Goal: Task Accomplishment & Management: Use online tool/utility

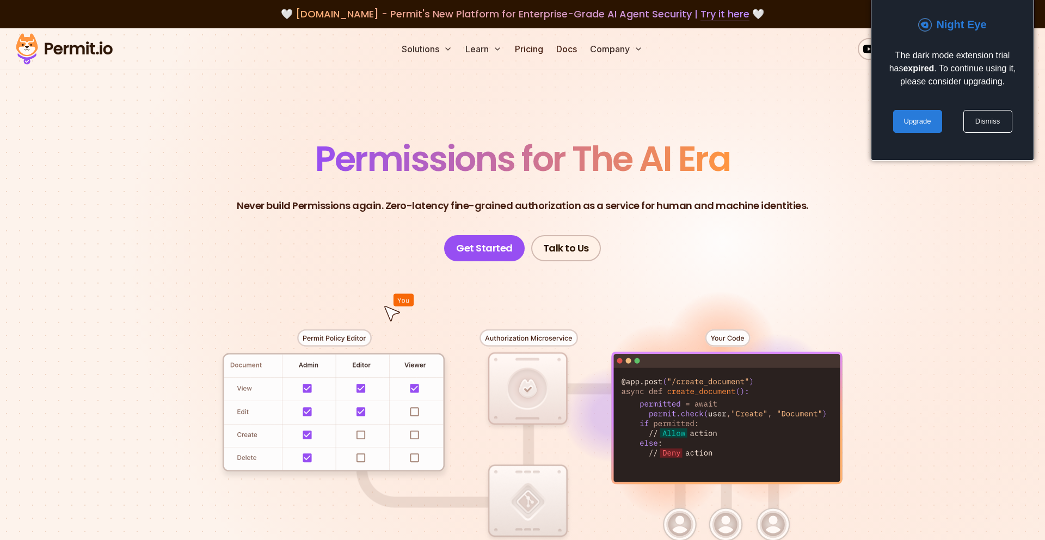
scroll to position [1, 0]
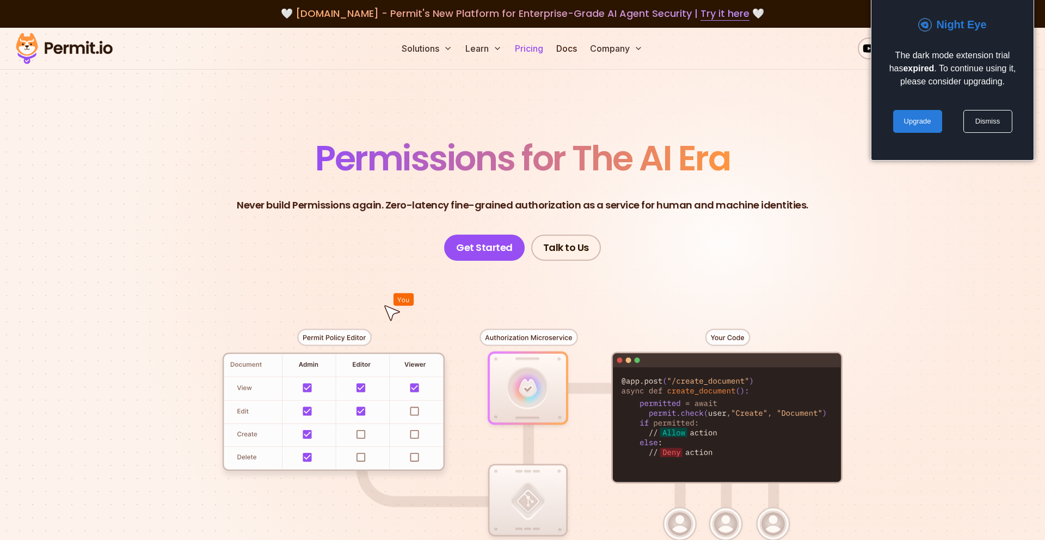
click at [529, 55] on link "Pricing" at bounding box center [528, 49] width 37 height 22
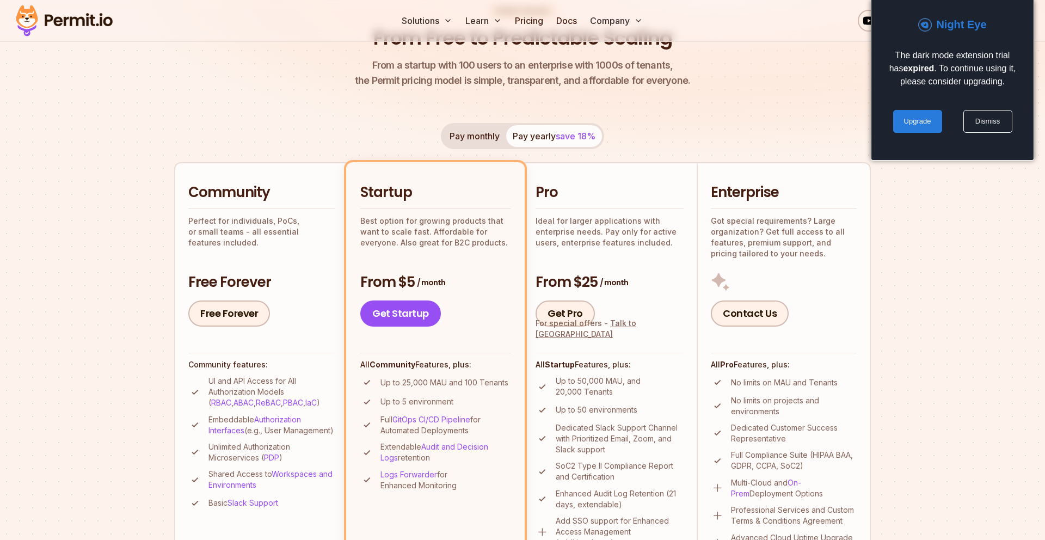
scroll to position [130, 0]
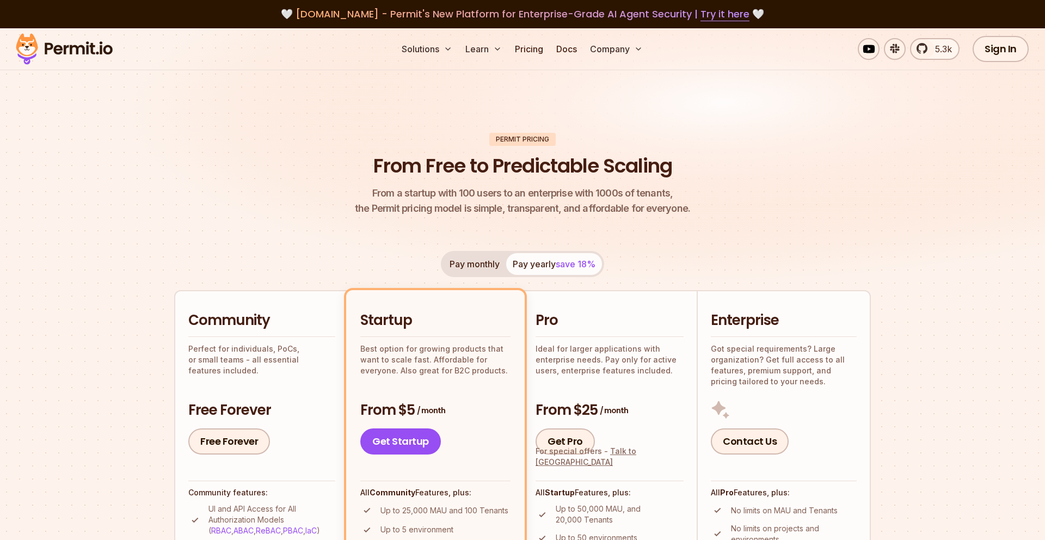
click at [273, 435] on div "Free Forever" at bounding box center [261, 441] width 147 height 26
click at [251, 447] on link "Free Forever" at bounding box center [229, 441] width 82 height 26
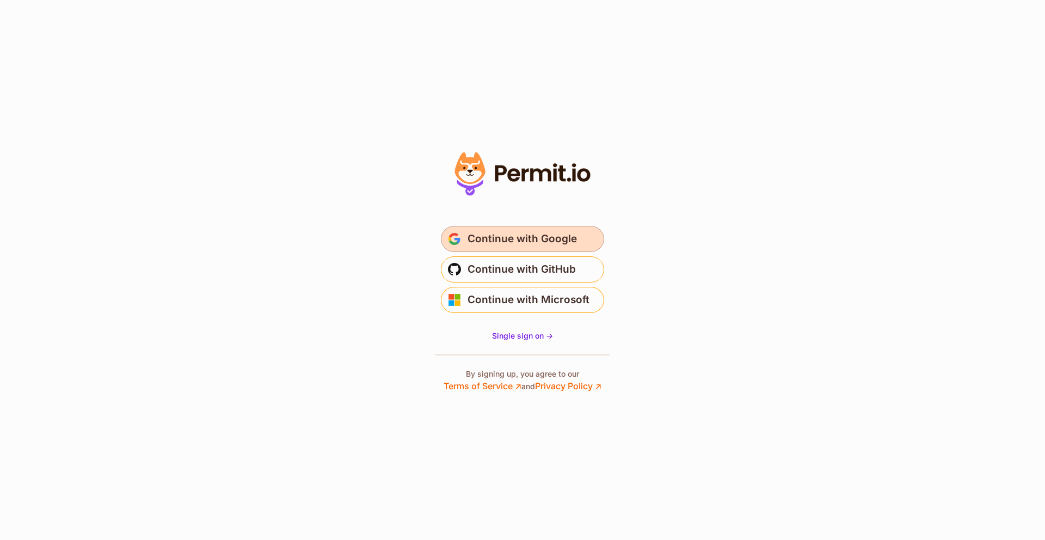
click at [552, 248] on button "Continue with Google" at bounding box center [522, 239] width 163 height 26
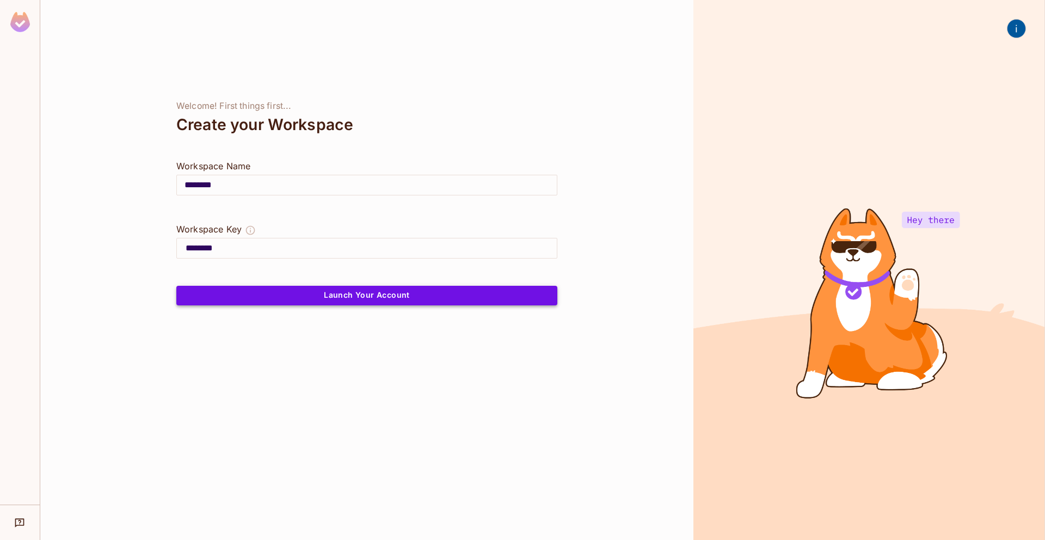
click at [341, 293] on button "Launch Your Account" at bounding box center [366, 296] width 381 height 20
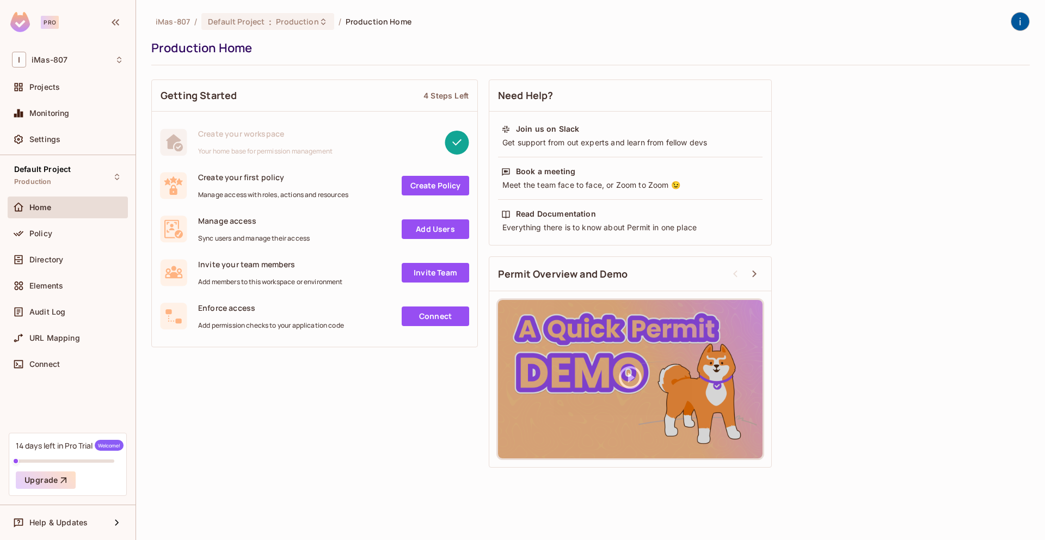
click at [114, 453] on div "14 days left in Pro Trial Welcome! Upgrade" at bounding box center [68, 464] width 118 height 63
click at [92, 448] on div "14 days left in Pro Trial Welcome!" at bounding box center [70, 445] width 108 height 11
click at [76, 130] on div "Settings" at bounding box center [68, 139] width 120 height 22
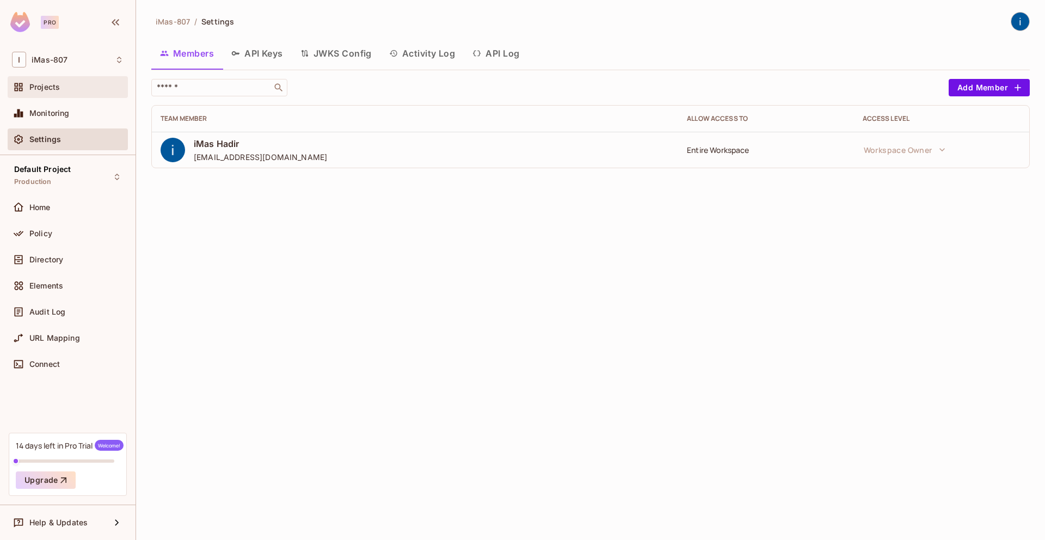
click at [69, 88] on div "Projects" at bounding box center [76, 87] width 94 height 9
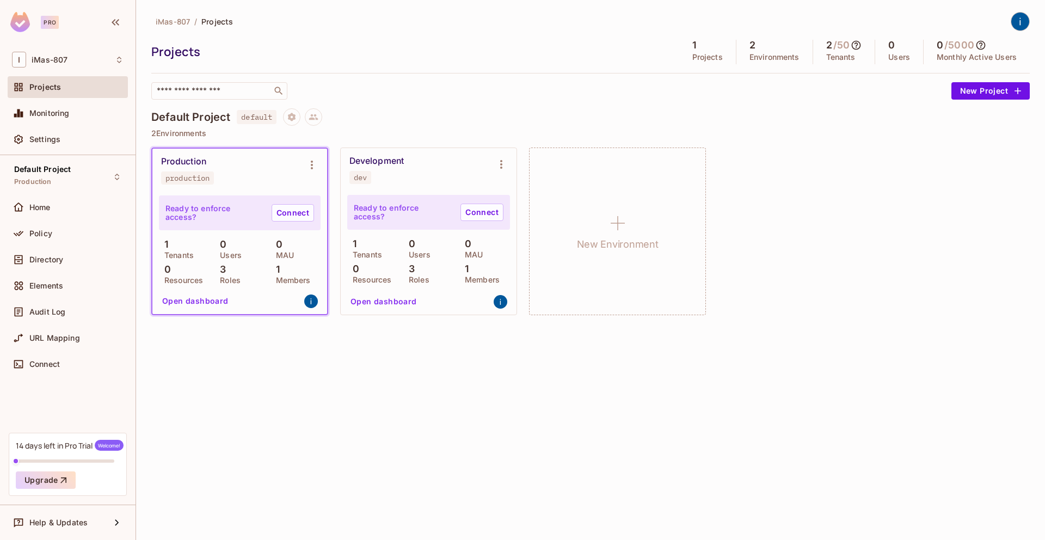
click at [856, 46] on icon at bounding box center [855, 45] width 11 height 11
click at [858, 45] on div at bounding box center [522, 270] width 1045 height 540
click at [854, 45] on icon at bounding box center [855, 45] width 11 height 11
drag, startPoint x: 840, startPoint y: 47, endPoint x: 828, endPoint y: 43, distance: 12.6
click at [840, 47] on div at bounding box center [522, 270] width 1045 height 540
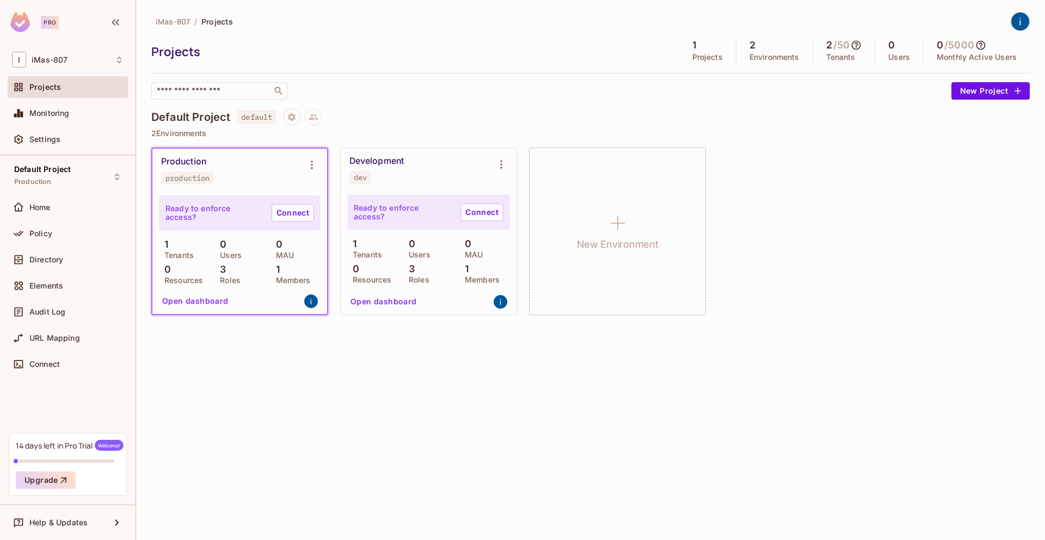
click at [982, 44] on icon at bounding box center [980, 45] width 11 height 11
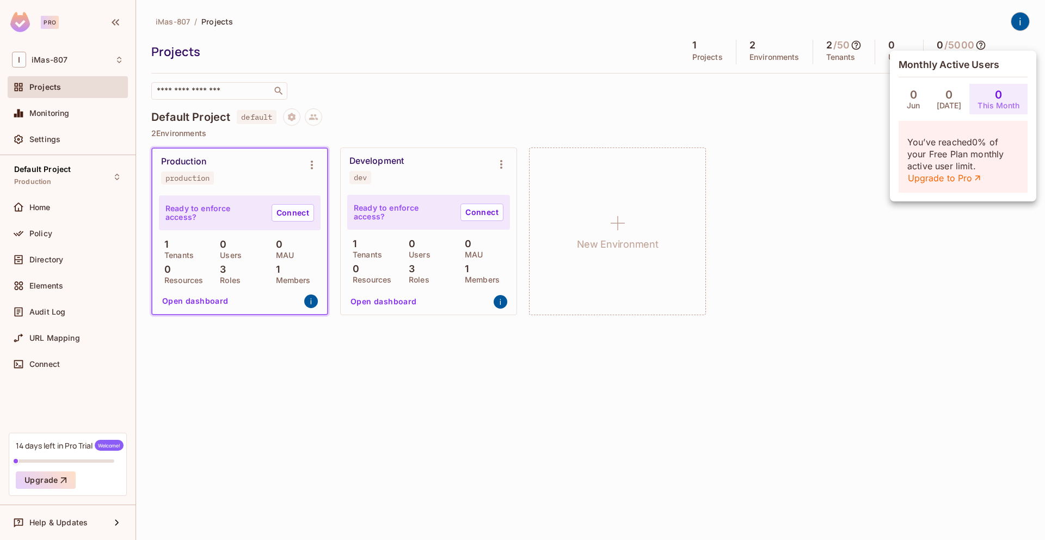
click at [861, 42] on div at bounding box center [522, 270] width 1045 height 540
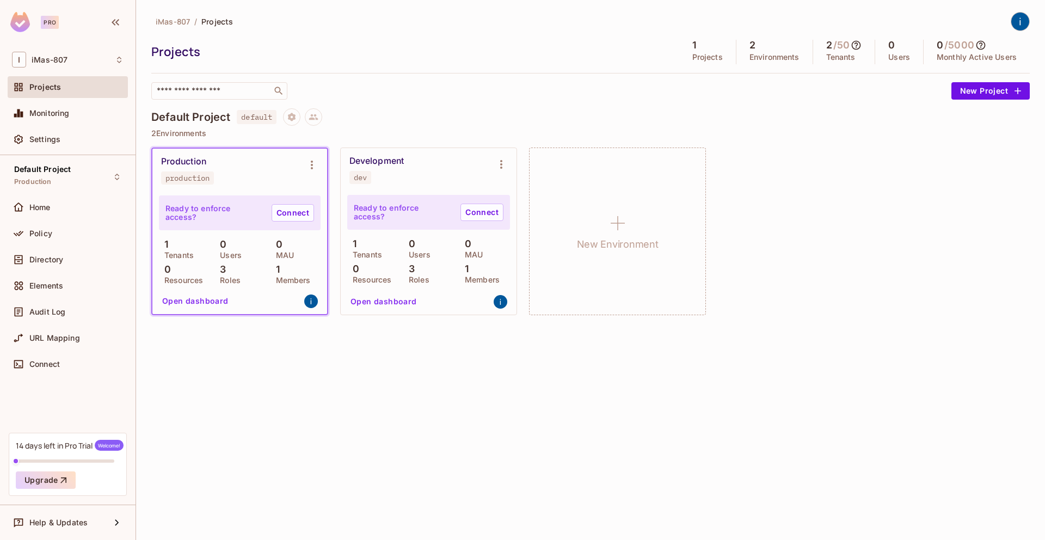
click at [857, 44] on icon at bounding box center [855, 45] width 9 height 9
click at [489, 193] on div at bounding box center [522, 270] width 1045 height 540
click at [431, 201] on div "Ready to enforce access? Connect" at bounding box center [428, 212] width 163 height 35
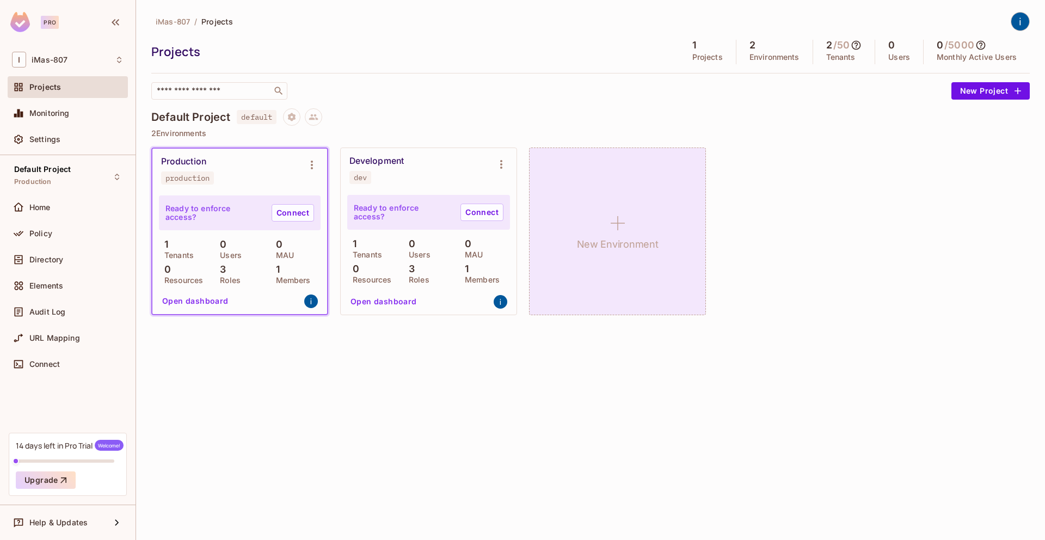
click at [619, 236] on h1 "New Environment" at bounding box center [618, 244] width 82 height 16
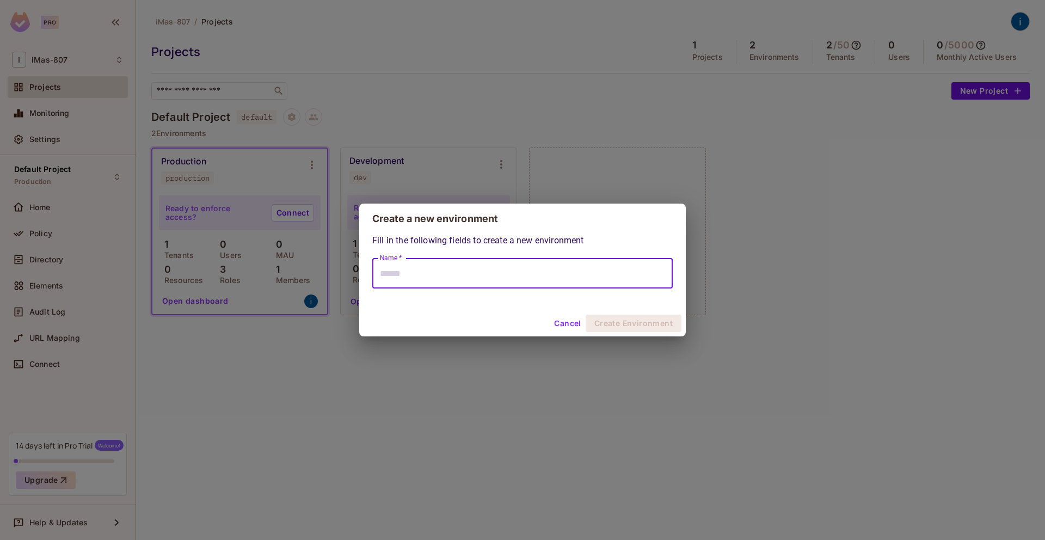
click at [578, 275] on input "Name *" at bounding box center [522, 273] width 300 height 30
type input "****"
click button "Create Environment" at bounding box center [633, 322] width 96 height 17
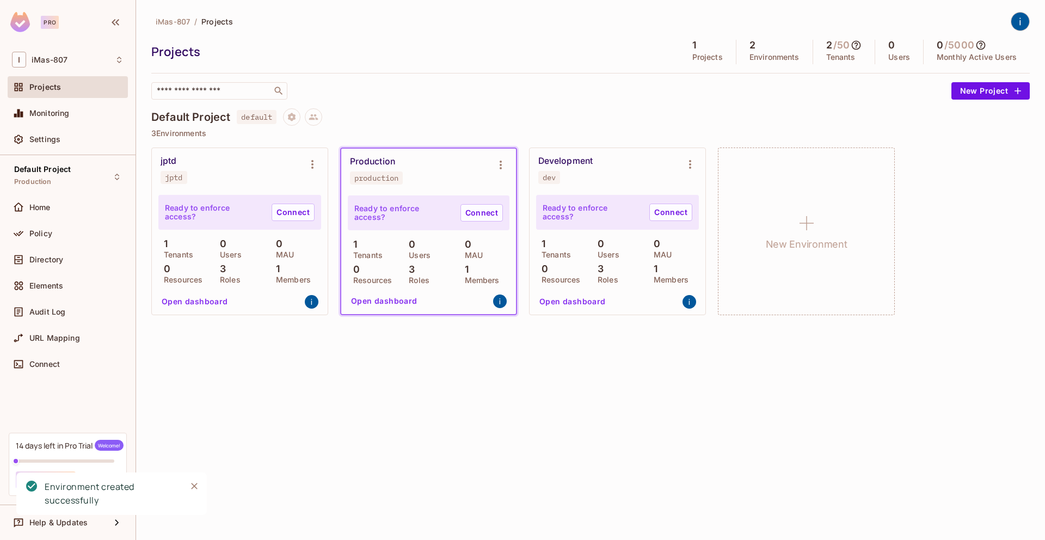
click at [856, 46] on icon at bounding box center [855, 45] width 9 height 9
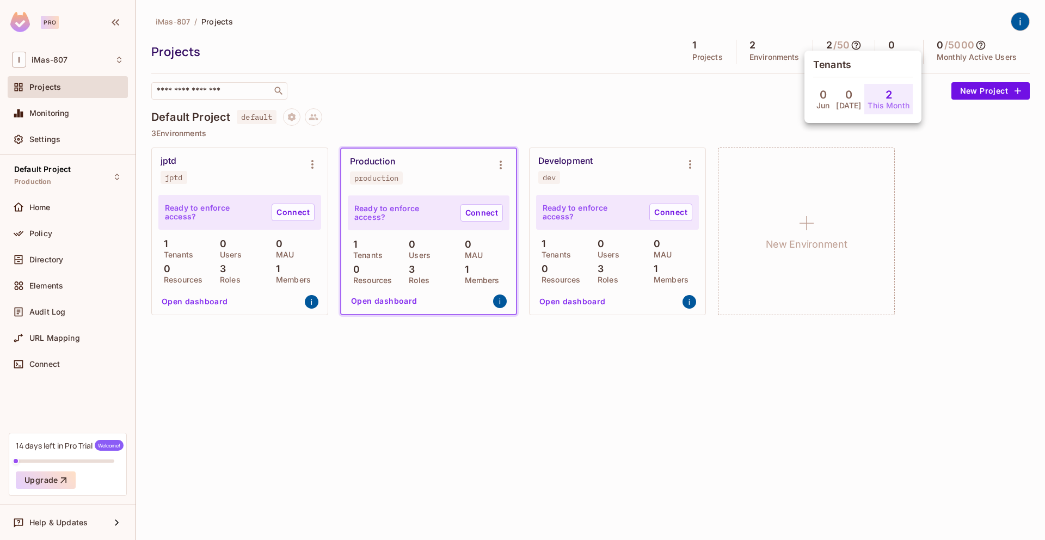
click at [856, 46] on div at bounding box center [522, 270] width 1045 height 540
click at [305, 172] on button "Environment settings" at bounding box center [312, 164] width 22 height 22
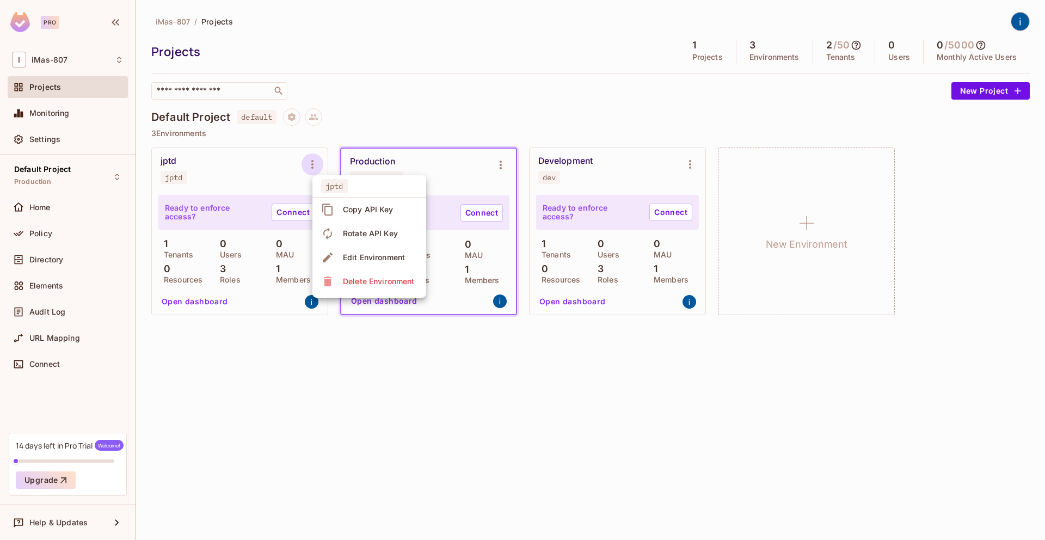
click at [292, 123] on div at bounding box center [522, 270] width 1045 height 540
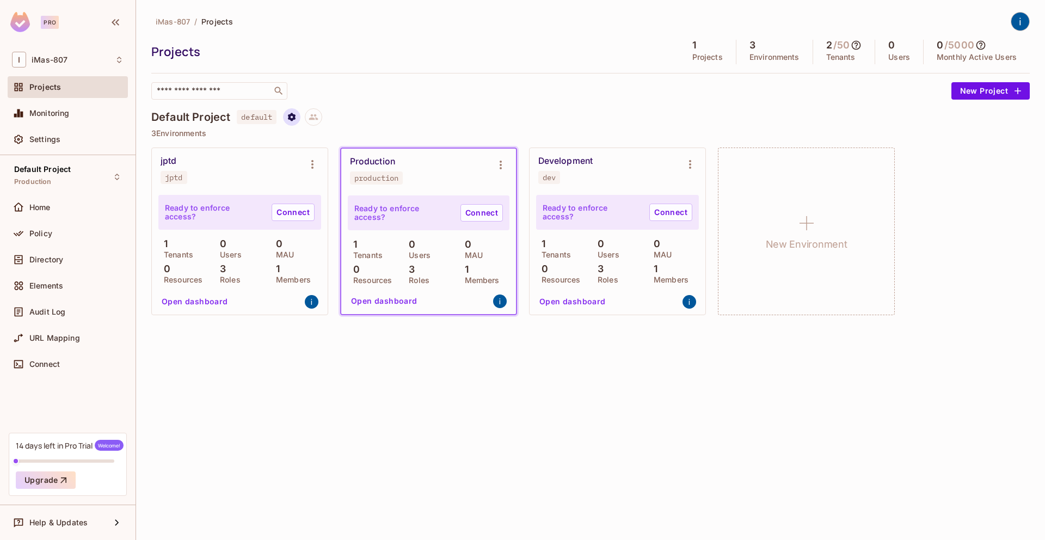
click at [291, 119] on icon "Project settings" at bounding box center [292, 117] width 8 height 8
click at [291, 119] on div at bounding box center [522, 270] width 1045 height 540
click at [322, 117] on button at bounding box center [313, 116] width 17 height 17
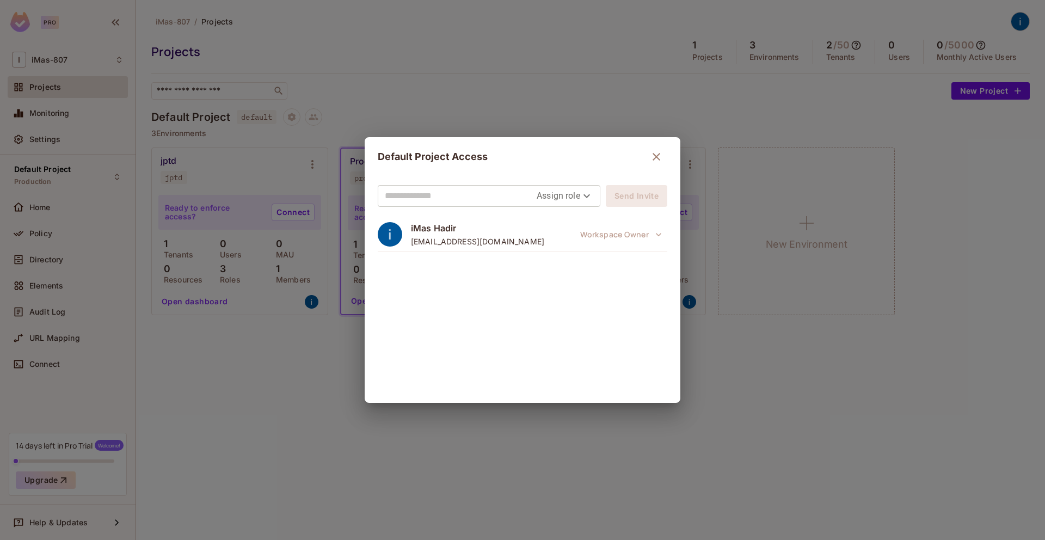
click at [670, 153] on h2 "Default Project Access" at bounding box center [523, 156] width 316 height 39
click at [674, 159] on h2 "Default Project Access" at bounding box center [523, 156] width 316 height 39
click at [656, 156] on icon "button" at bounding box center [656, 157] width 8 height 8
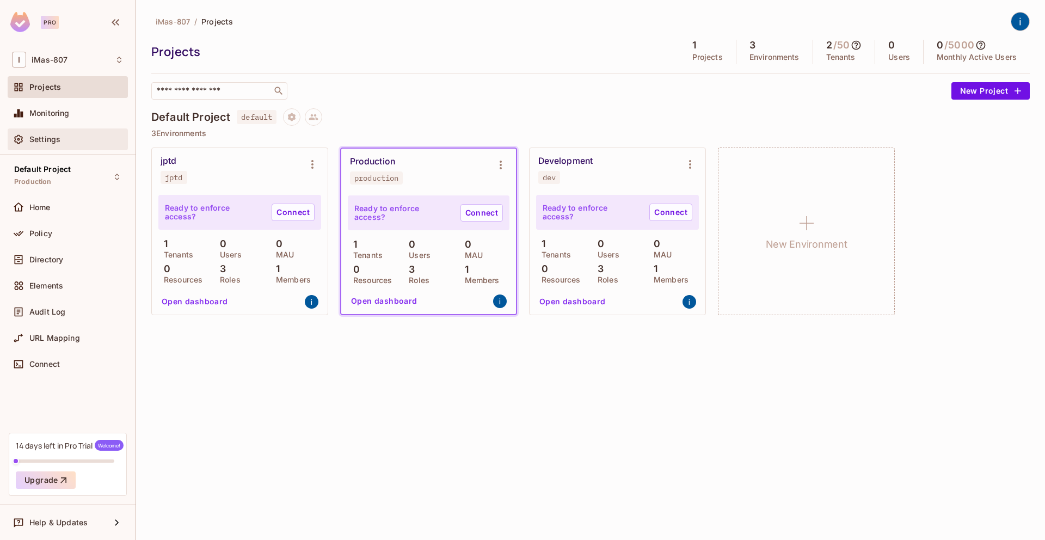
click at [84, 128] on div "Settings" at bounding box center [68, 139] width 120 height 22
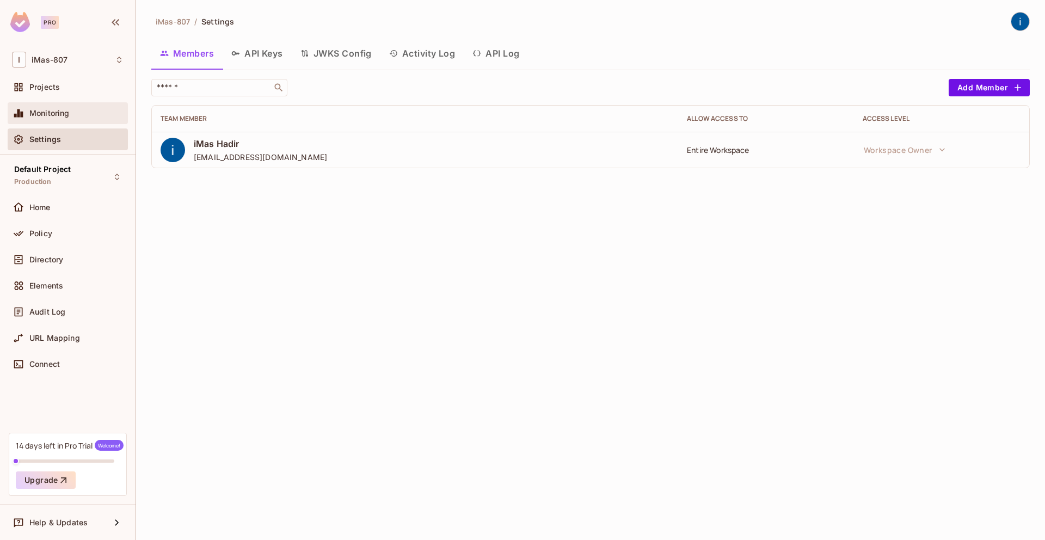
click at [84, 115] on div "Monitoring" at bounding box center [76, 113] width 94 height 9
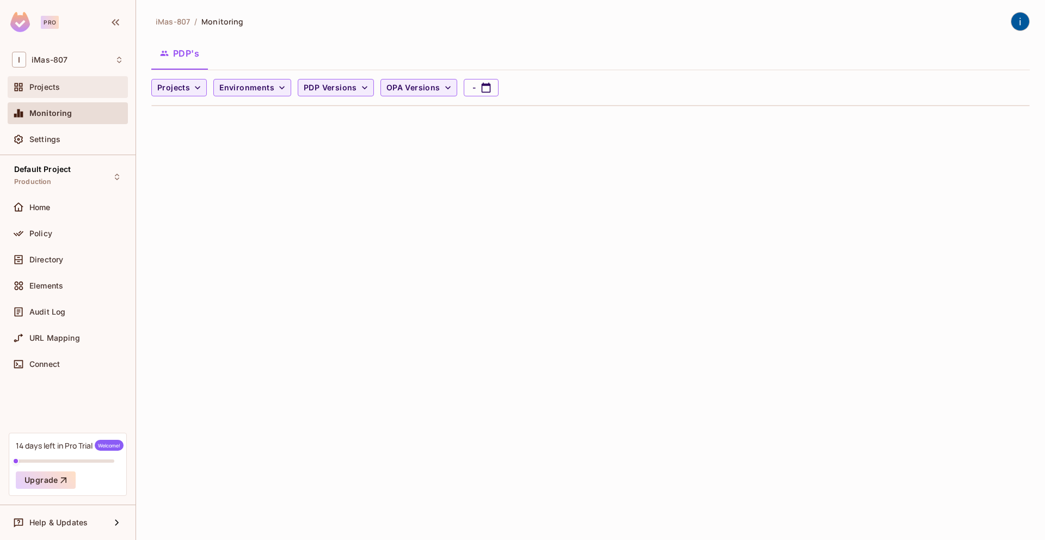
click at [82, 90] on div "Projects" at bounding box center [76, 87] width 94 height 9
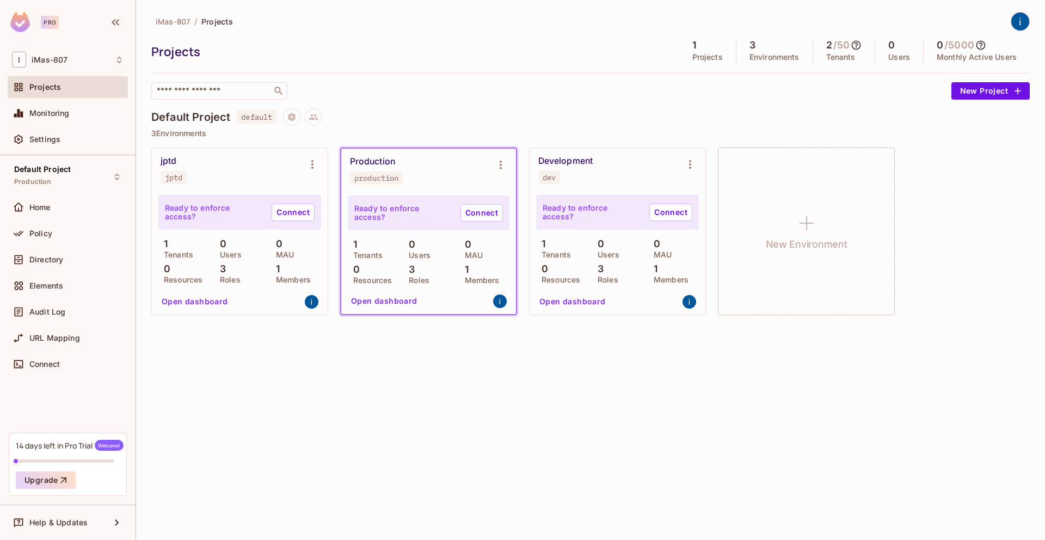
click at [978, 47] on icon at bounding box center [980, 45] width 9 height 9
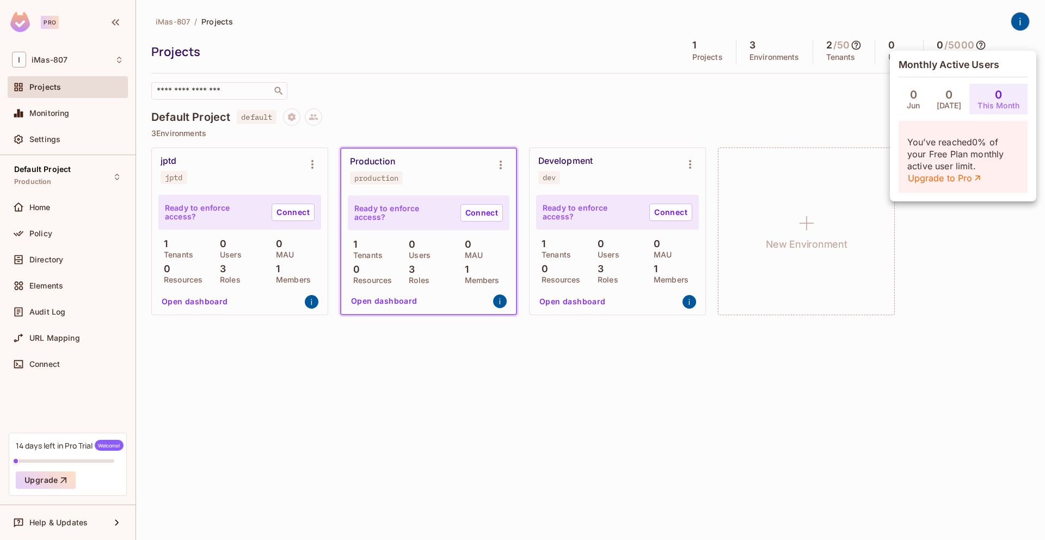
click at [773, 98] on div at bounding box center [522, 270] width 1045 height 540
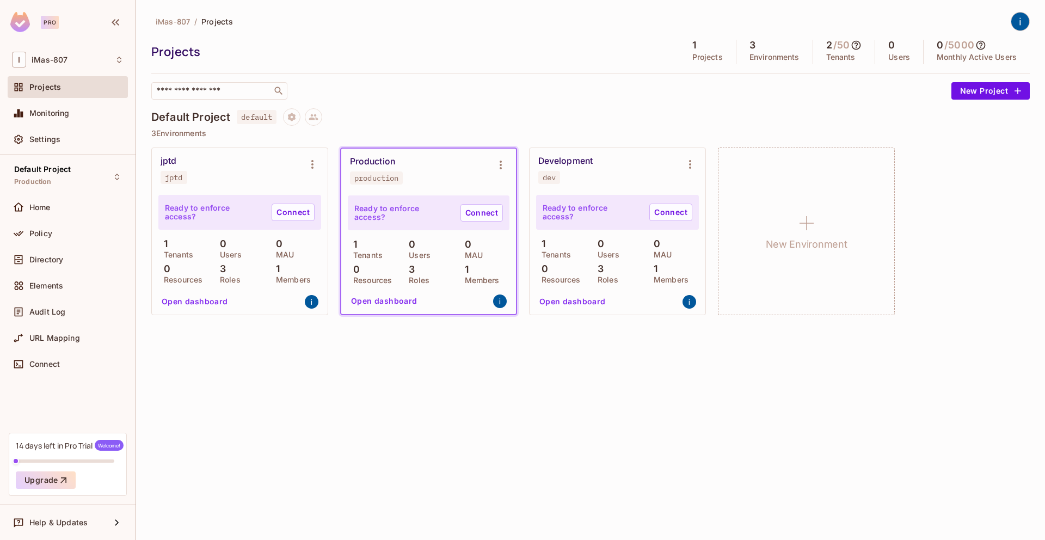
click at [857, 50] on icon at bounding box center [855, 45] width 11 height 11
click at [750, 223] on div at bounding box center [522, 270] width 1045 height 540
click at [793, 223] on icon at bounding box center [806, 223] width 26 height 26
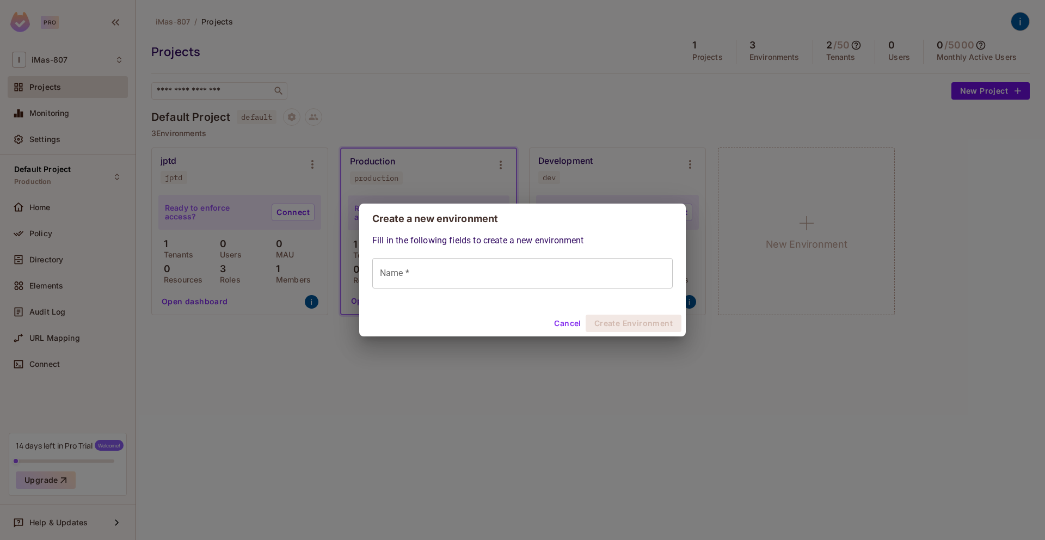
click at [553, 322] on button "Cancel" at bounding box center [567, 322] width 35 height 17
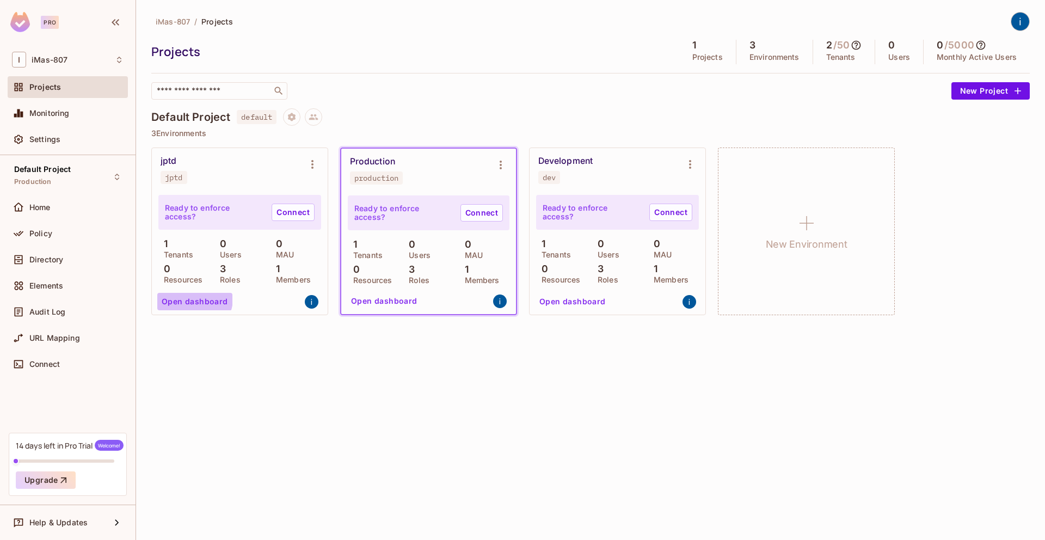
click at [193, 298] on button "Open dashboard" at bounding box center [194, 301] width 75 height 17
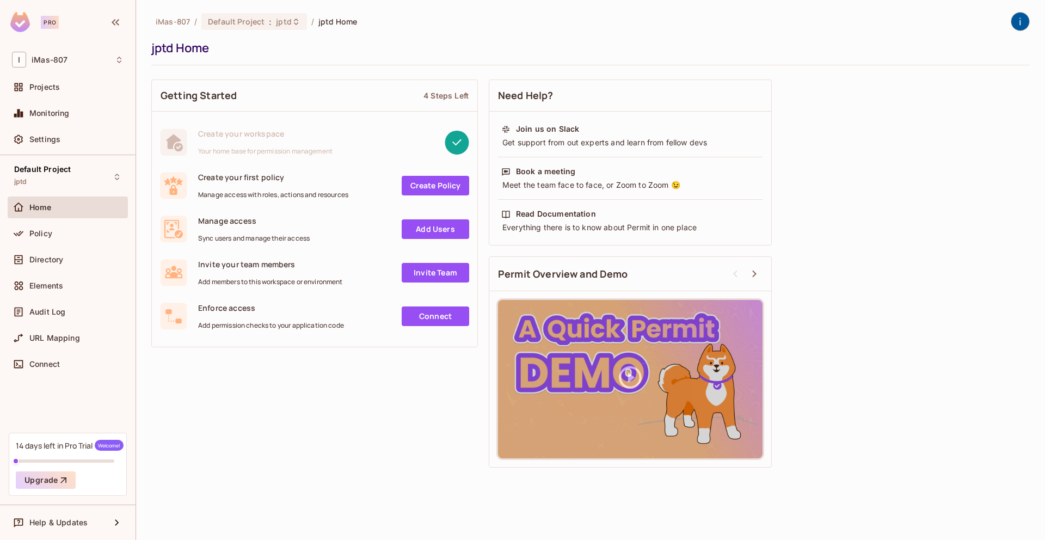
click at [446, 184] on link "Create Policy" at bounding box center [435, 186] width 67 height 20
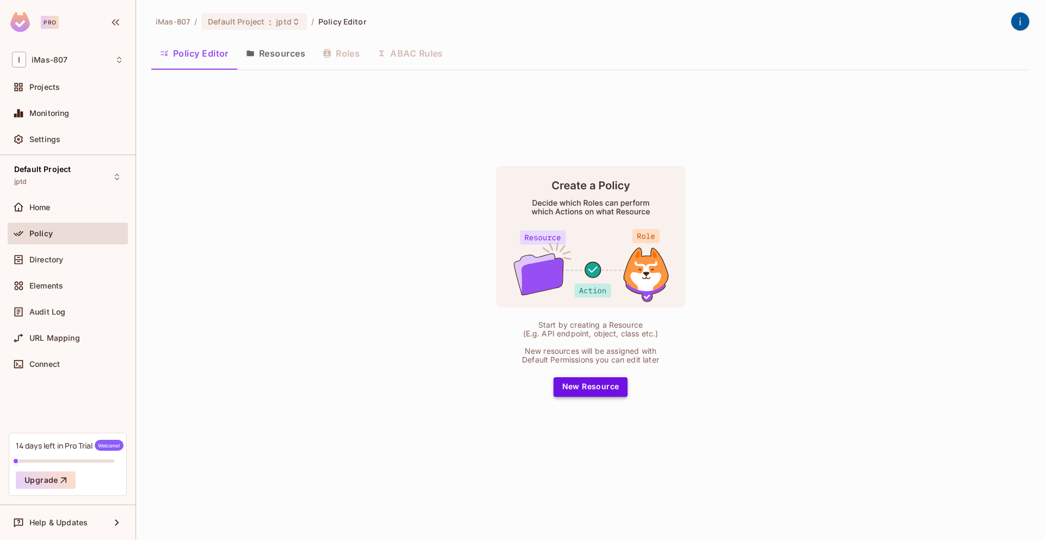
click at [593, 384] on button "New Resource" at bounding box center [590, 387] width 75 height 20
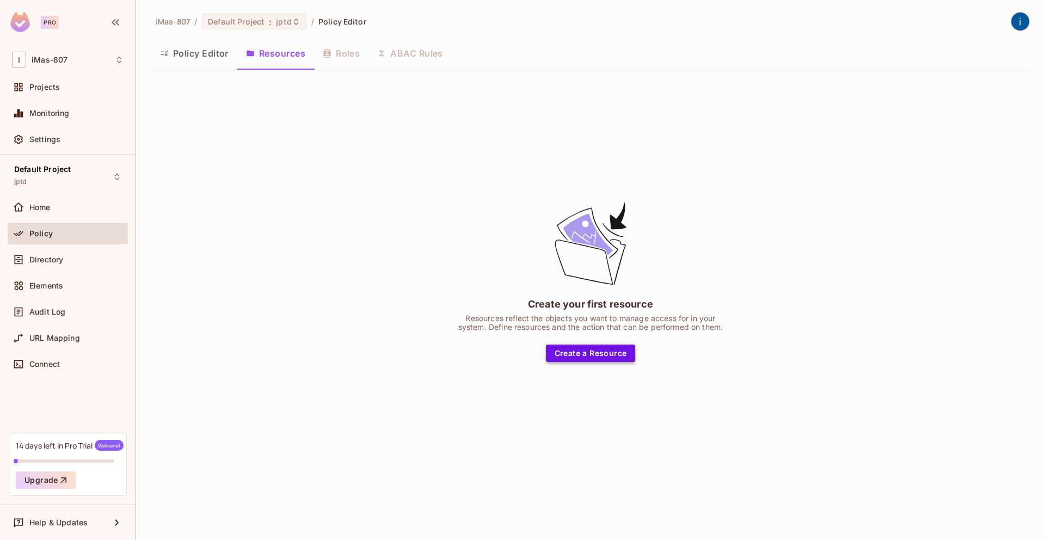
click at [606, 347] on button "Create a Resource" at bounding box center [591, 352] width 90 height 17
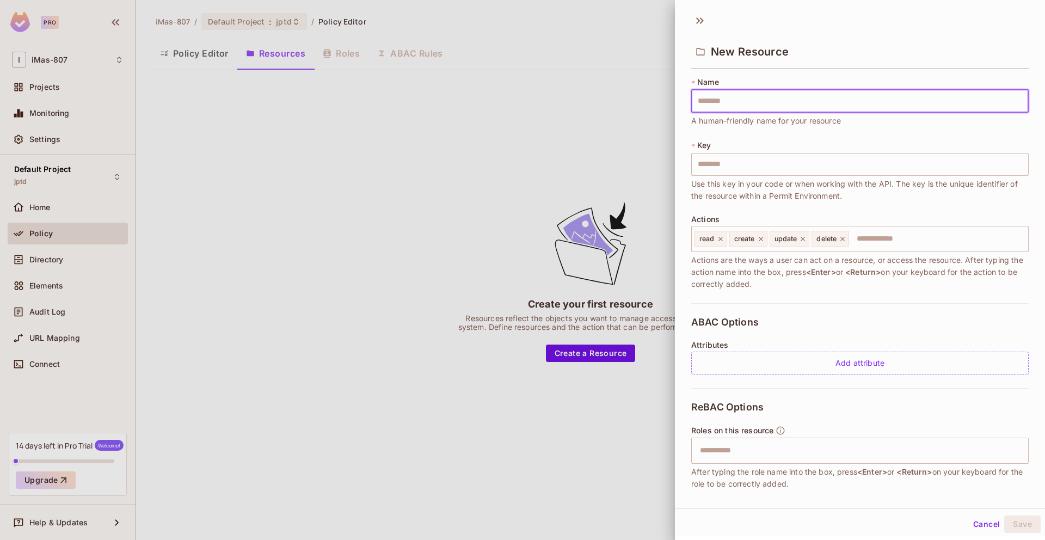
click at [488, 201] on div at bounding box center [522, 270] width 1045 height 540
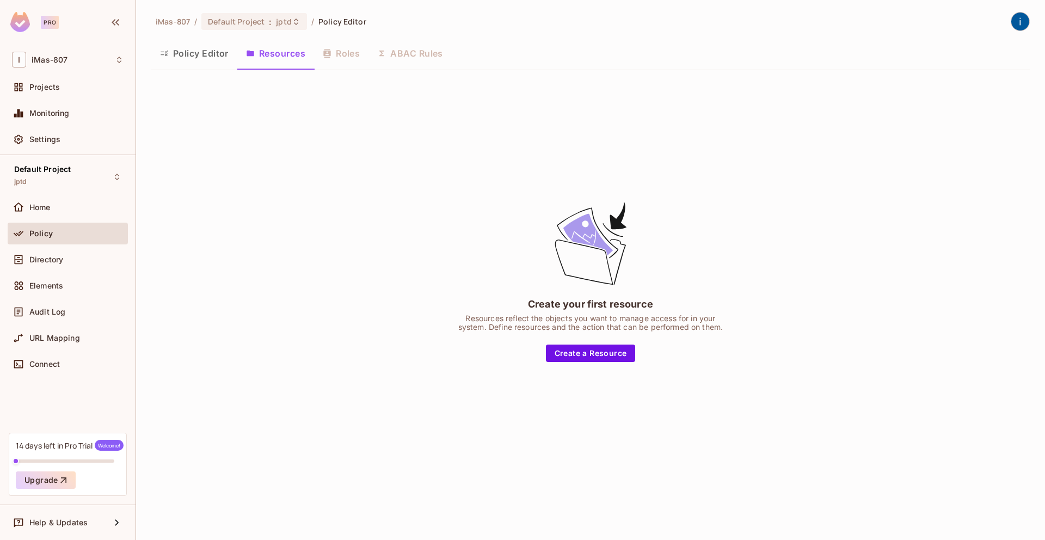
click at [354, 52] on div "Policy Editor Resources Roles ABAC Rules" at bounding box center [590, 53] width 878 height 27
click at [354, 53] on div "Policy Editor Resources Roles ABAC Rules" at bounding box center [590, 53] width 878 height 27
click at [348, 66] on div "Policy Editor Resources Roles ABAC Rules" at bounding box center [590, 53] width 878 height 27
click at [288, 64] on button "Resources" at bounding box center [275, 53] width 77 height 27
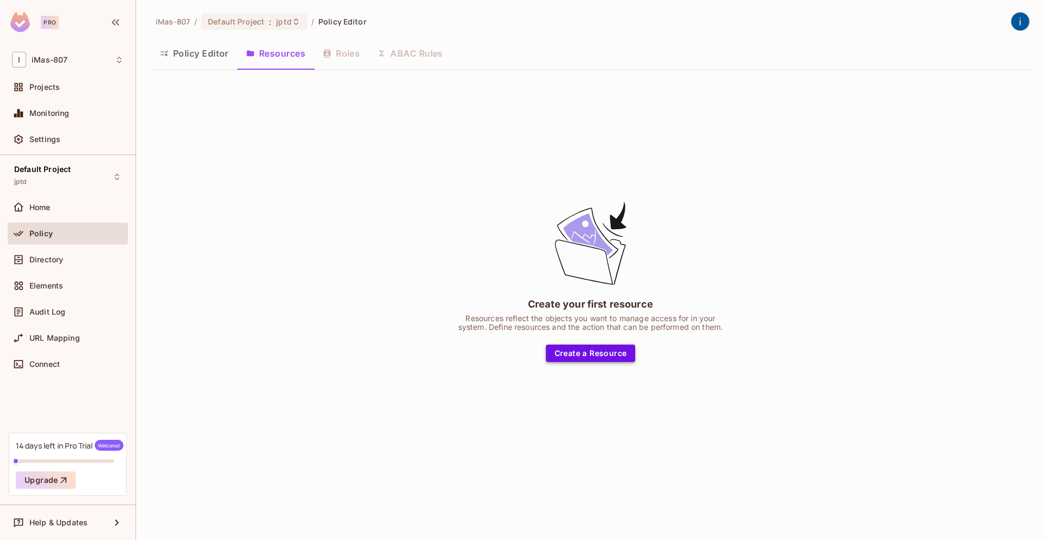
click at [560, 353] on button "Create a Resource" at bounding box center [591, 352] width 90 height 17
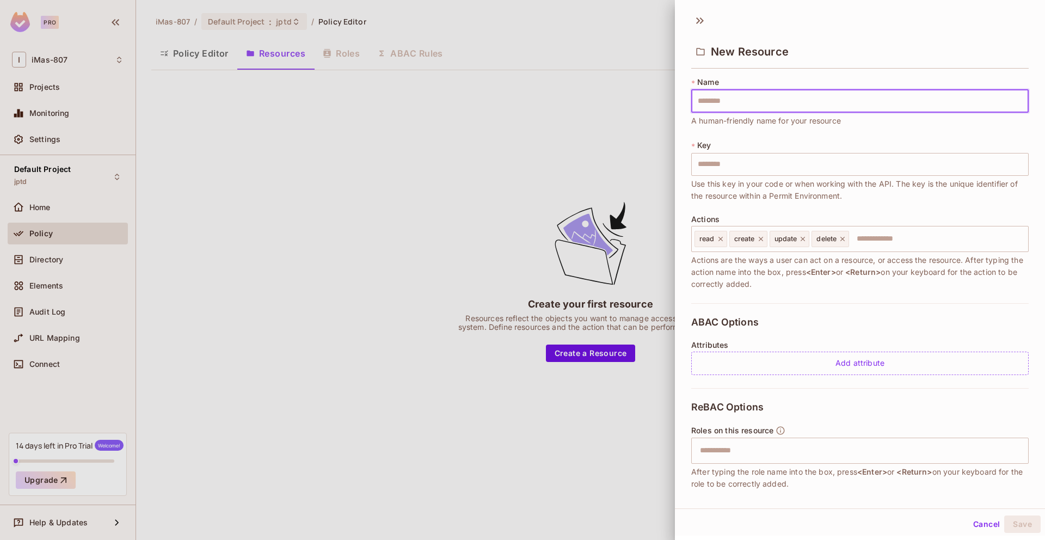
type input "*"
type input "***"
type input "**"
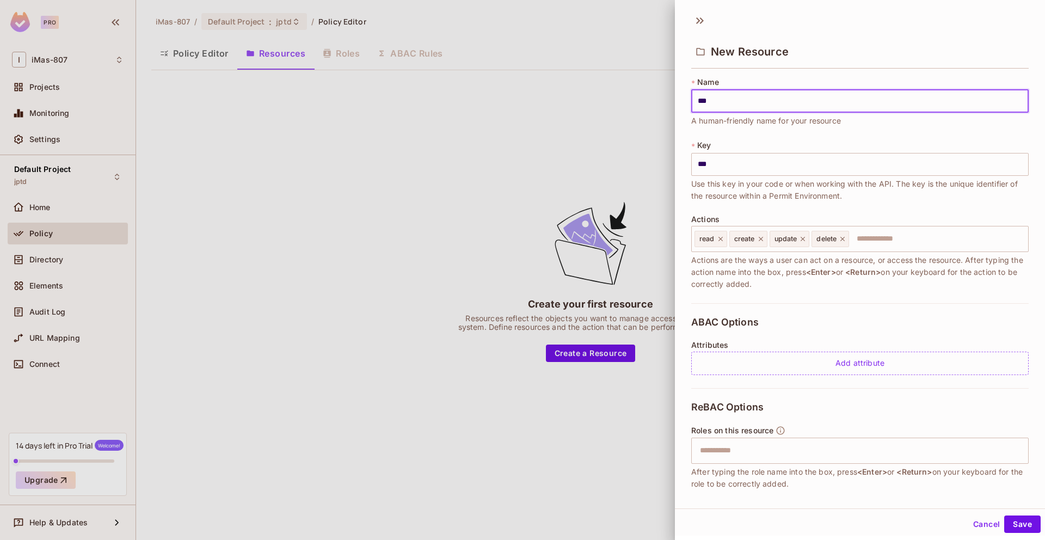
type input "**"
type input "*"
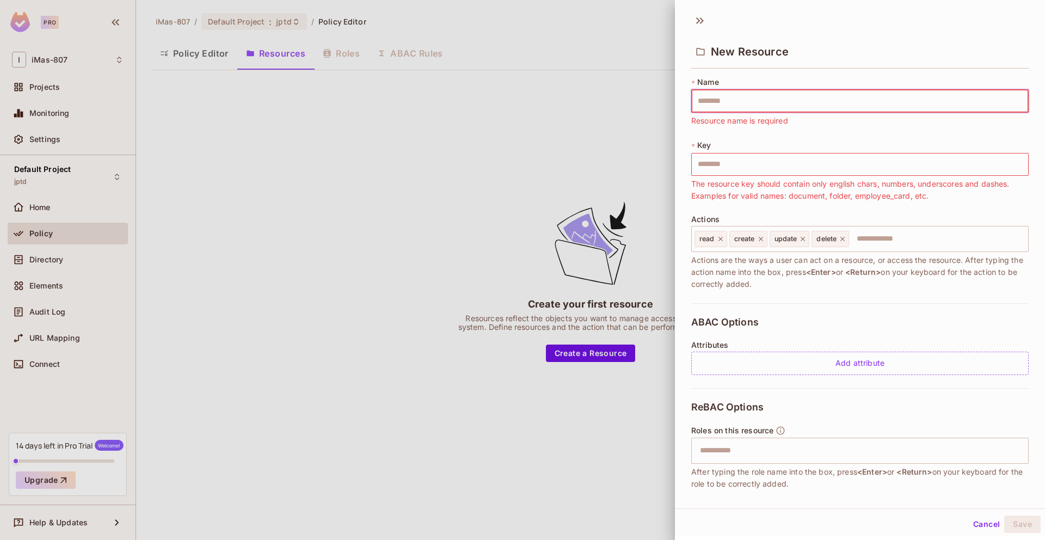
type input "*"
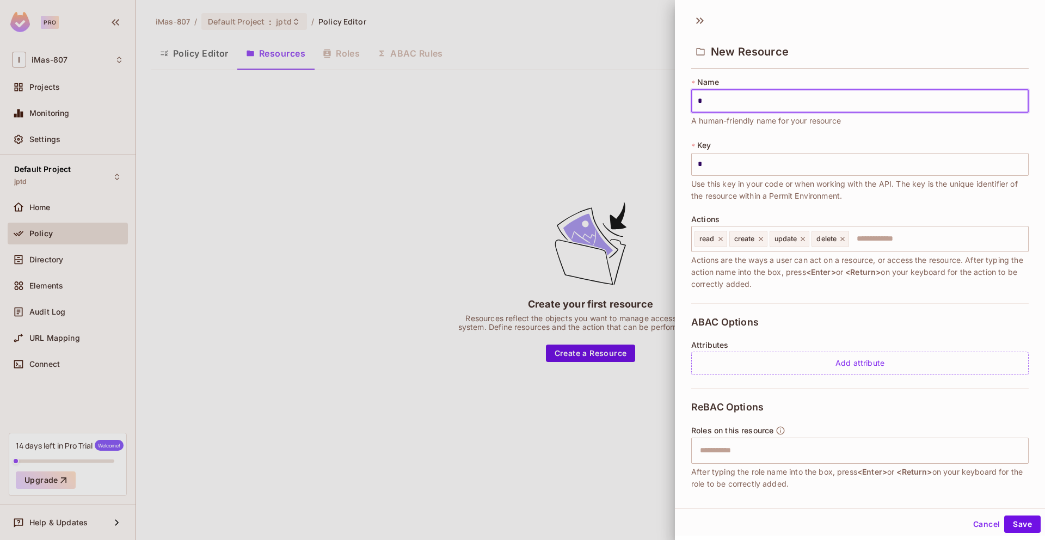
type input "**"
type input "***"
type input "****"
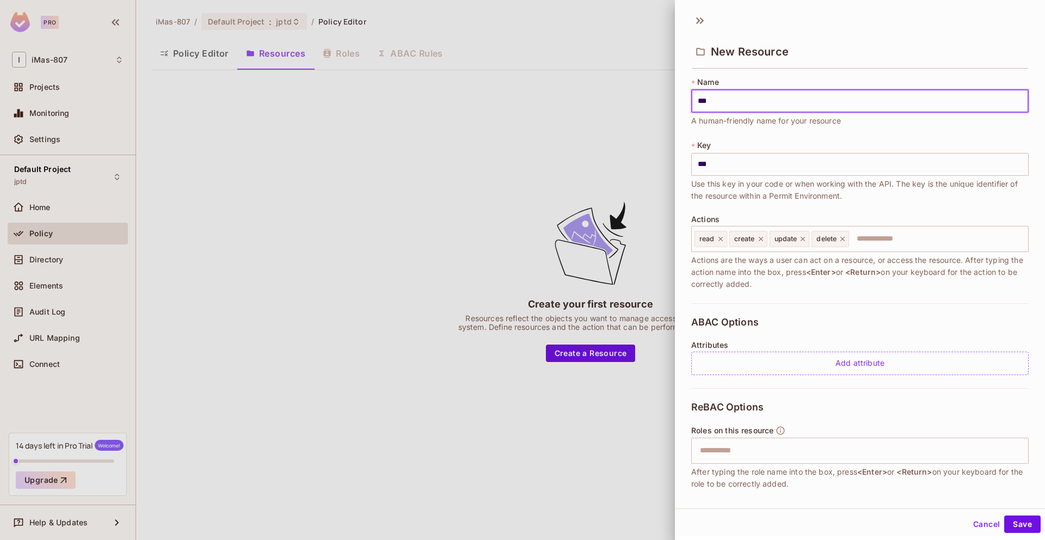
type input "****"
type input "*****"
type input "****"
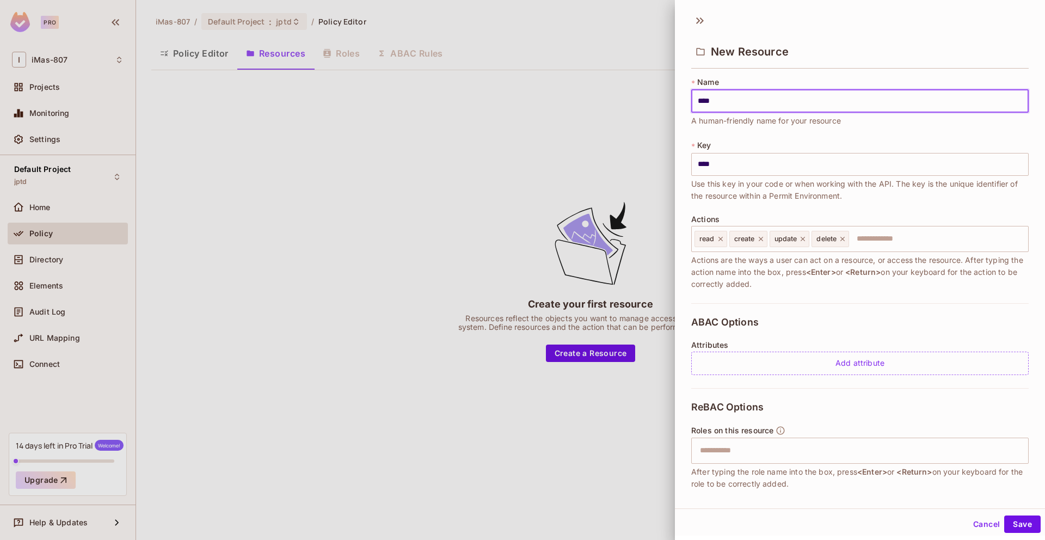
type input "***"
type input "**"
type input "*"
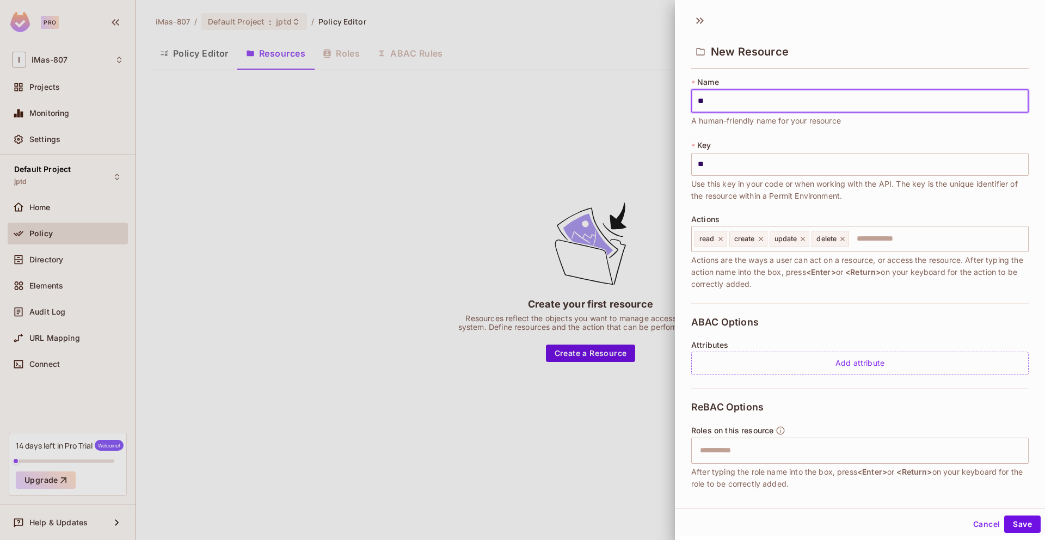
type input "*"
type input "**"
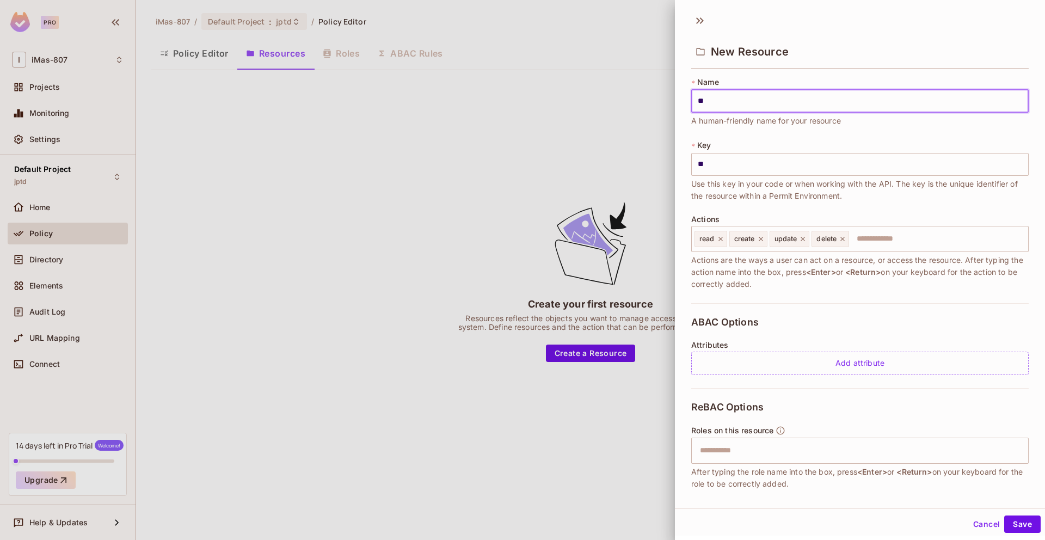
type input "***"
type input "****"
type input "******"
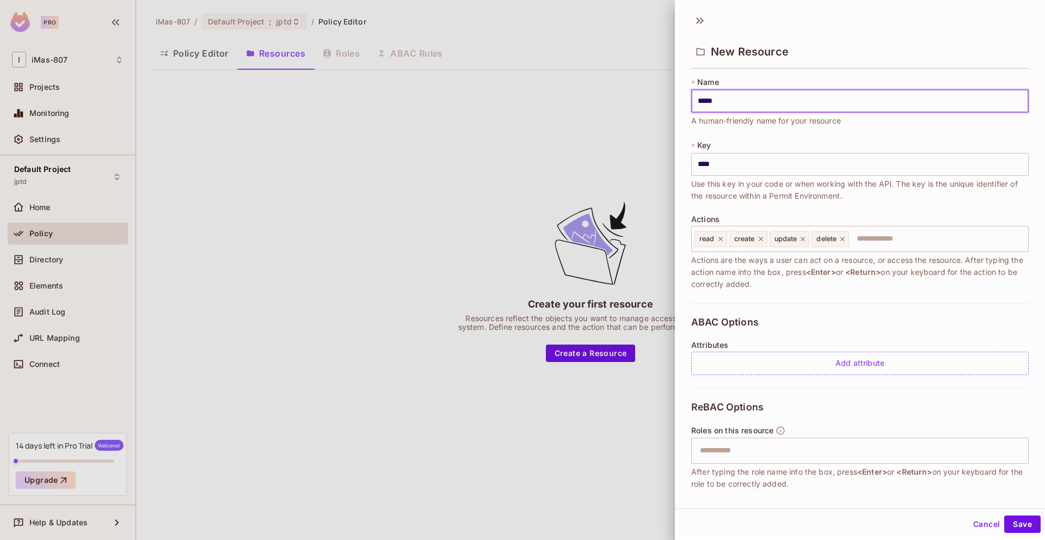
type input "******"
type input "*******"
type input "********"
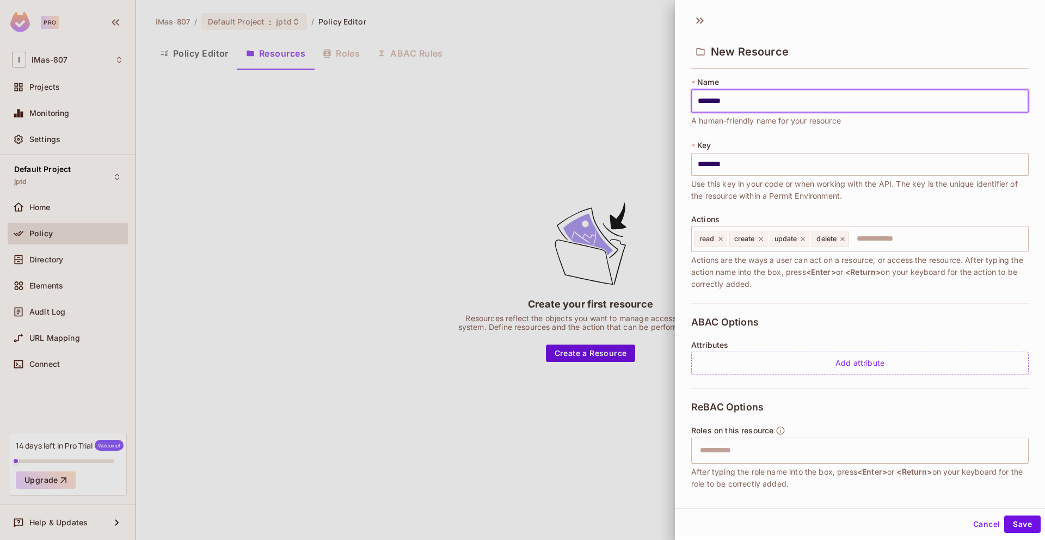
type input "*********"
type input "**********"
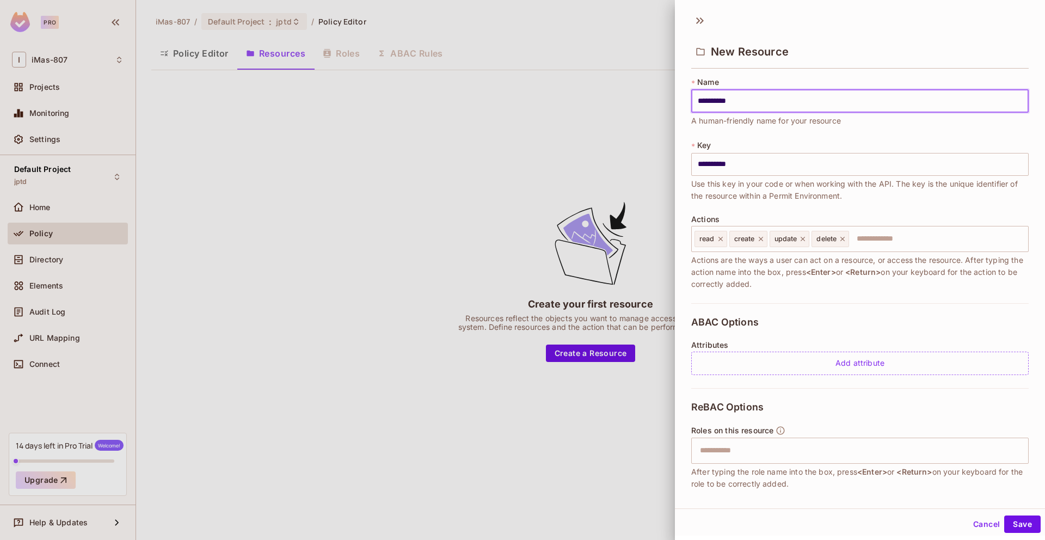
type input "**********"
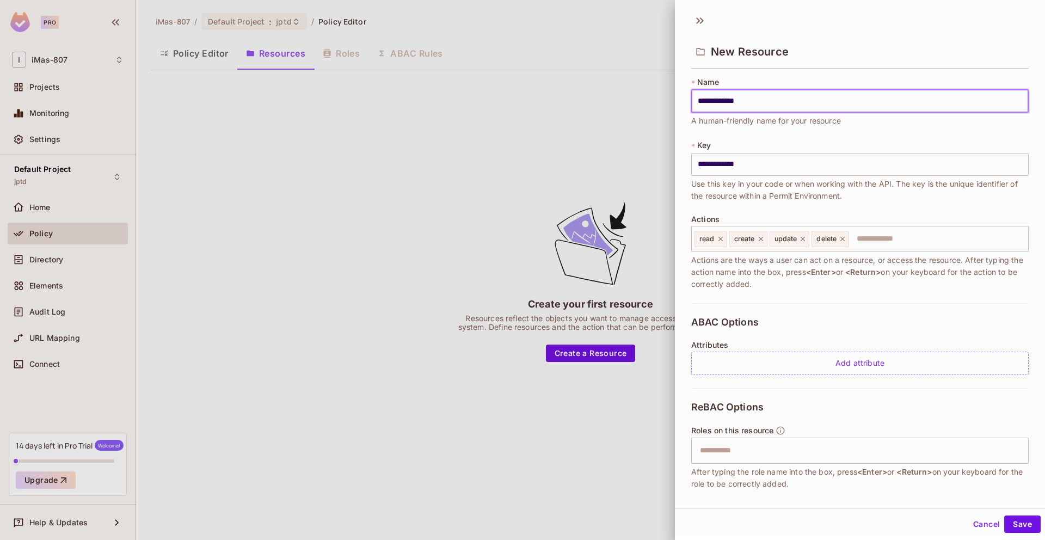
type input "**********"
click at [890, 243] on input "text" at bounding box center [937, 239] width 174 height 22
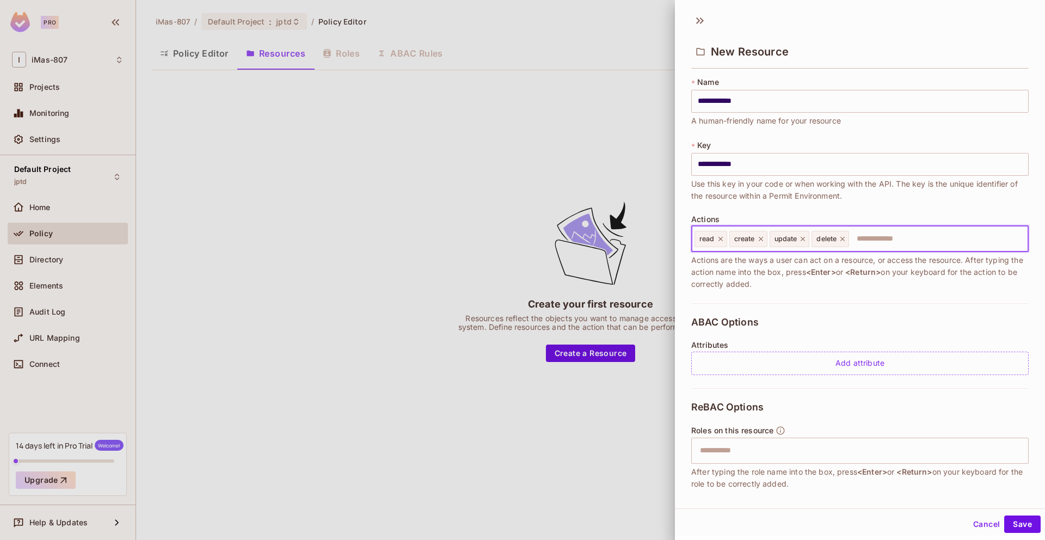
click at [857, 283] on span "Actions are the ways a user can act on a resource, or access the resource. Afte…" at bounding box center [859, 272] width 337 height 36
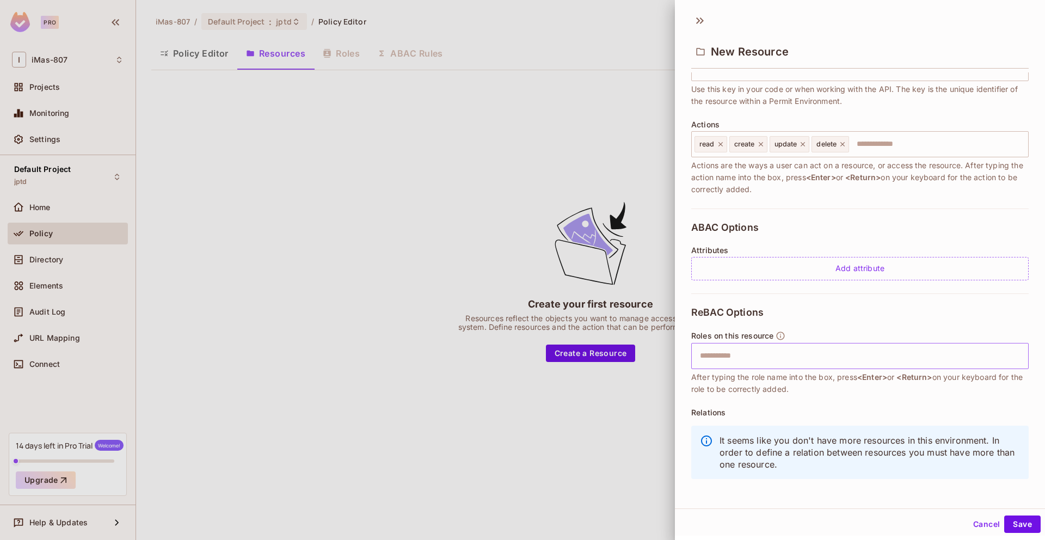
scroll to position [101, 0]
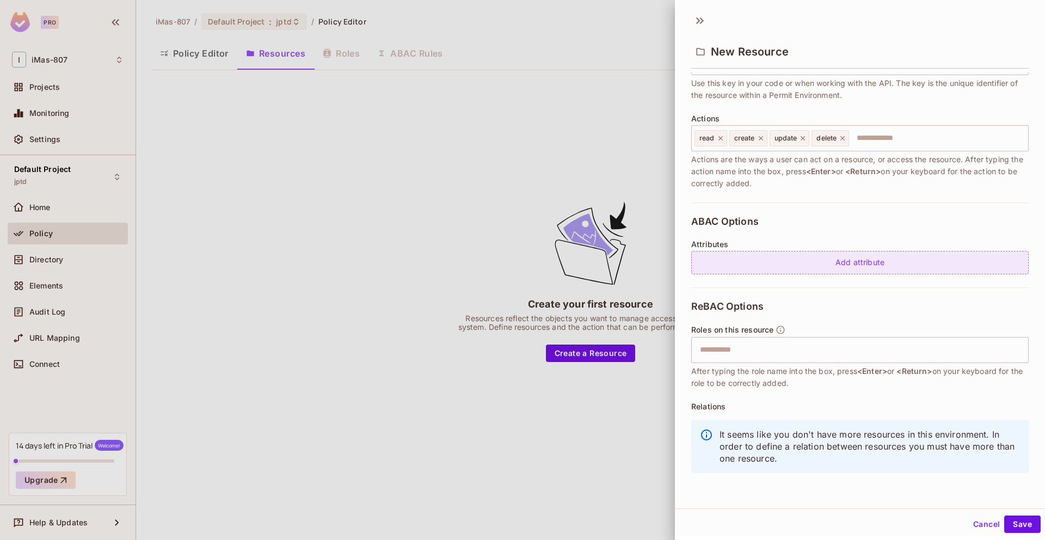
click at [919, 263] on div "Add attribute" at bounding box center [859, 262] width 337 height 23
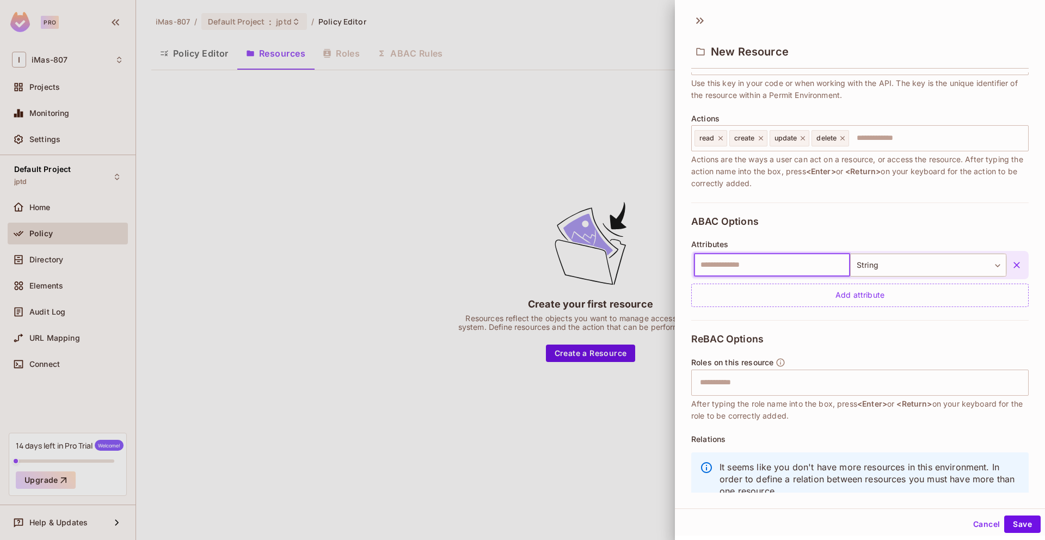
click at [1017, 264] on icon "button" at bounding box center [1016, 265] width 11 height 11
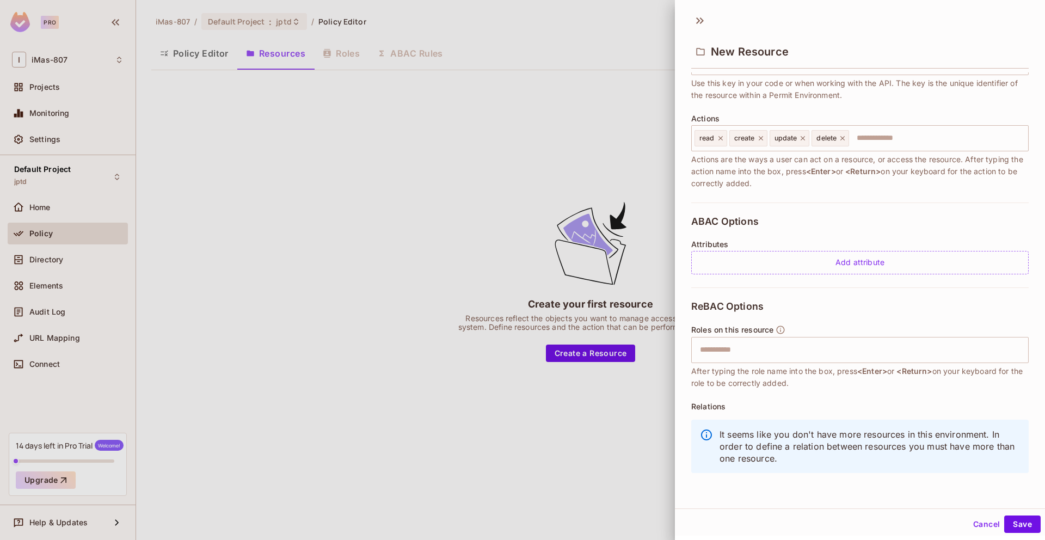
scroll to position [2, 0]
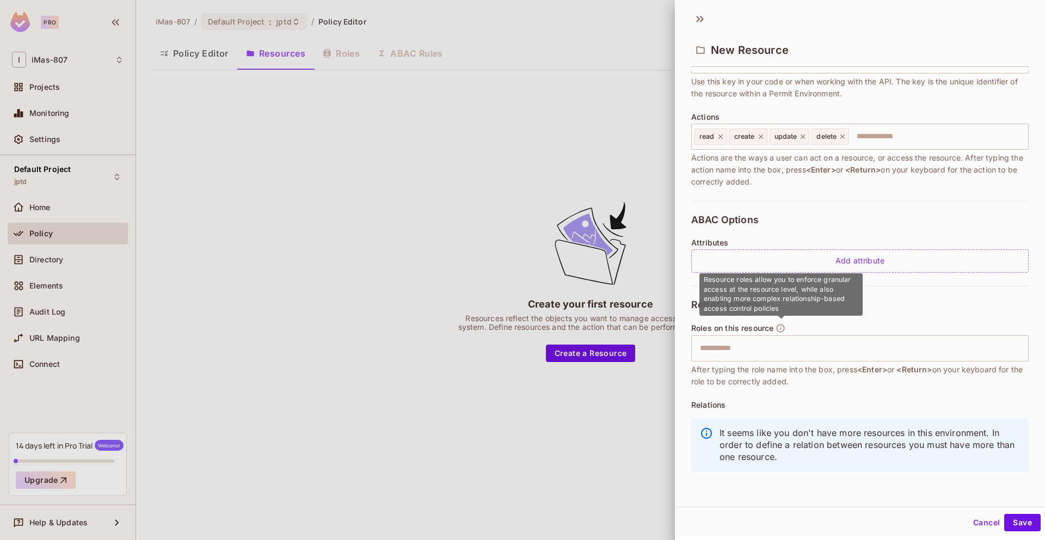
click at [779, 324] on icon "button" at bounding box center [780, 328] width 10 height 10
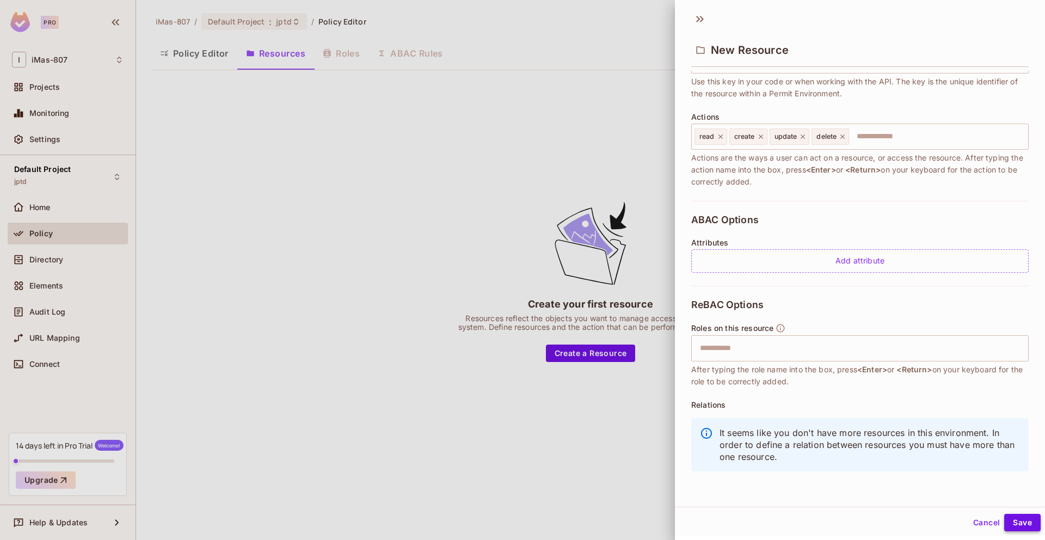
click at [1025, 523] on button "Save" at bounding box center [1022, 522] width 36 height 17
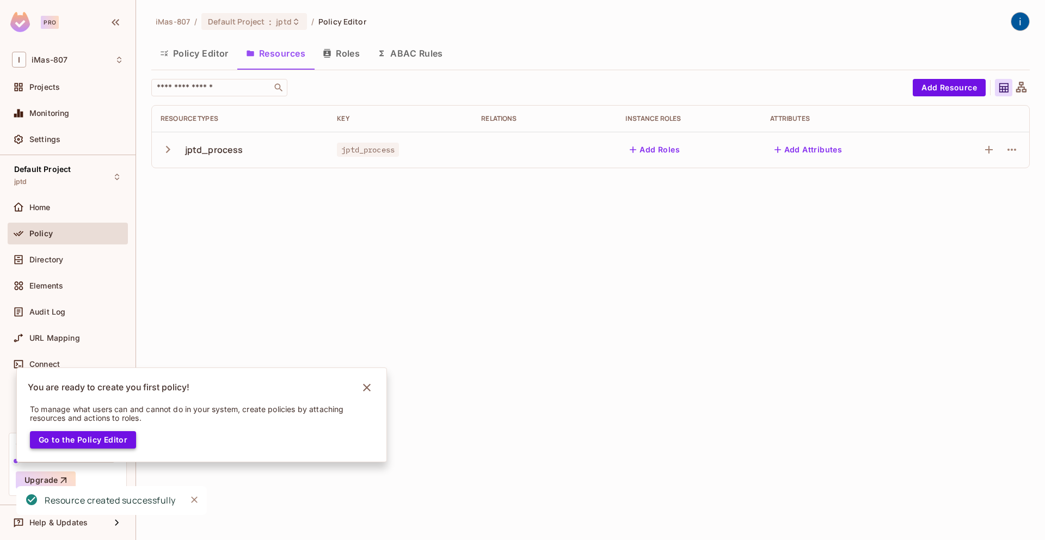
click at [119, 440] on button "Go to the Policy Editor" at bounding box center [83, 439] width 106 height 17
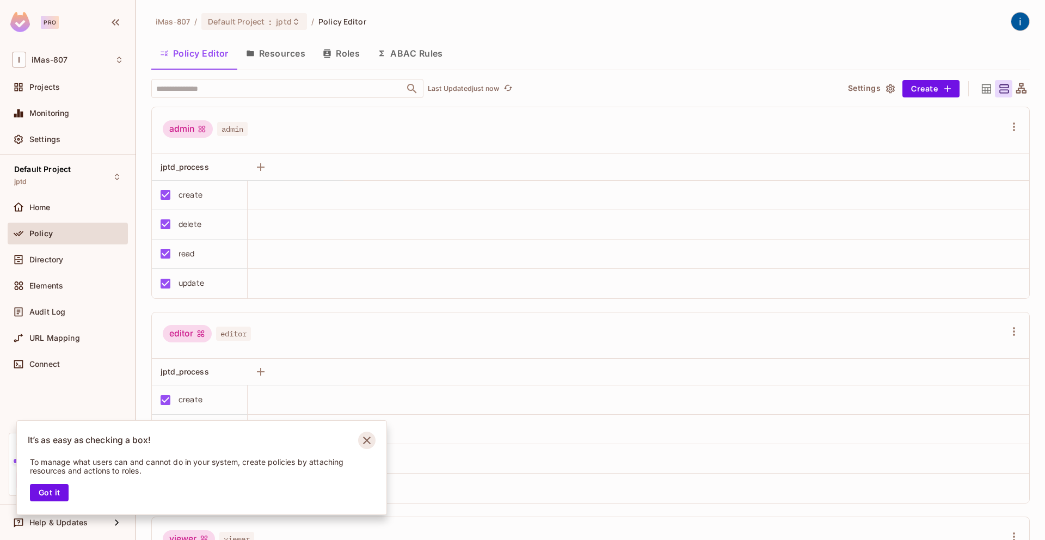
click at [360, 441] on icon "Notifications Alt+T" at bounding box center [366, 439] width 17 height 17
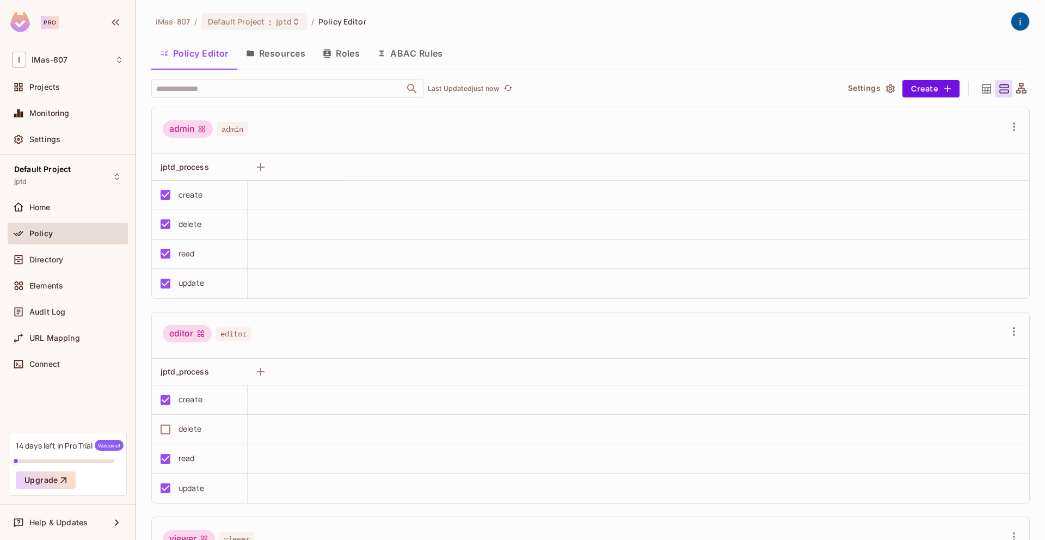
click at [350, 61] on button "Roles" at bounding box center [341, 53] width 54 height 27
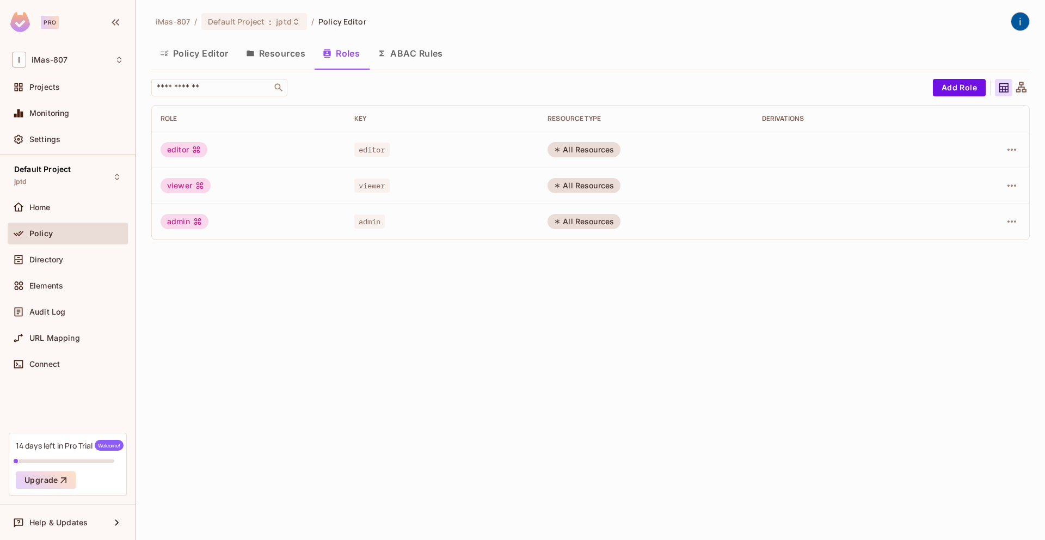
click at [297, 51] on button "Resources" at bounding box center [275, 53] width 77 height 27
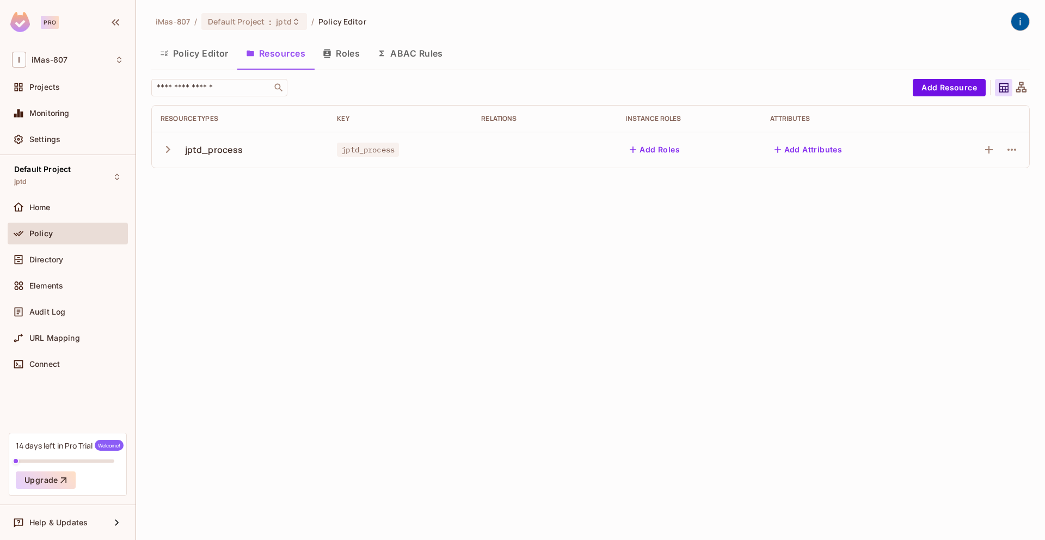
click at [175, 46] on button "Policy Editor" at bounding box center [194, 53] width 86 height 27
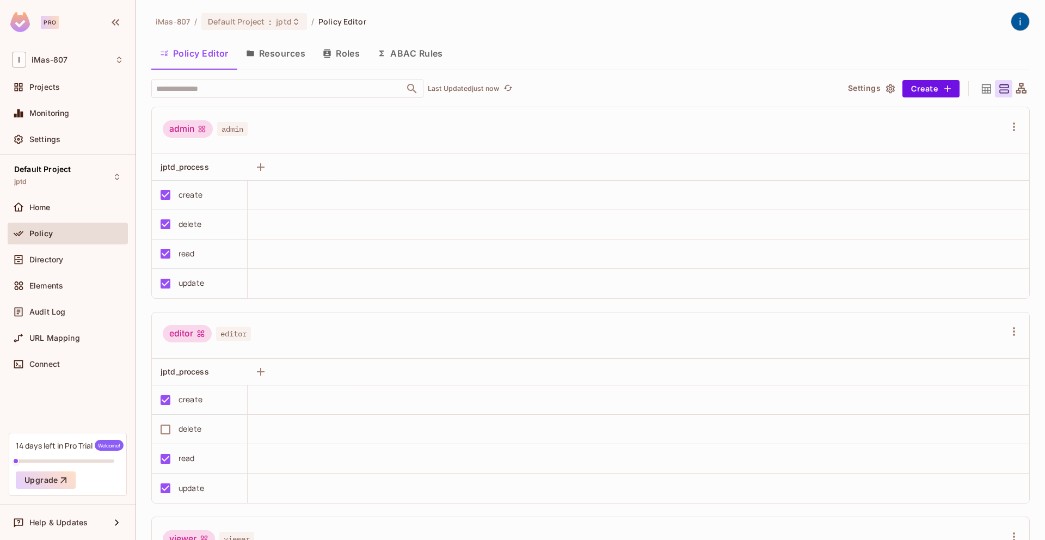
click at [261, 55] on button "Resources" at bounding box center [275, 53] width 77 height 27
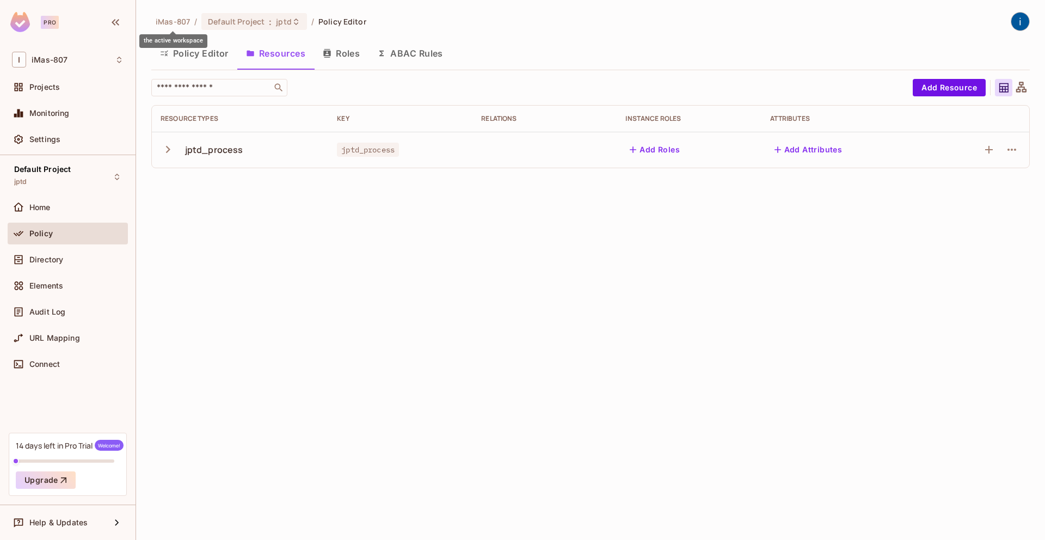
click at [180, 18] on span "iMas-807" at bounding box center [173, 21] width 34 height 10
click at [66, 212] on div "Home" at bounding box center [68, 207] width 112 height 13
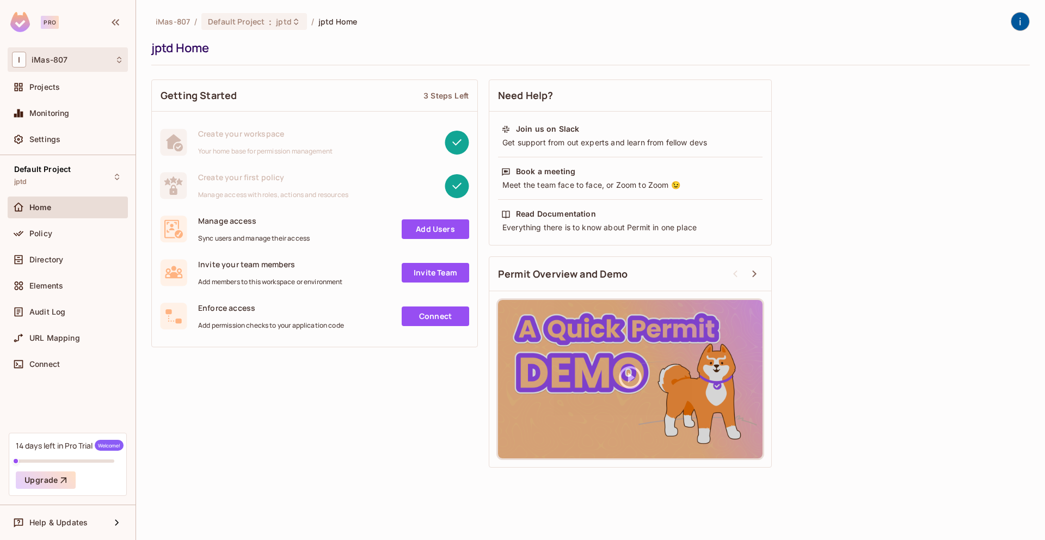
click at [115, 62] on icon at bounding box center [119, 59] width 9 height 9
click at [115, 62] on div at bounding box center [522, 270] width 1045 height 540
click at [91, 91] on div "Projects" at bounding box center [76, 87] width 94 height 9
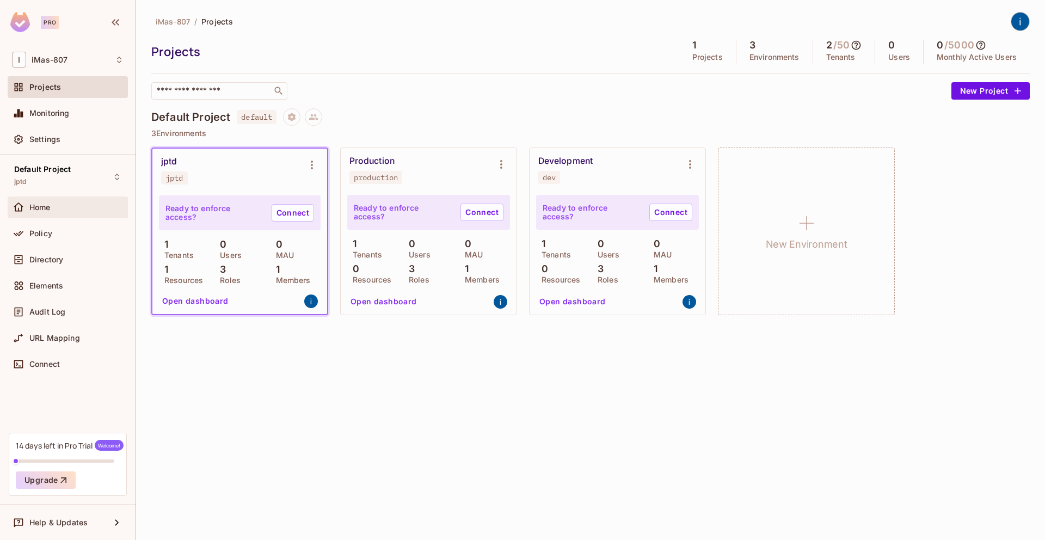
click at [53, 209] on div "Home" at bounding box center [76, 207] width 94 height 9
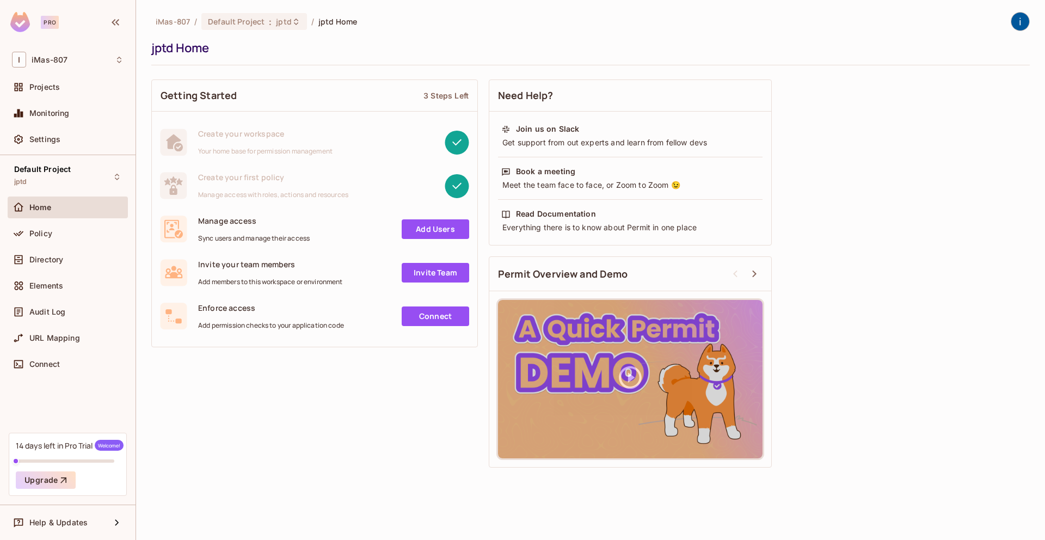
click at [53, 245] on div "Policy" at bounding box center [68, 236] width 120 height 26
click at [51, 227] on div "Policy" at bounding box center [68, 233] width 112 height 13
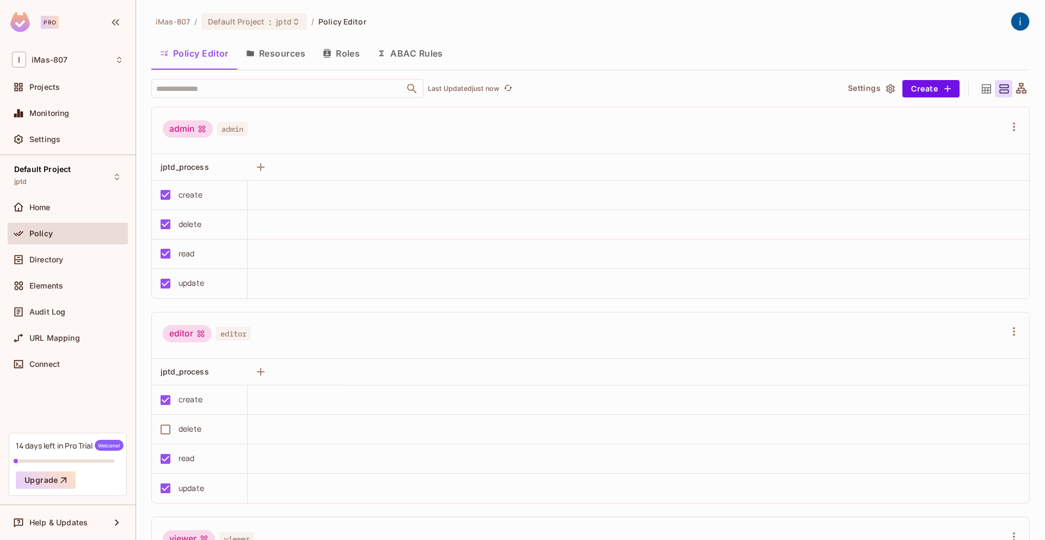
click at [342, 54] on button "Roles" at bounding box center [341, 53] width 54 height 27
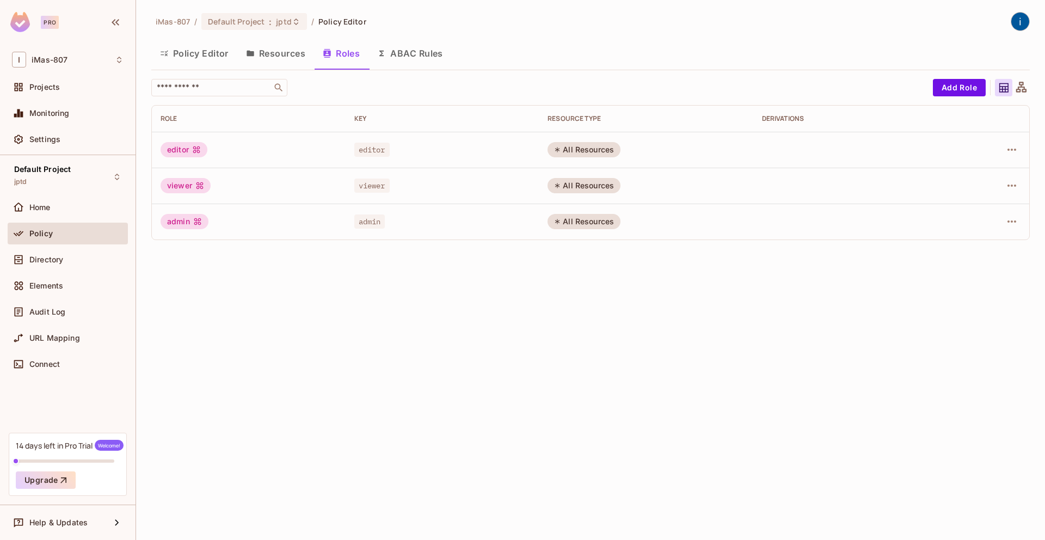
click at [410, 46] on button "ABAC Rules" at bounding box center [409, 53] width 83 height 27
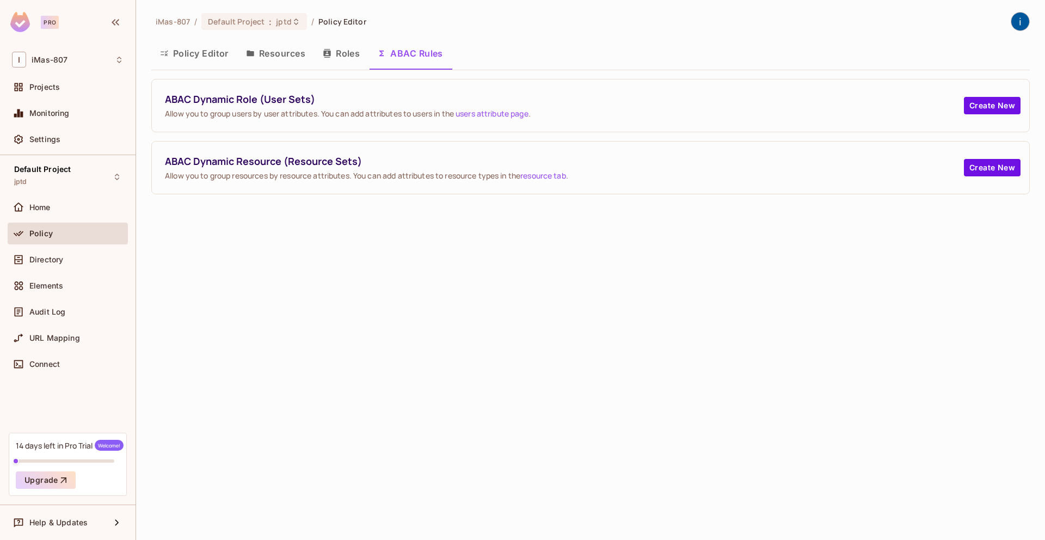
click at [331, 55] on icon "button" at bounding box center [327, 53] width 9 height 9
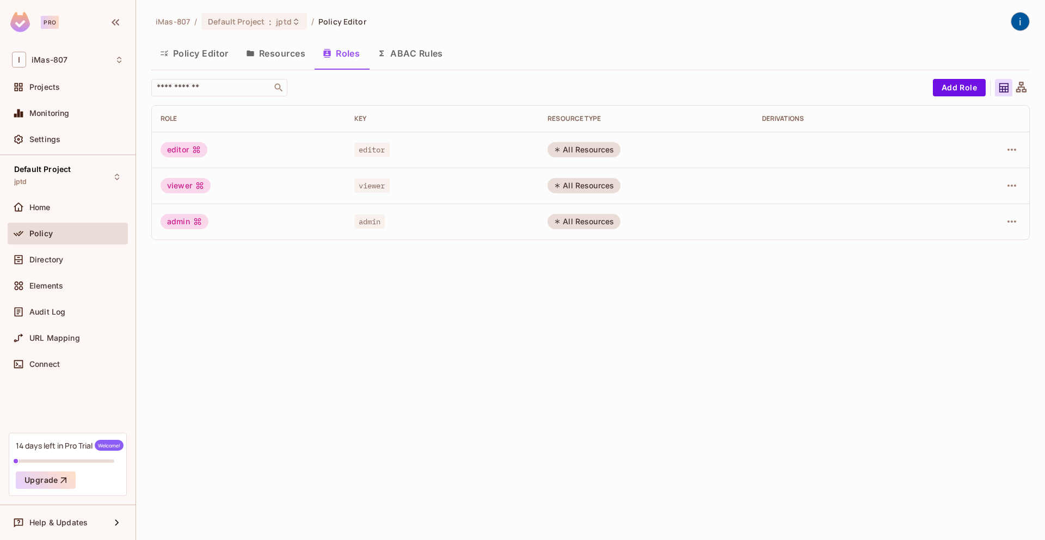
click at [403, 53] on button "ABAC Rules" at bounding box center [409, 53] width 83 height 27
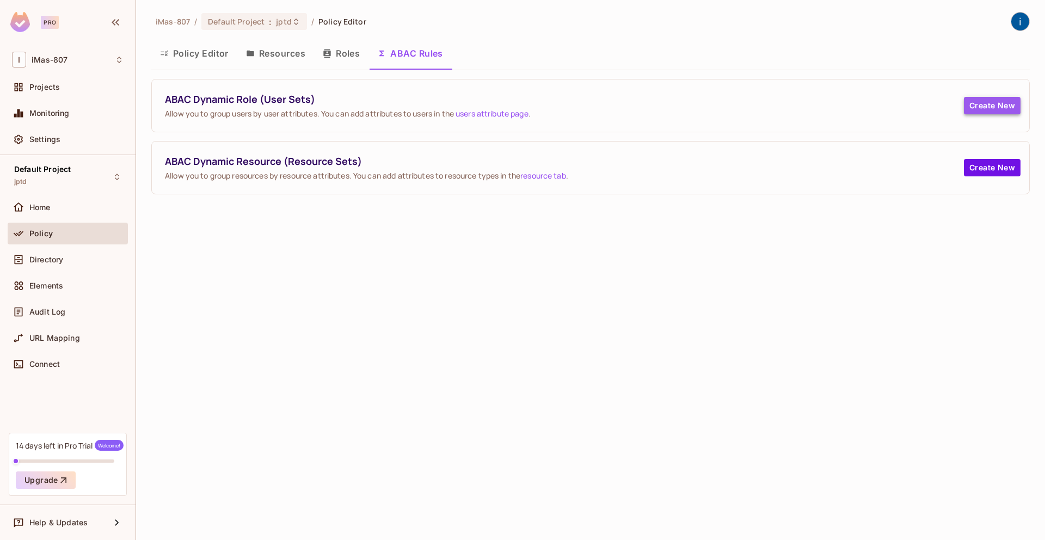
click at [989, 106] on button "Create New" at bounding box center [992, 105] width 57 height 17
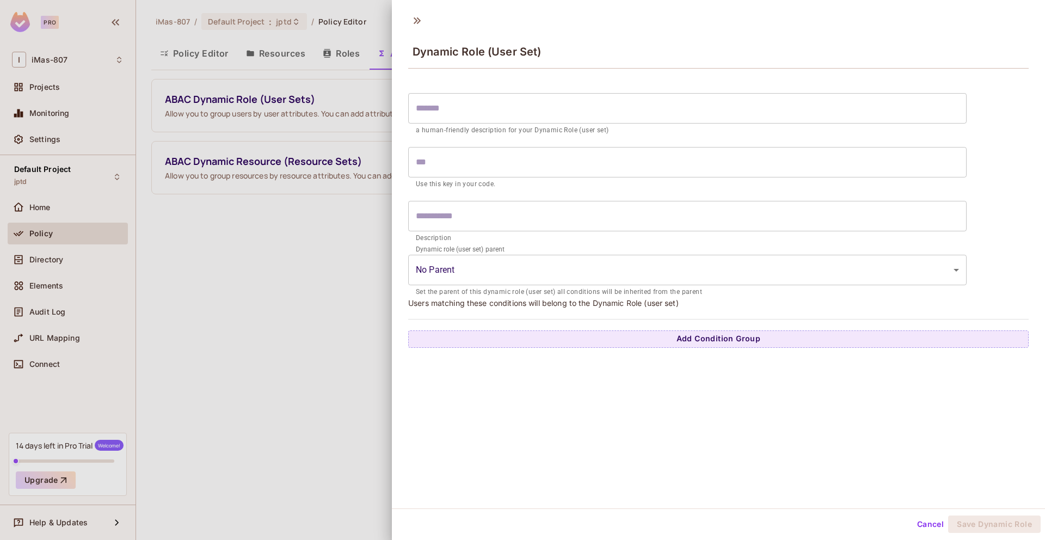
click at [558, 115] on input "text" at bounding box center [687, 108] width 558 height 30
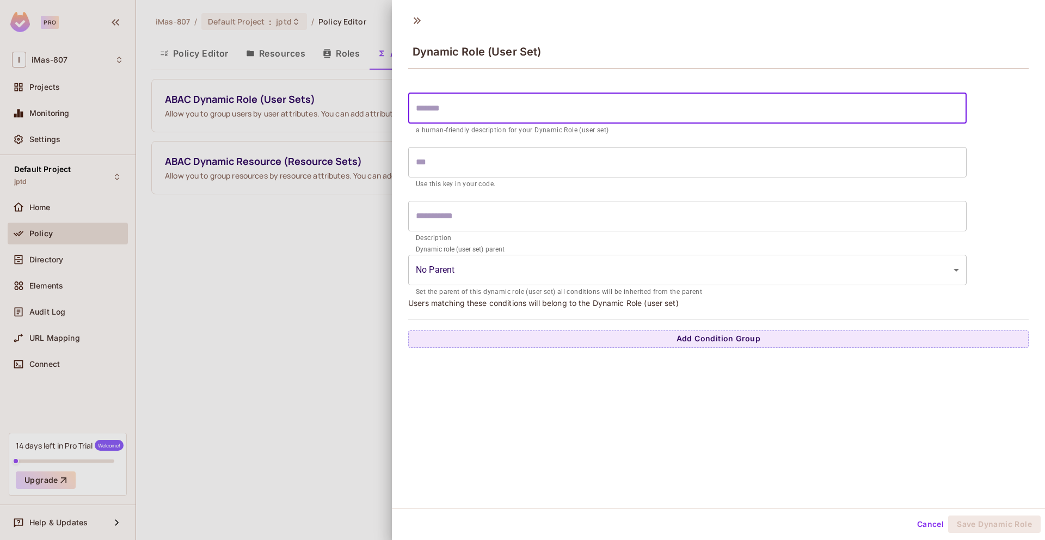
type input "*"
type input "**"
type input "***"
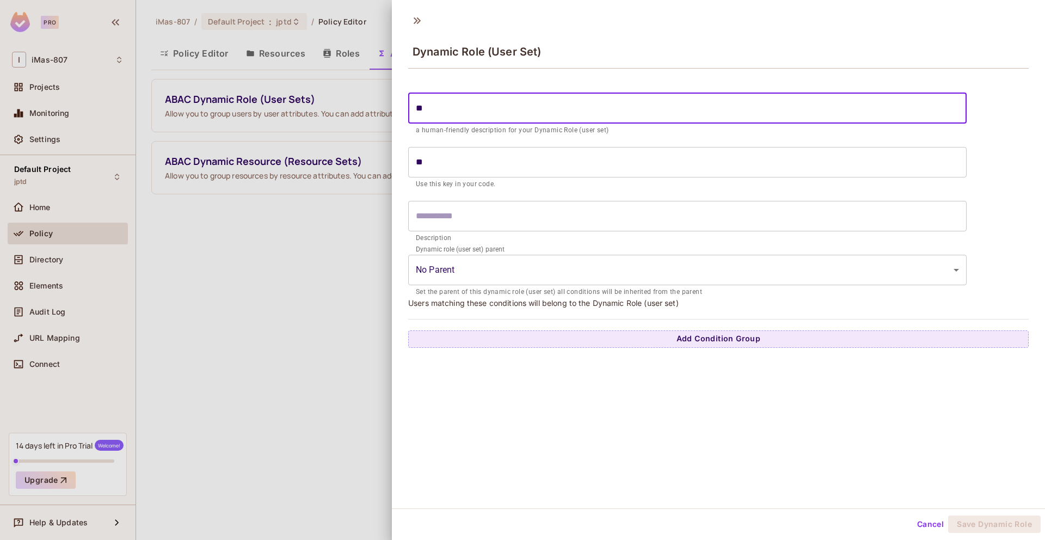
type input "***"
type input "****"
click at [538, 226] on input "text" at bounding box center [687, 216] width 558 height 30
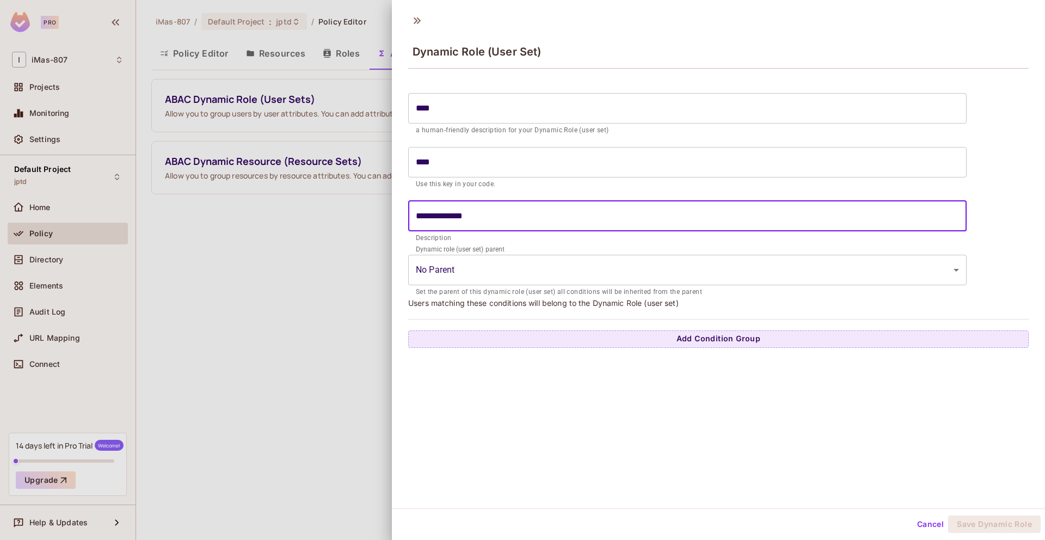
type input "**********"
click at [535, 267] on body "**********" at bounding box center [522, 270] width 1045 height 540
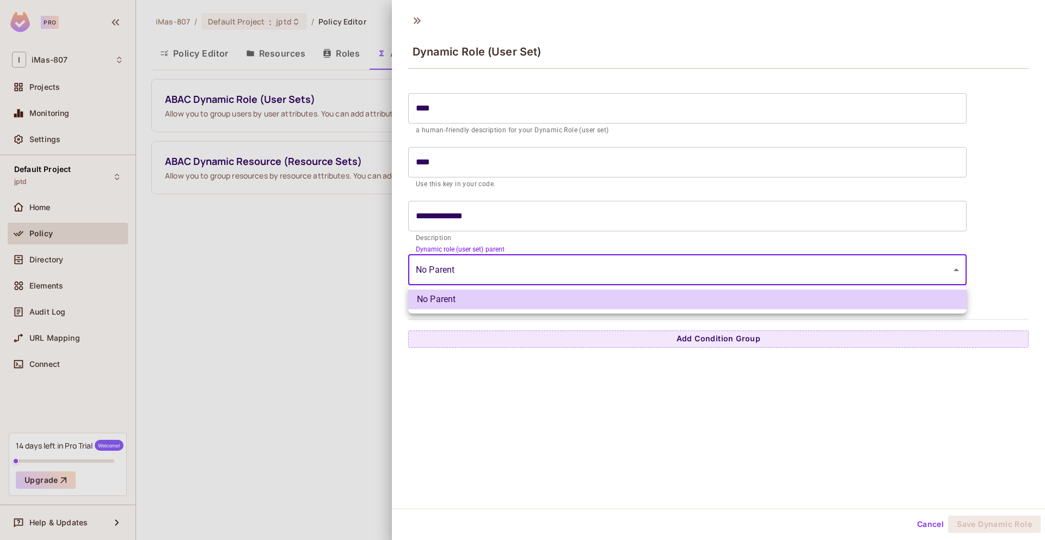
click at [535, 267] on div at bounding box center [522, 270] width 1045 height 540
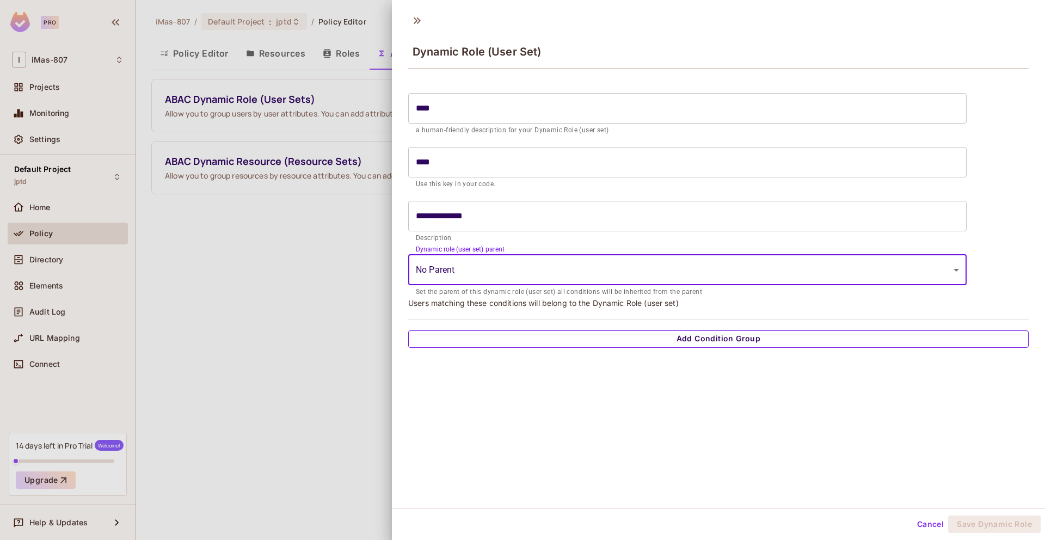
click at [701, 342] on button "Add Condition Group" at bounding box center [718, 338] width 620 height 17
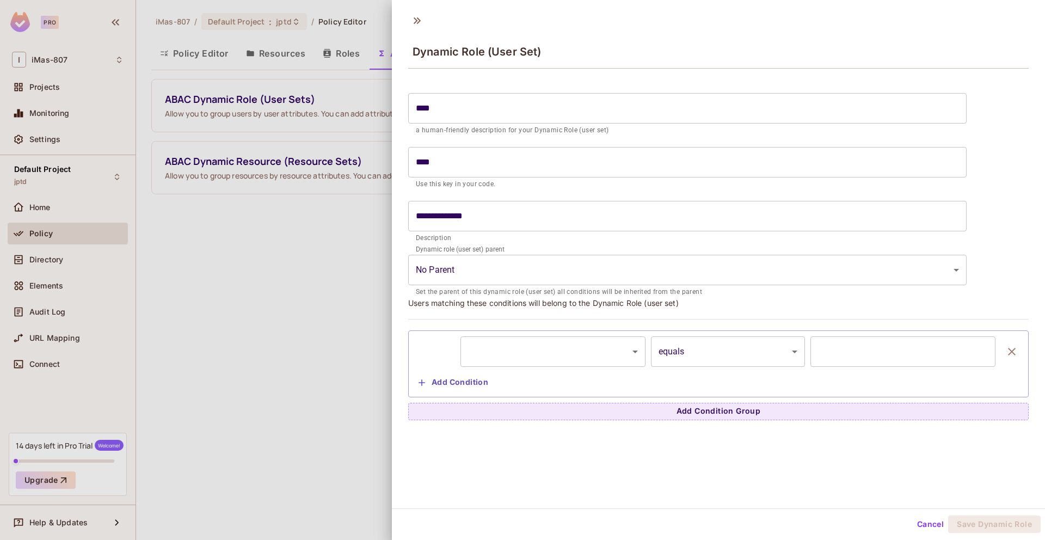
click at [622, 348] on body "**********" at bounding box center [522, 270] width 1045 height 540
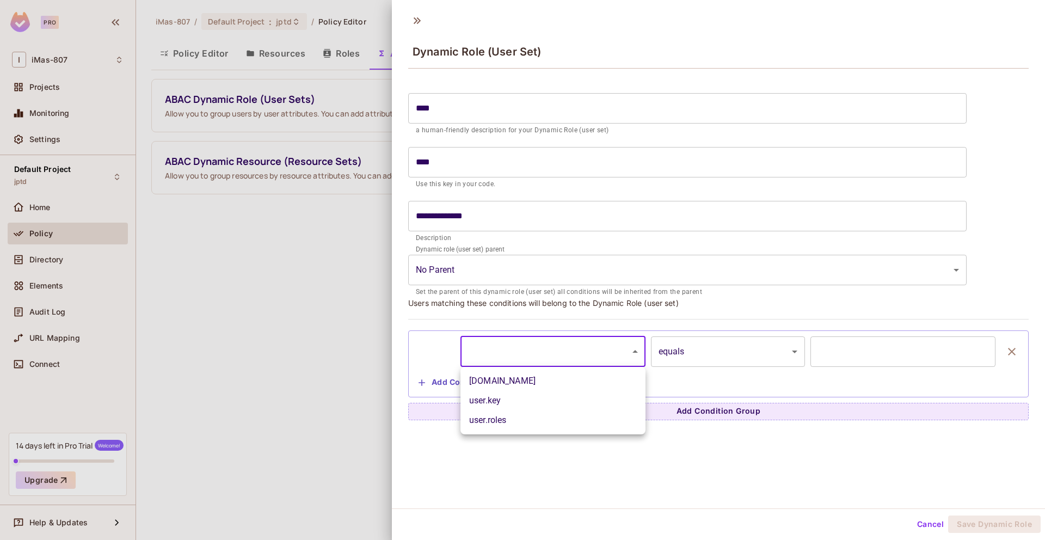
click at [666, 459] on div at bounding box center [522, 270] width 1045 height 540
click at [629, 336] on body "**********" at bounding box center [522, 270] width 1045 height 540
click at [561, 356] on div at bounding box center [522, 270] width 1045 height 540
click at [561, 356] on body "**********" at bounding box center [522, 270] width 1045 height 540
click at [438, 378] on div at bounding box center [522, 270] width 1045 height 540
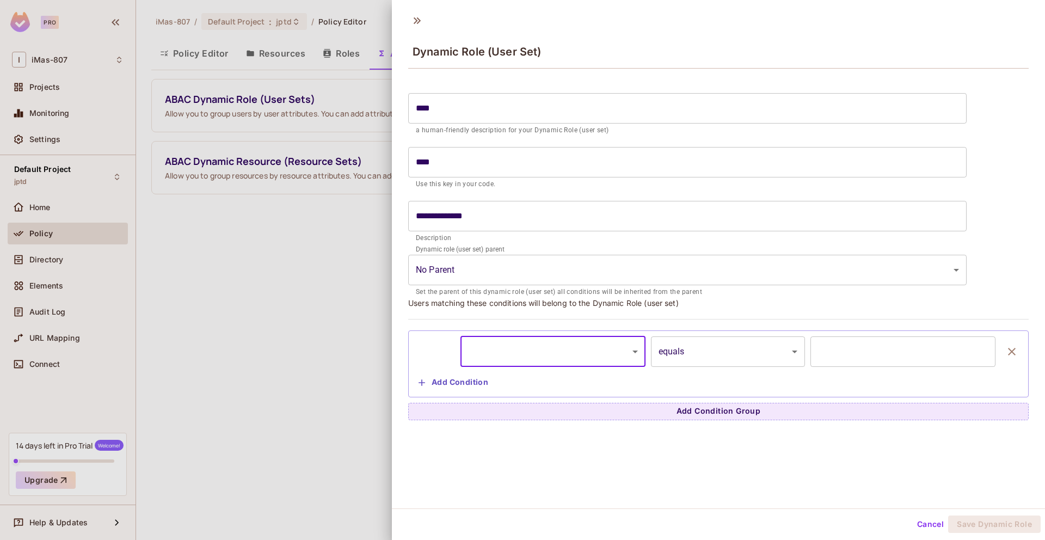
click at [548, 356] on body "**********" at bounding box center [522, 270] width 1045 height 540
click at [879, 350] on div at bounding box center [522, 270] width 1045 height 540
click at [879, 350] on input "text" at bounding box center [902, 351] width 185 height 30
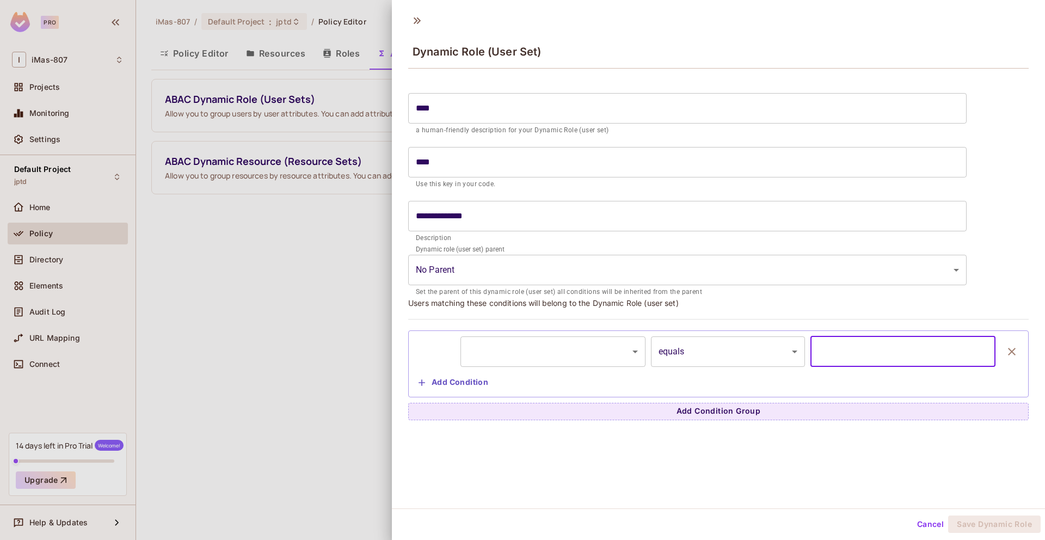
click at [744, 347] on body "**********" at bounding box center [522, 270] width 1045 height 540
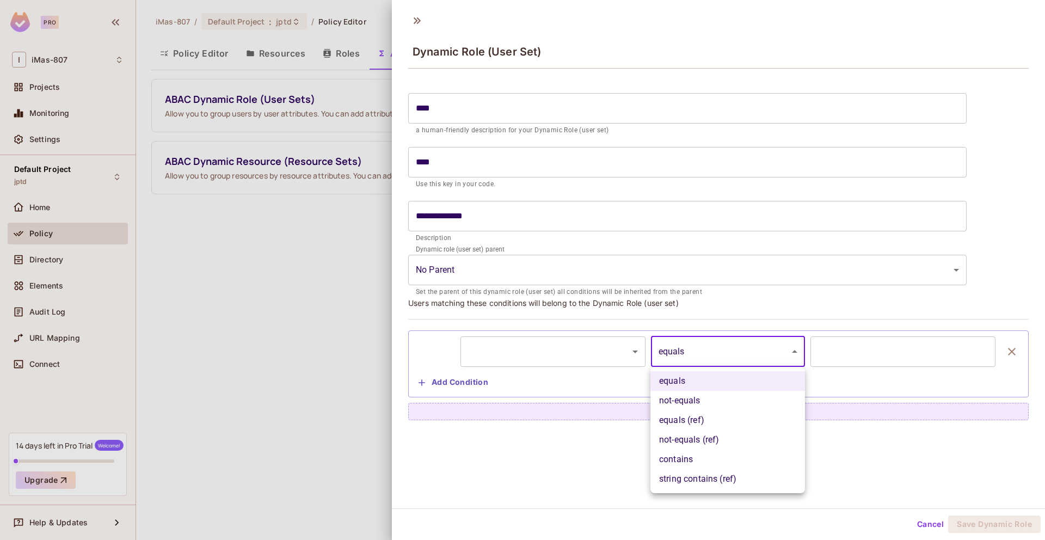
click at [824, 355] on div at bounding box center [522, 270] width 1045 height 540
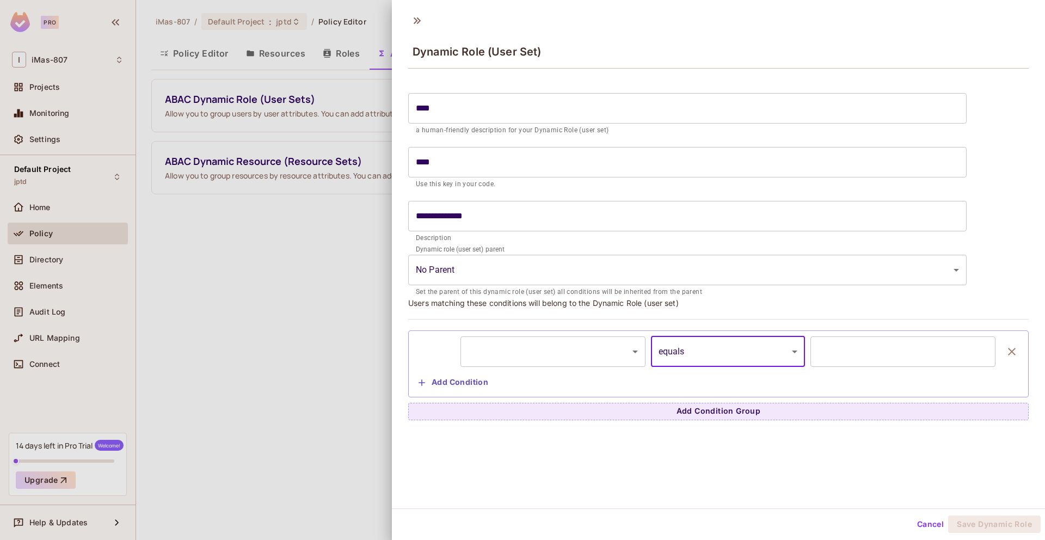
click at [843, 347] on input "text" at bounding box center [902, 351] width 185 height 30
click at [588, 340] on body "**********" at bounding box center [522, 270] width 1045 height 540
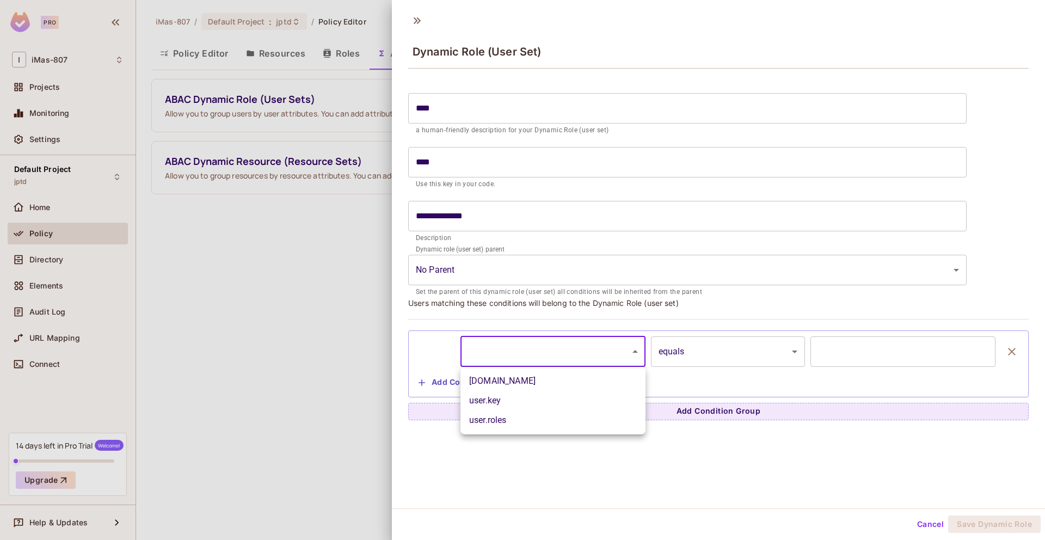
click at [570, 418] on li "user.roles" at bounding box center [552, 420] width 185 height 20
type input "**********"
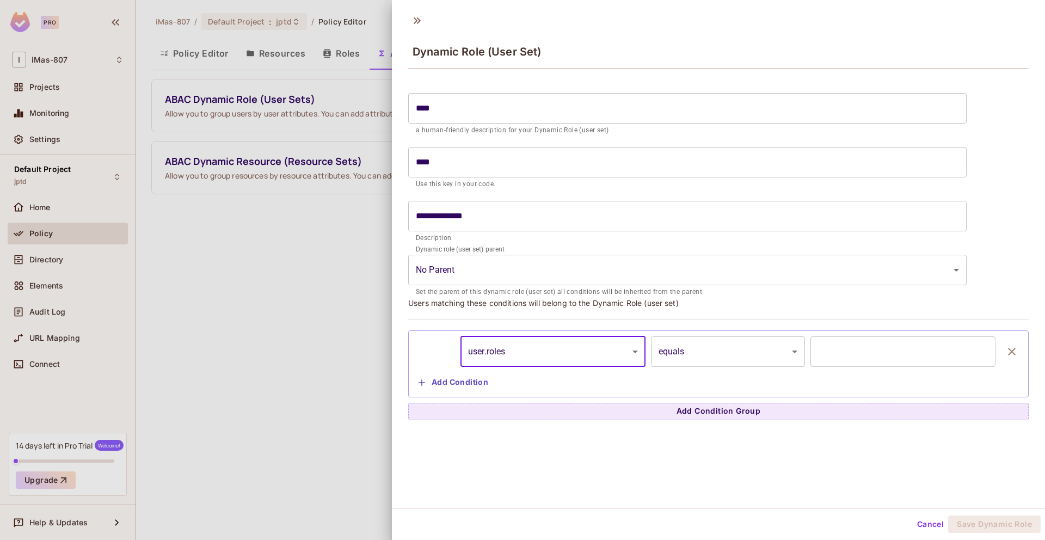
click at [831, 352] on input "text" at bounding box center [902, 351] width 185 height 30
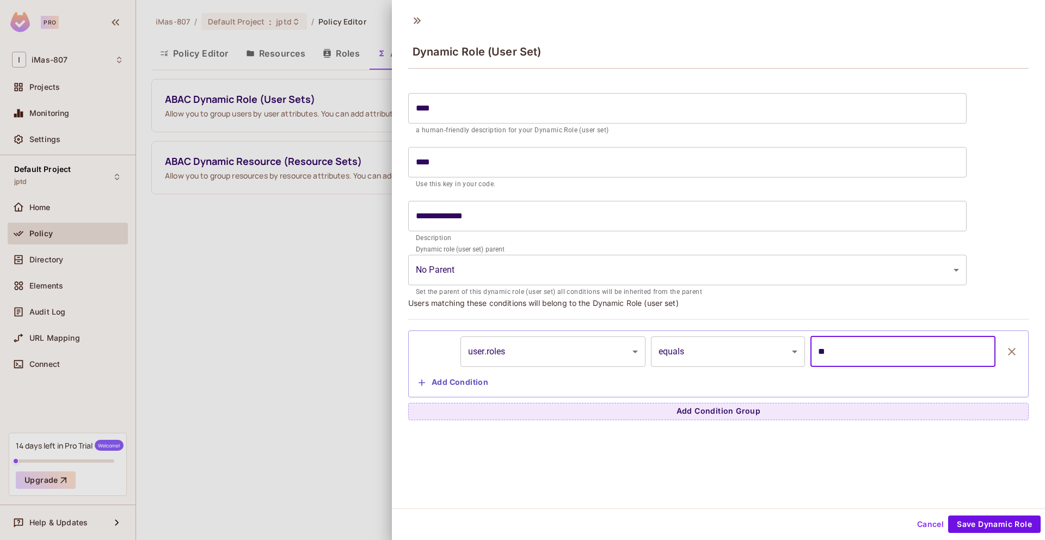
type input "*"
type input "**********"
click at [993, 529] on button "Save Dynamic Role" at bounding box center [994, 523] width 92 height 17
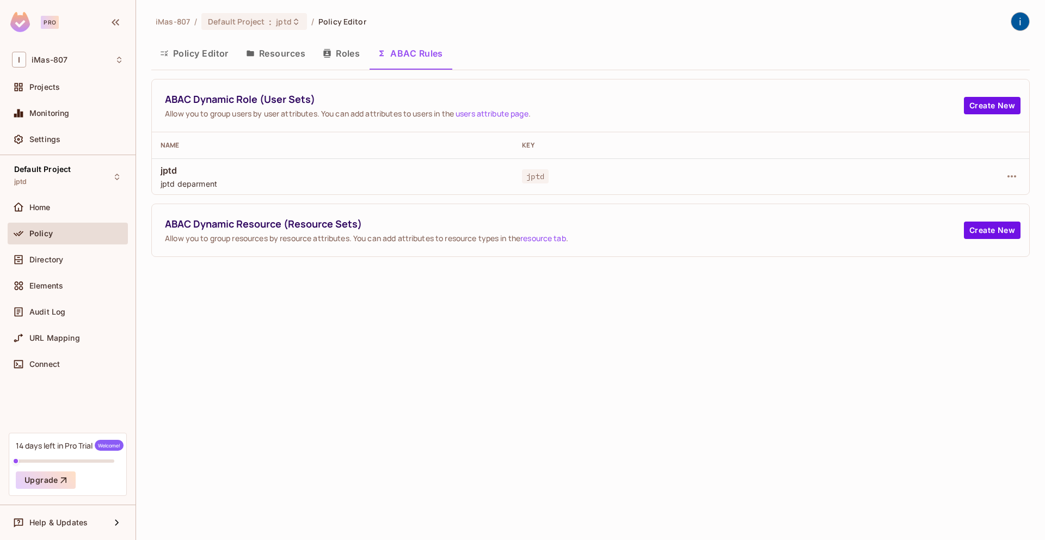
click at [499, 115] on link "users attribute page" at bounding box center [491, 113] width 73 height 10
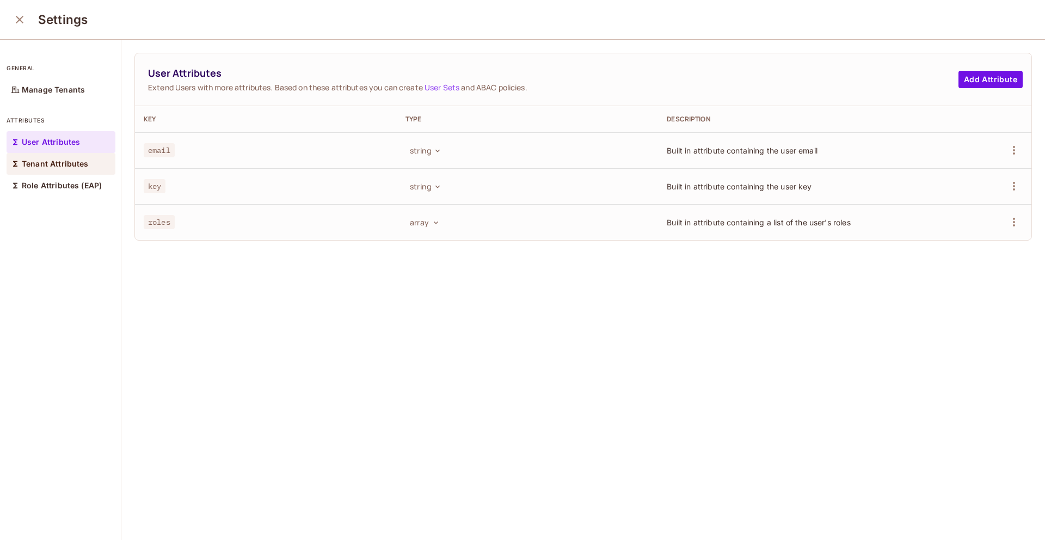
click at [89, 168] on div "Tenant Attributes" at bounding box center [61, 164] width 109 height 22
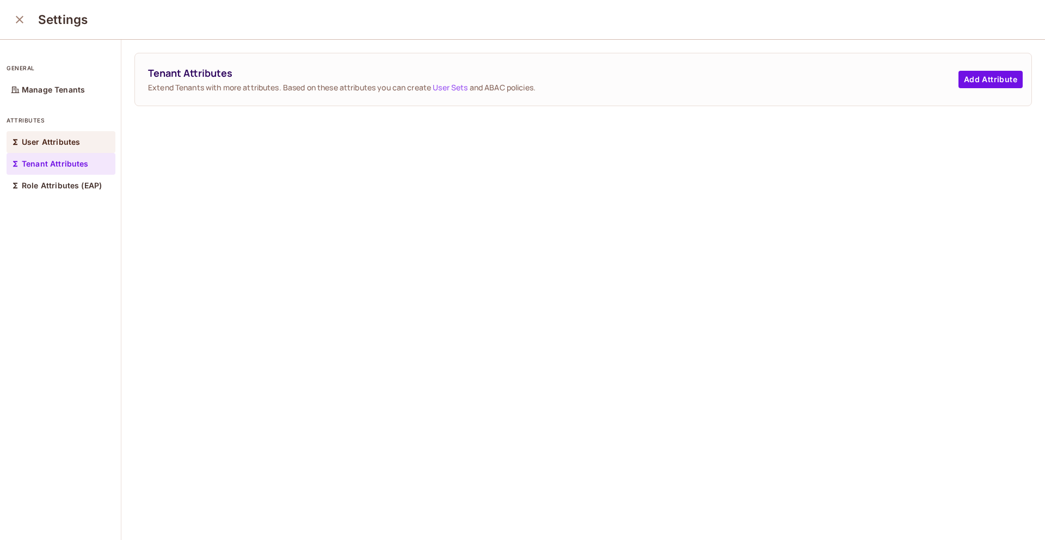
click at [92, 140] on div "User Attributes" at bounding box center [61, 142] width 109 height 22
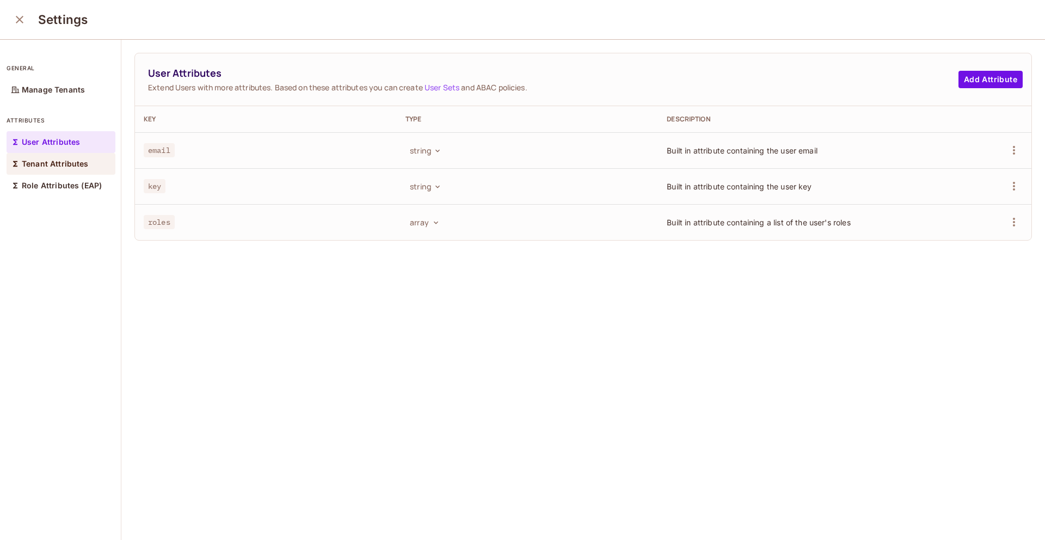
click at [58, 172] on div "Tenant Attributes" at bounding box center [61, 164] width 109 height 22
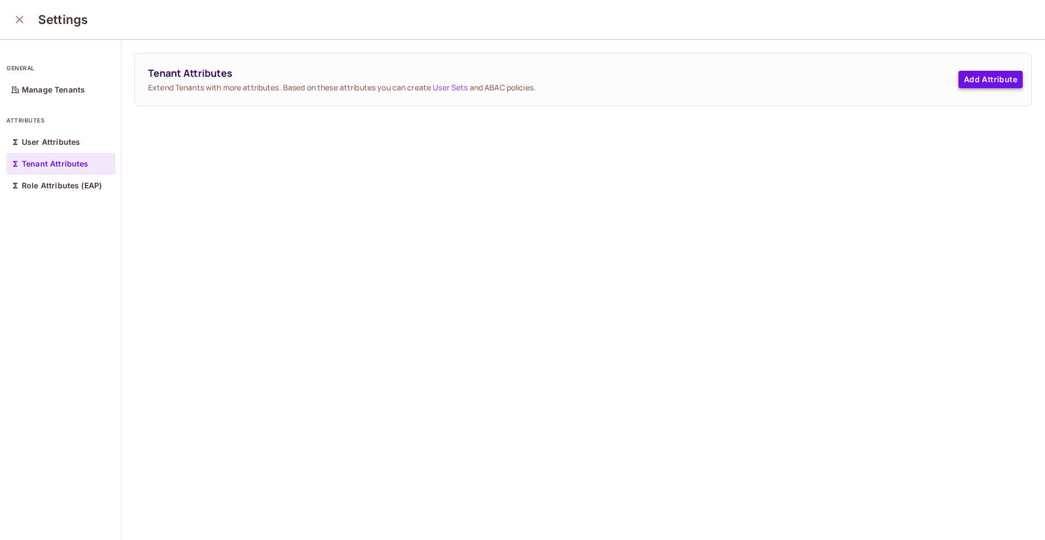
click at [970, 82] on button "Add Attribute" at bounding box center [990, 79] width 64 height 17
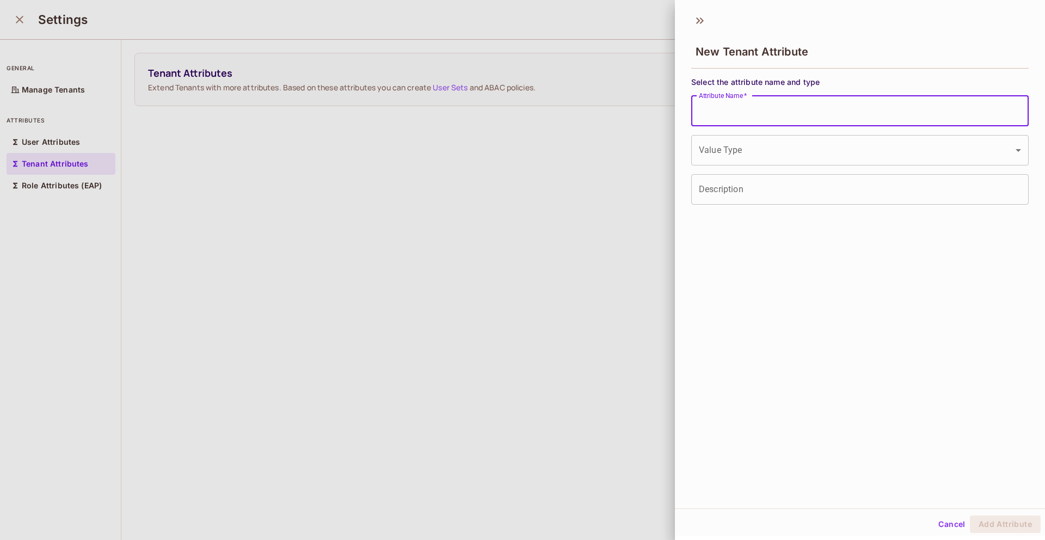
click at [738, 110] on input "Attribute Name   *" at bounding box center [859, 111] width 337 height 30
click at [563, 208] on div at bounding box center [522, 270] width 1045 height 540
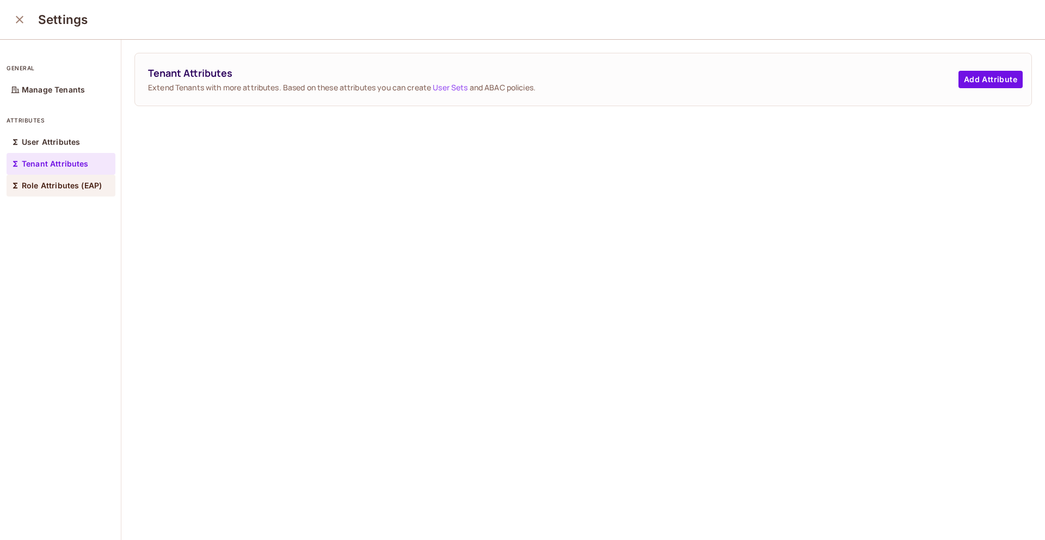
click at [88, 178] on div "Role Attributes (EAP)" at bounding box center [61, 186] width 109 height 22
click at [72, 149] on div "User Attributes" at bounding box center [61, 142] width 109 height 22
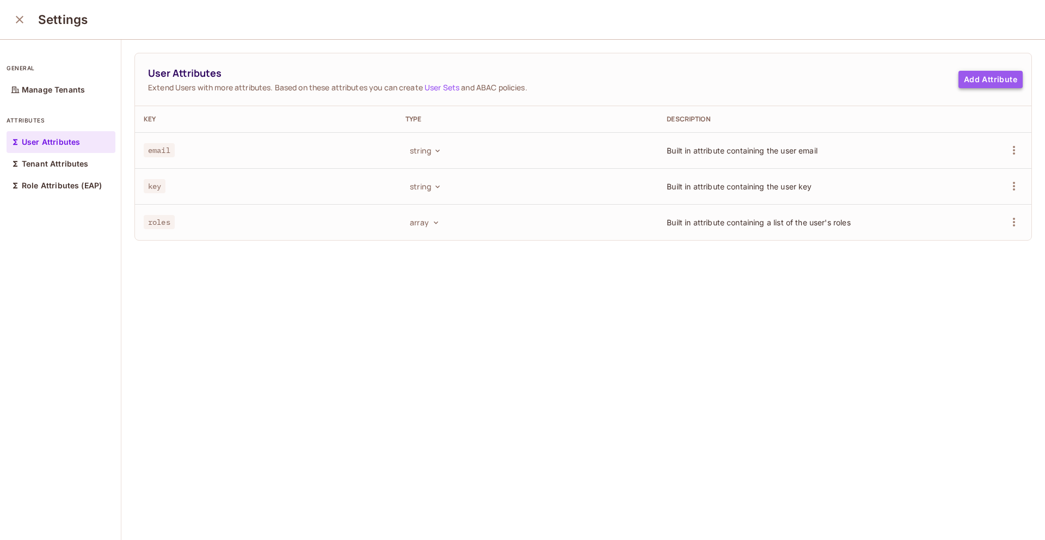
click at [995, 73] on button "Add Attribute" at bounding box center [990, 79] width 64 height 17
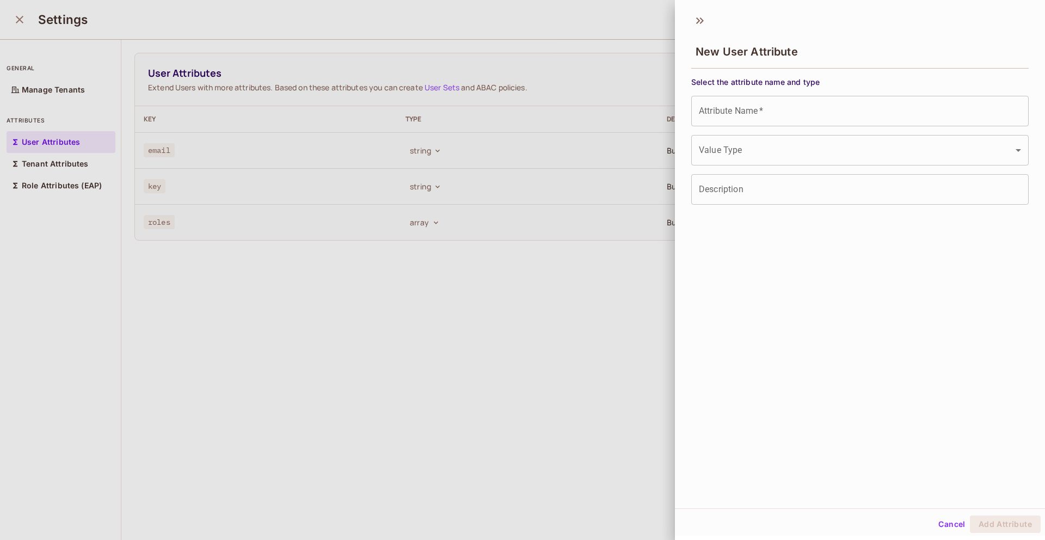
click at [818, 107] on input "Attribute Name   *" at bounding box center [859, 111] width 337 height 30
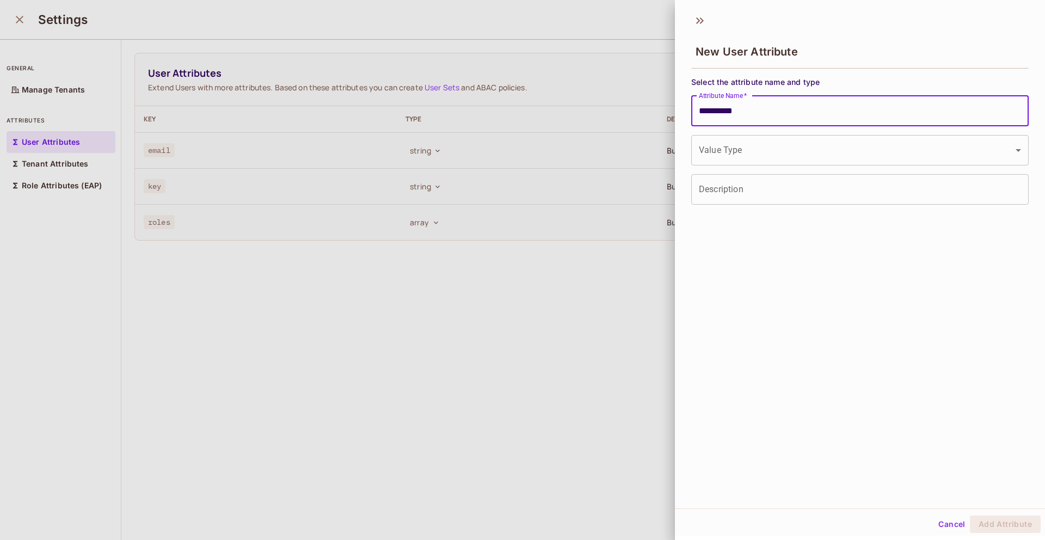
type input "**********"
click at [820, 157] on body "**********" at bounding box center [522, 270] width 1045 height 540
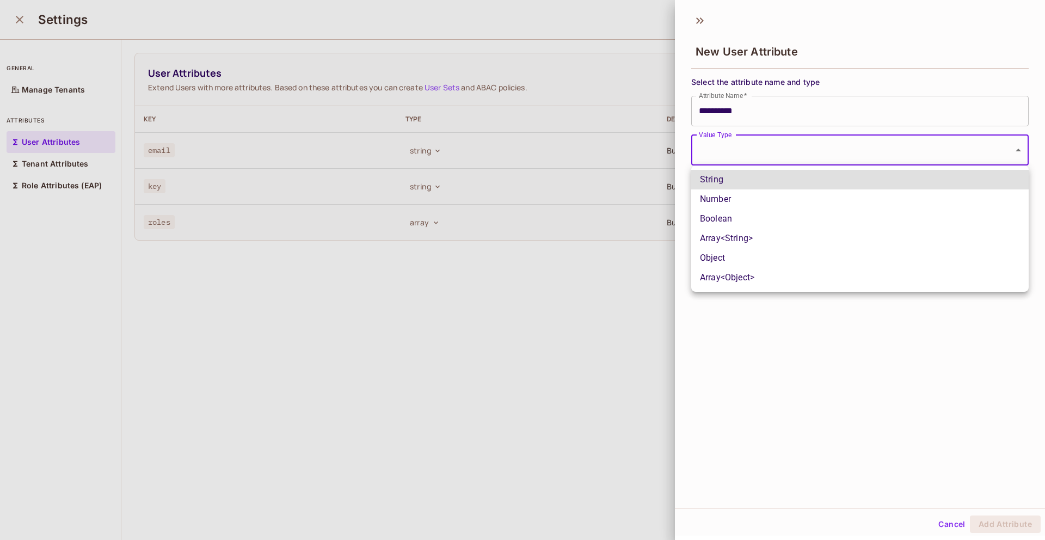
click at [787, 183] on li "String" at bounding box center [859, 180] width 337 height 20
type input "******"
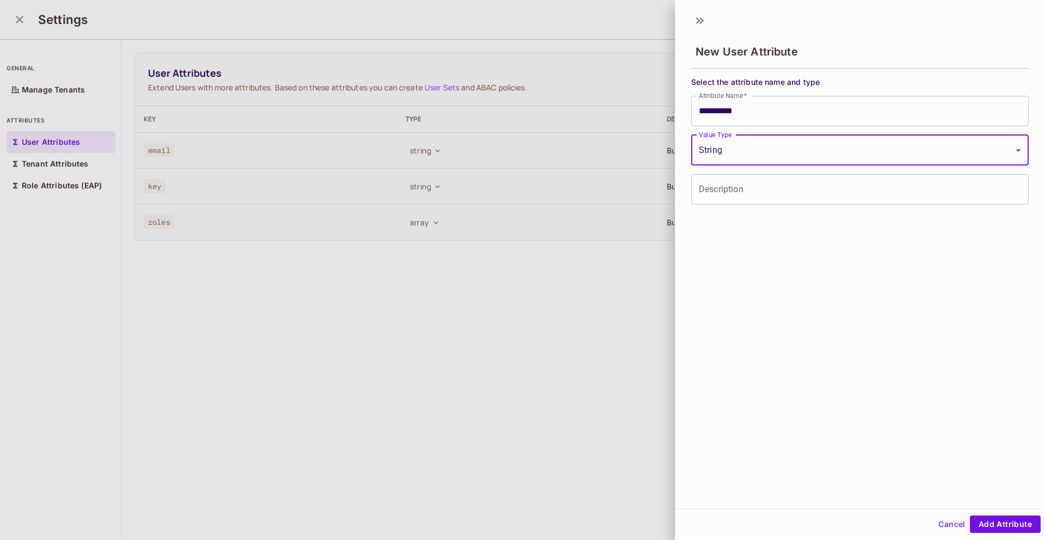
click at [805, 198] on input "Description" at bounding box center [859, 189] width 337 height 30
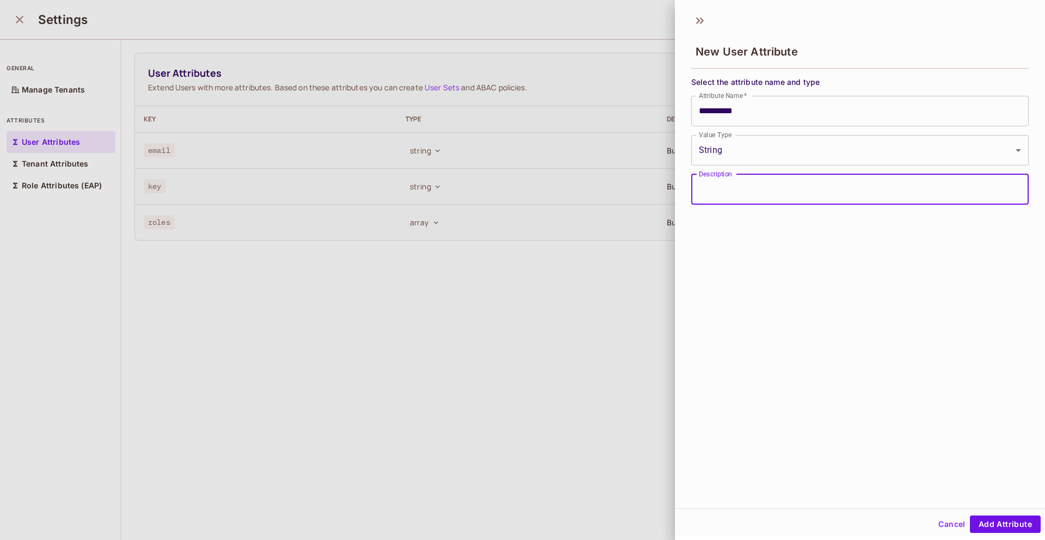
click at [706, 263] on div "**********" at bounding box center [860, 258] width 370 height 501
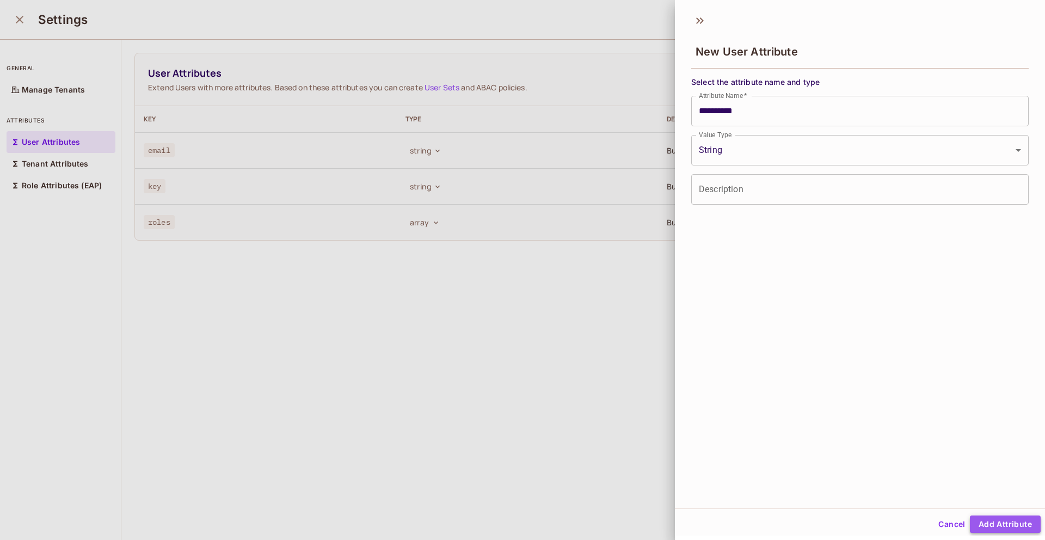
click at [1009, 528] on button "Add Attribute" at bounding box center [1005, 523] width 71 height 17
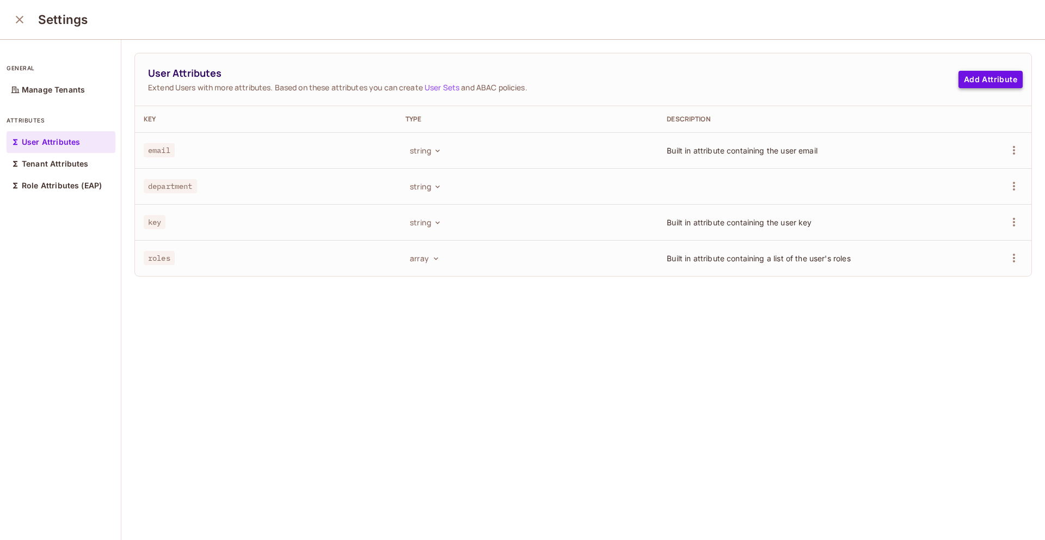
click at [982, 82] on button "Add Attribute" at bounding box center [990, 79] width 64 height 17
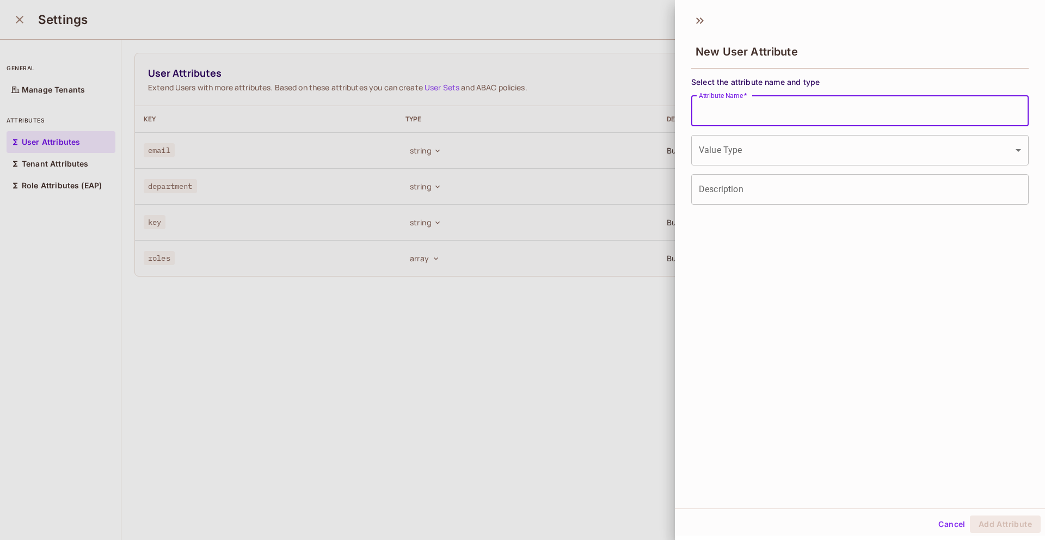
click at [791, 106] on input "Attribute Name   *" at bounding box center [859, 111] width 337 height 30
type input "*********"
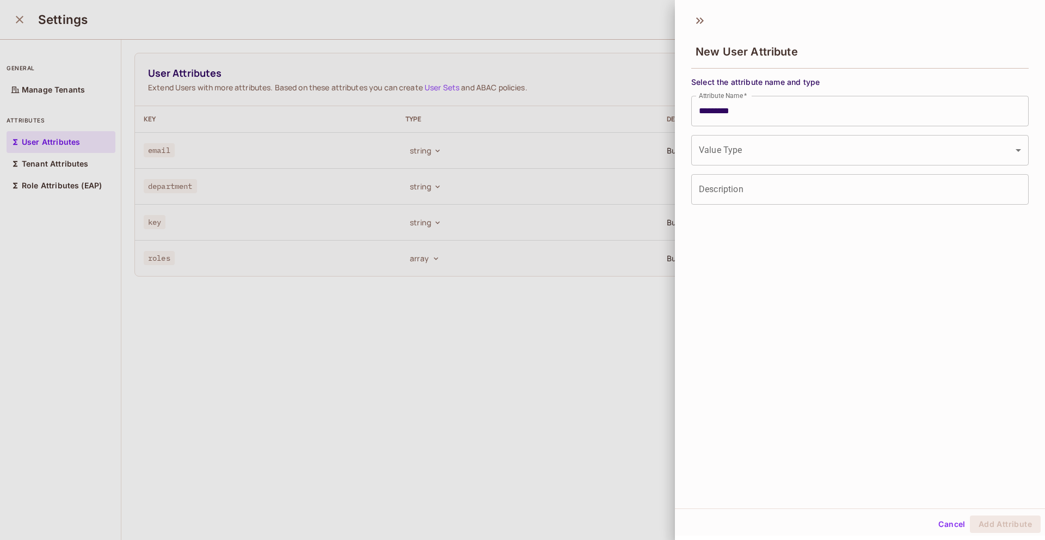
click at [762, 166] on div "Select the attribute name and type Attribute Name   * ********* Attribute Name …" at bounding box center [859, 141] width 337 height 128
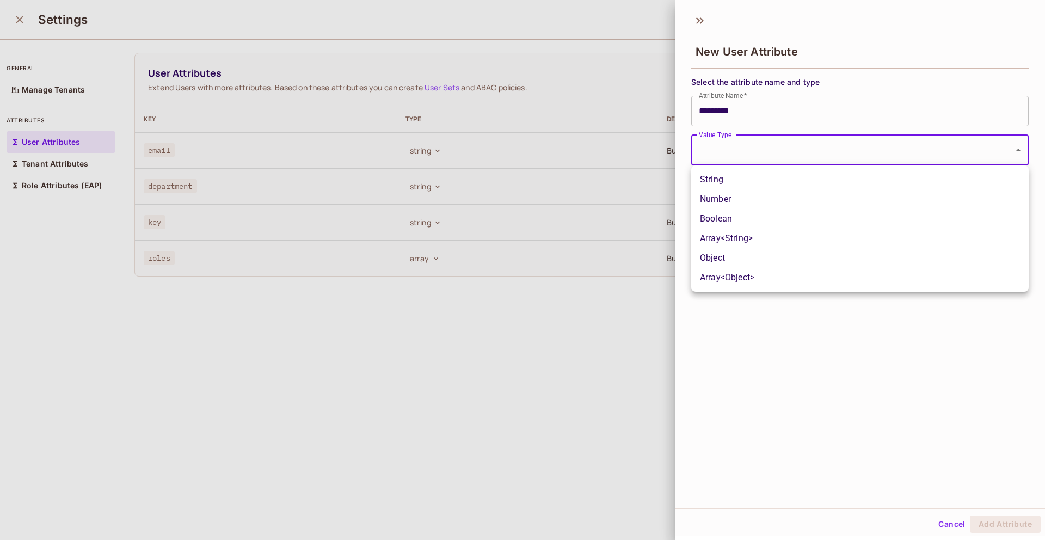
click at [759, 155] on body "Pro I iMas-807 Projects Monitoring Settings Default Project jptd Home Policy Di…" at bounding box center [522, 270] width 1045 height 540
click at [749, 179] on li "String" at bounding box center [859, 180] width 337 height 20
type input "******"
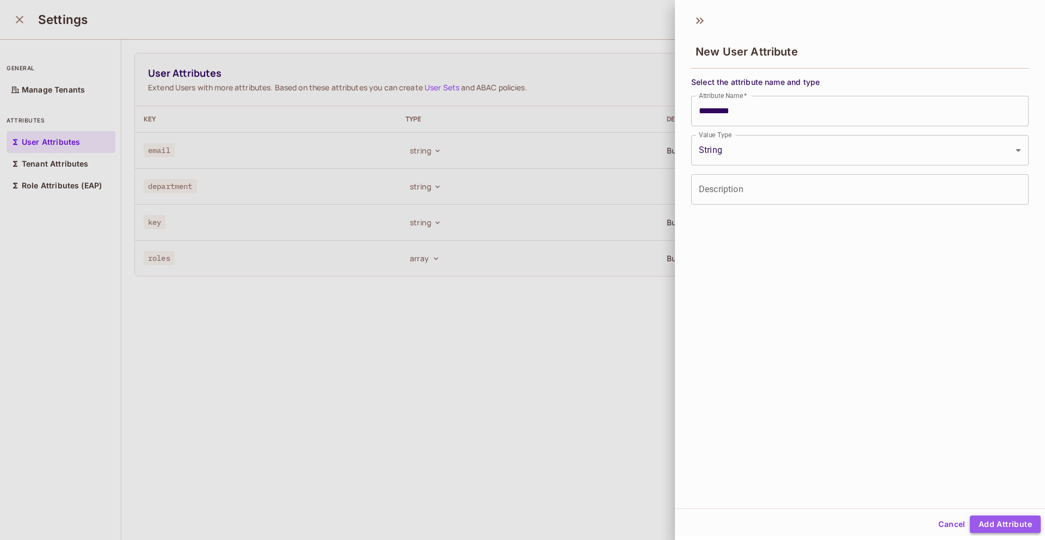
click at [1001, 530] on button "Add Attribute" at bounding box center [1005, 523] width 71 height 17
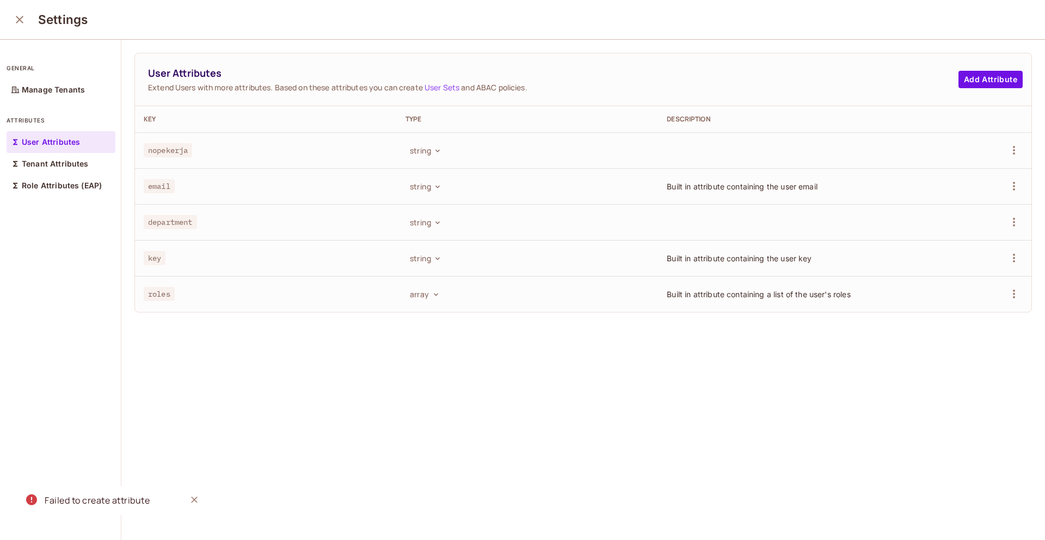
click at [319, 368] on div "User Attributes Extend Users with more attributes. Based on these attributes yo…" at bounding box center [582, 290] width 923 height 501
click at [60, 168] on p "Tenant Attributes" at bounding box center [55, 163] width 67 height 9
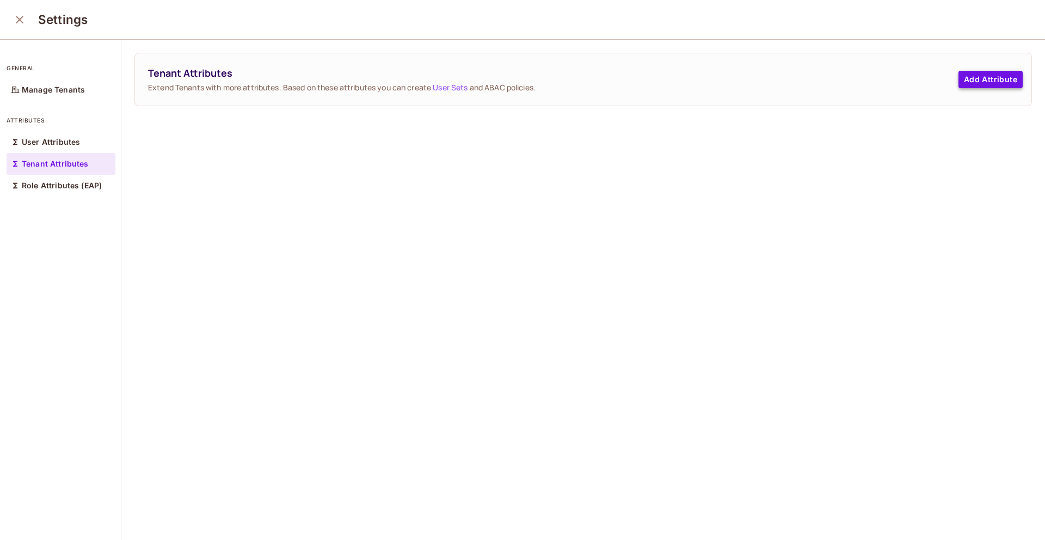
click at [968, 81] on button "Add Attribute" at bounding box center [990, 79] width 64 height 17
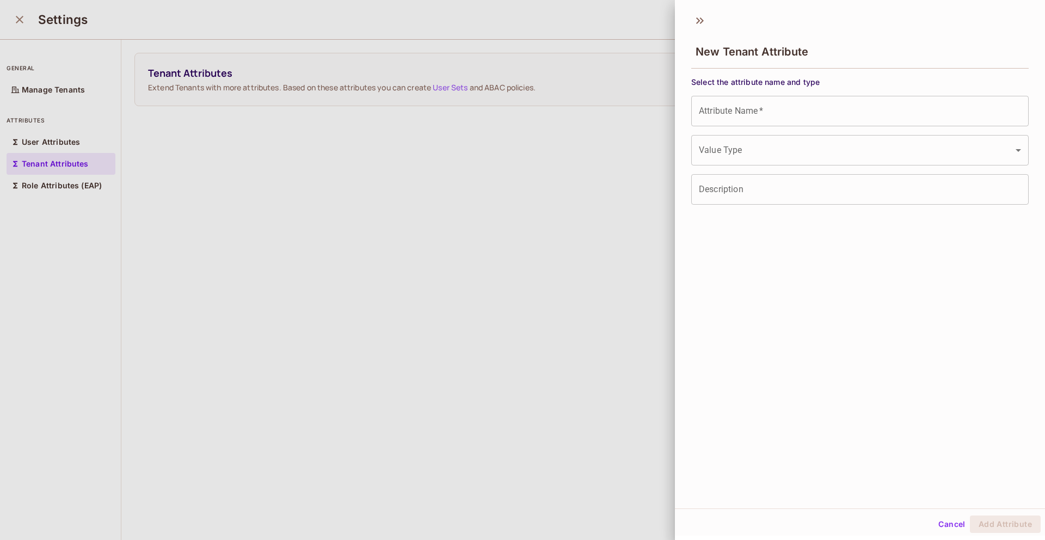
click at [746, 113] on div "Attribute Name   * Attribute Name   *" at bounding box center [859, 111] width 337 height 30
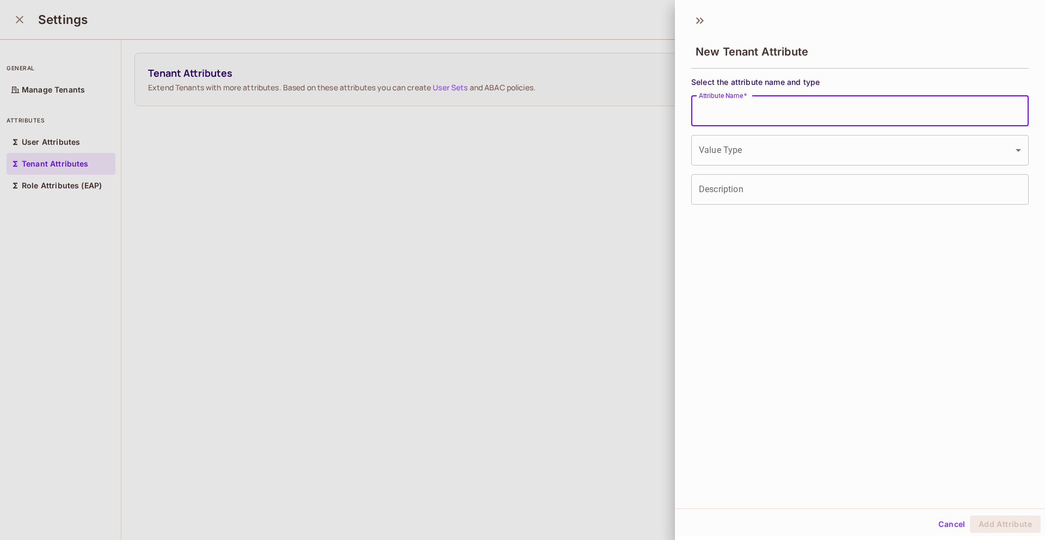
click at [705, 147] on body "Pro I iMas-807 Projects Monitoring Settings Default Project jptd Home Policy Di…" at bounding box center [522, 270] width 1045 height 540
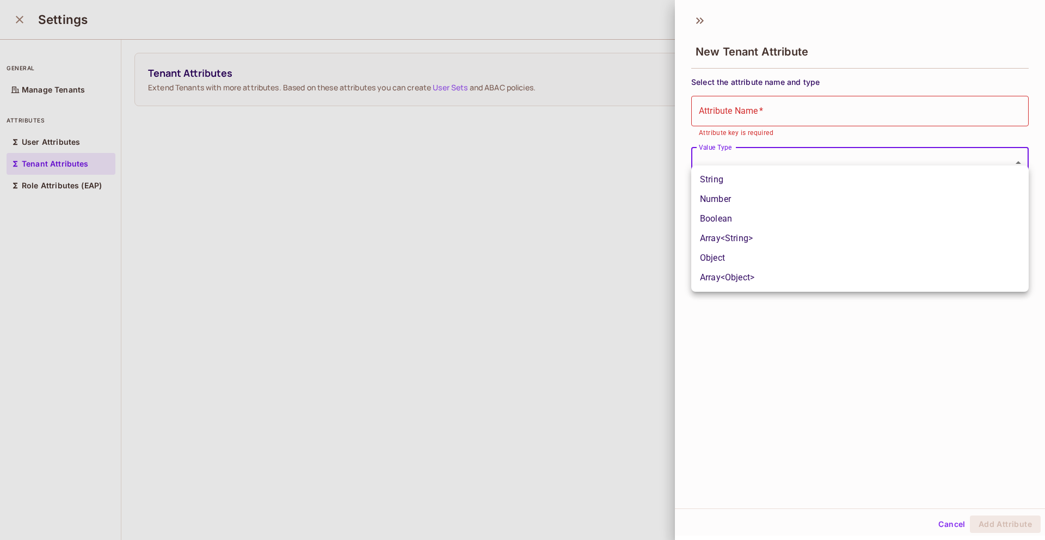
click at [705, 147] on div at bounding box center [522, 270] width 1045 height 540
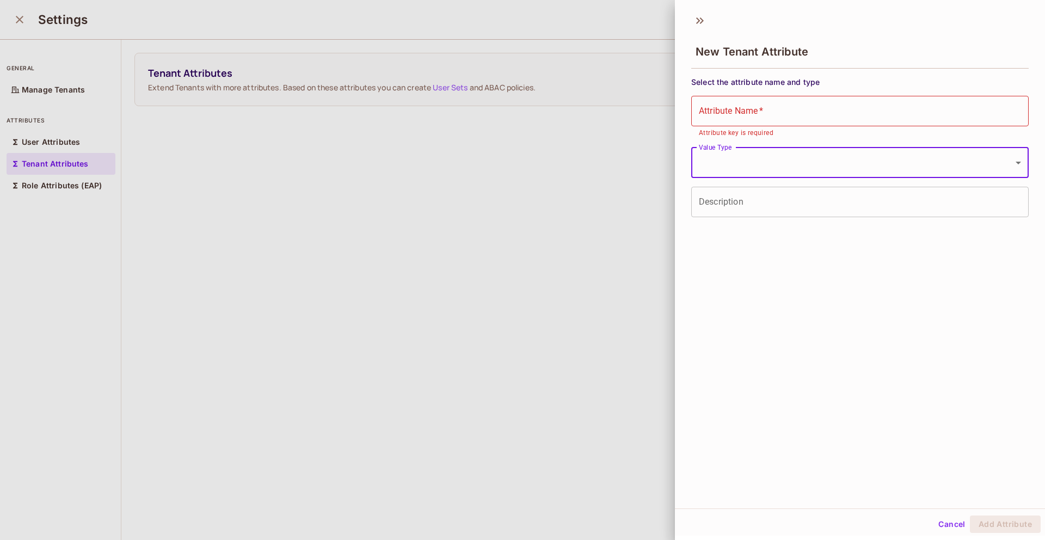
click at [724, 203] on input "Description" at bounding box center [859, 202] width 337 height 30
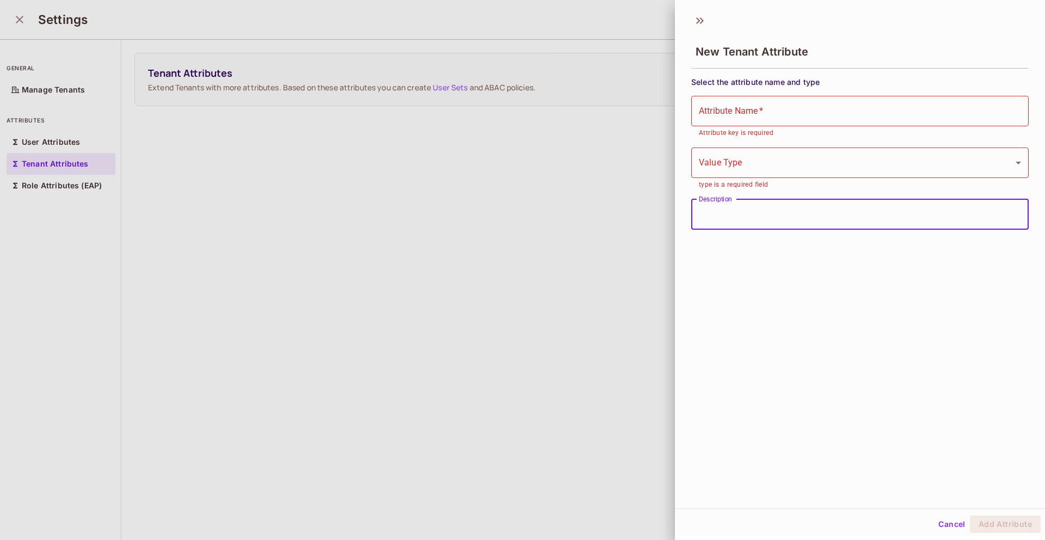
click at [478, 162] on div at bounding box center [522, 270] width 1045 height 540
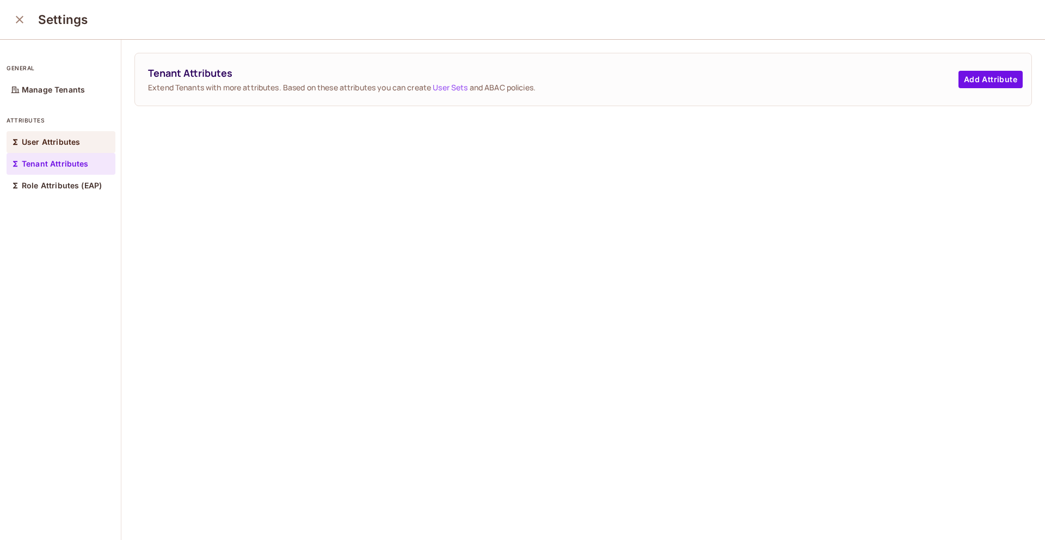
click at [70, 144] on p "User Attributes" at bounding box center [51, 142] width 58 height 9
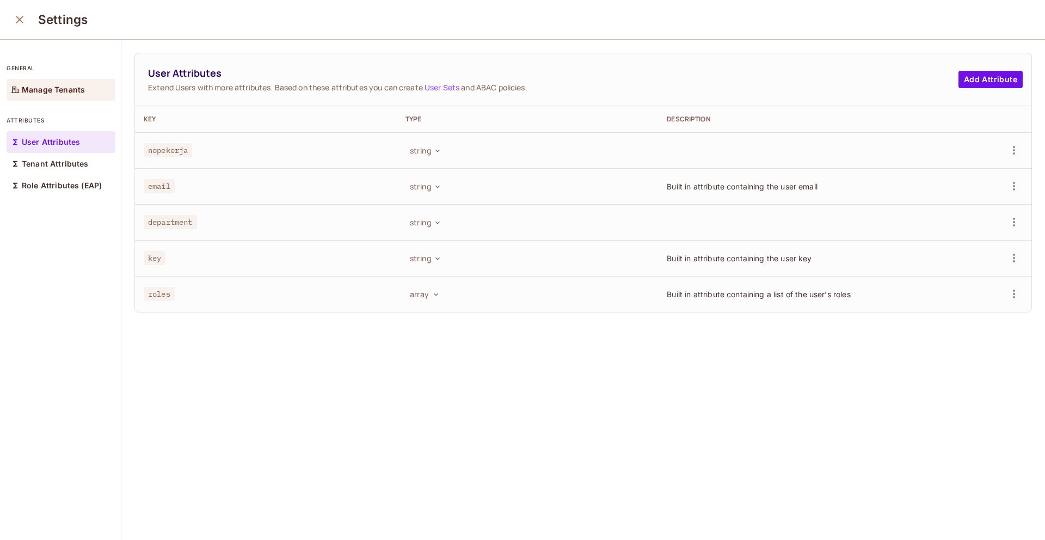
click at [67, 90] on p "Manage Tenants" at bounding box center [53, 89] width 63 height 9
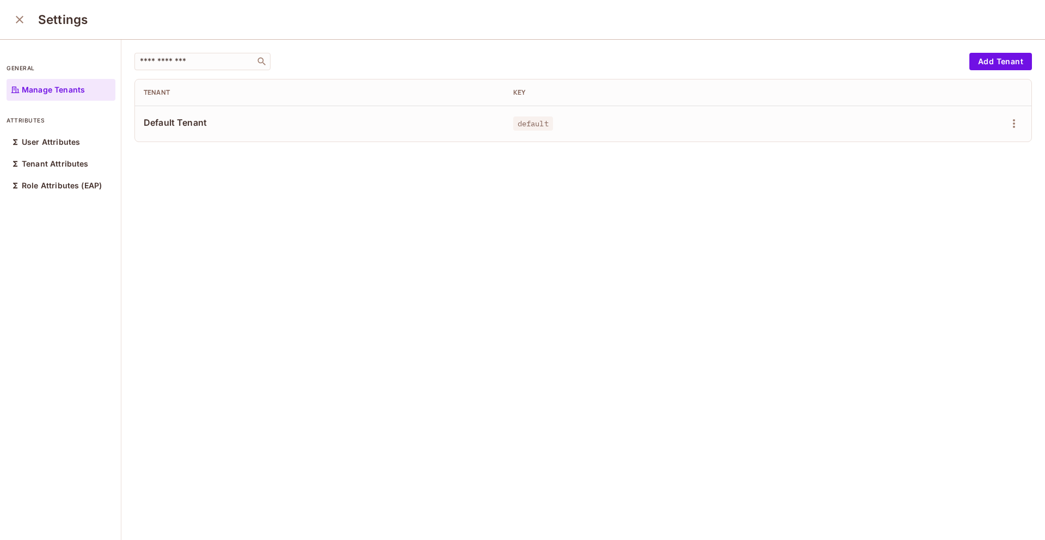
click at [238, 125] on span "Default Tenant" at bounding box center [320, 122] width 352 height 12
click at [1019, 126] on icon "button" at bounding box center [1013, 123] width 13 height 13
click at [964, 173] on div "Edit Attributes" at bounding box center [976, 172] width 54 height 11
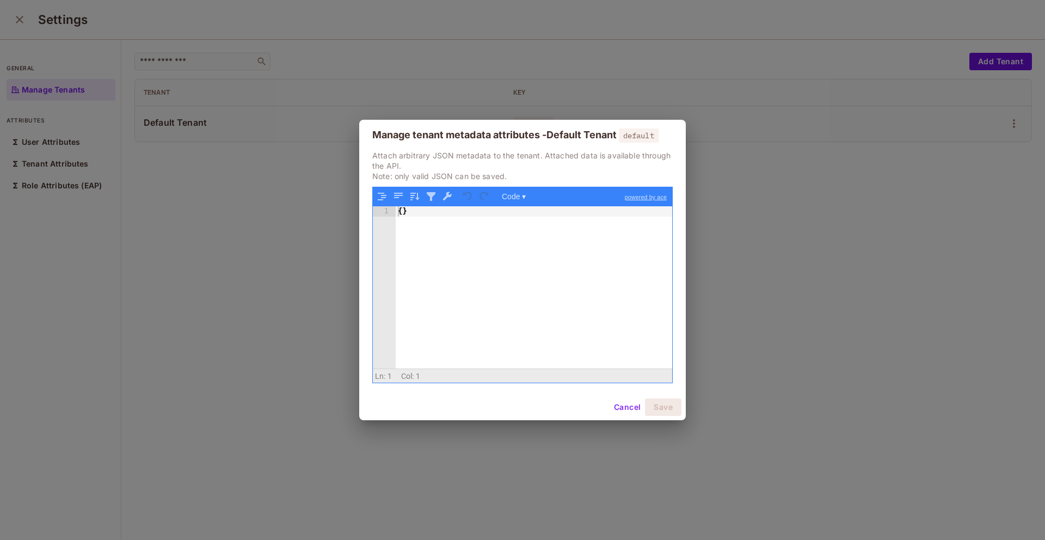
click at [616, 407] on button "Cancel" at bounding box center [626, 406] width 35 height 17
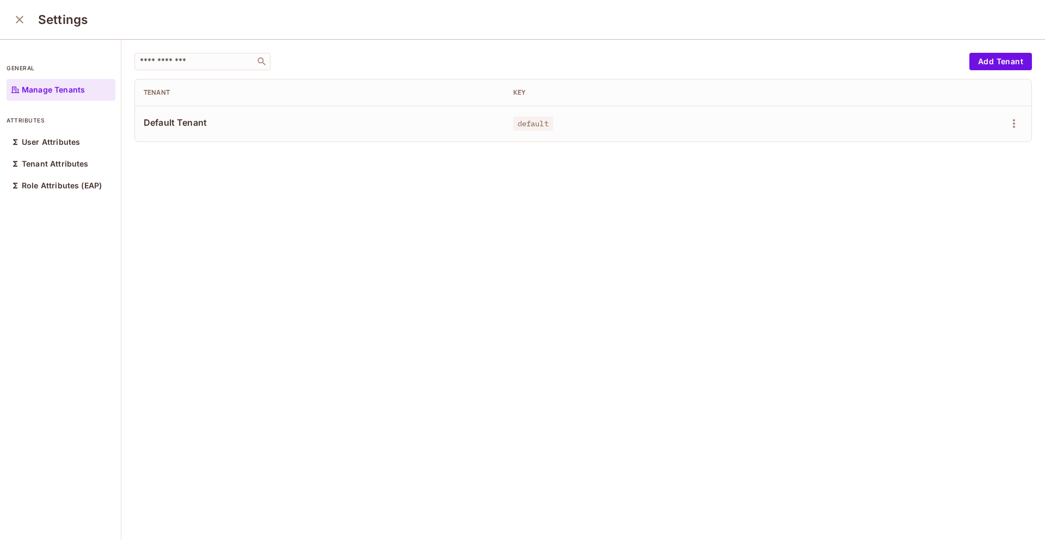
click at [20, 24] on icon "close" at bounding box center [19, 19] width 13 height 13
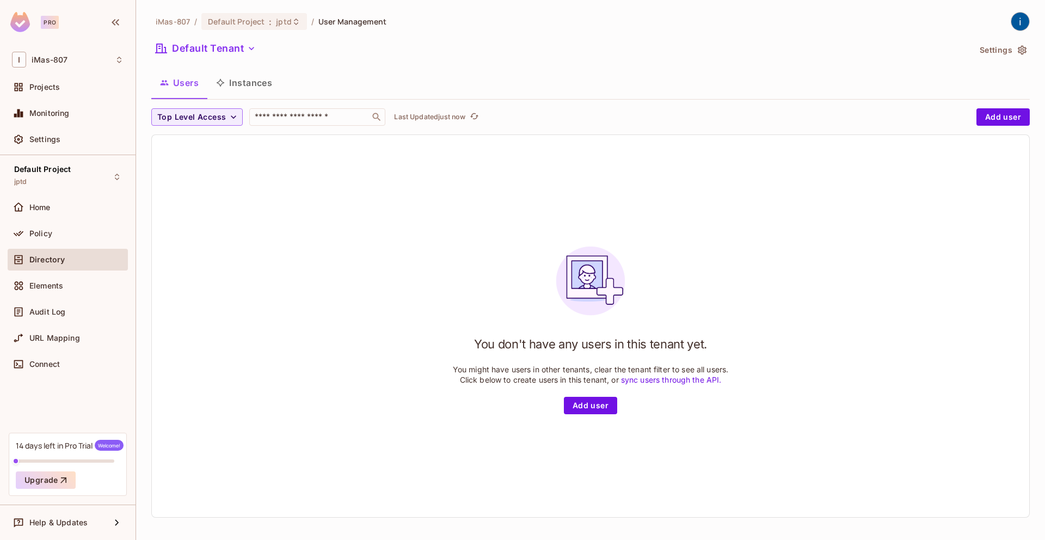
click at [246, 84] on button "Instances" at bounding box center [243, 82] width 73 height 27
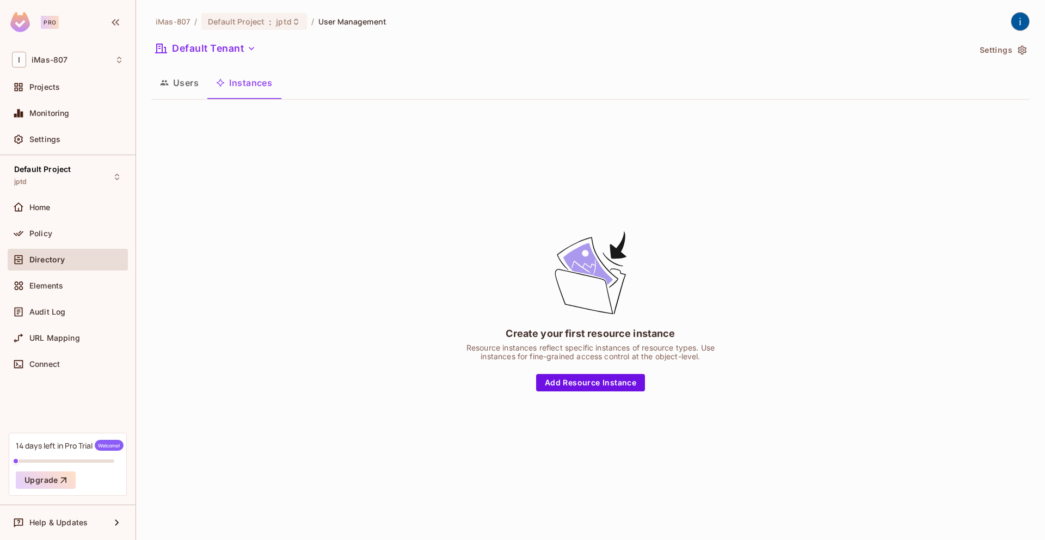
click at [187, 85] on button "Users" at bounding box center [179, 82] width 56 height 27
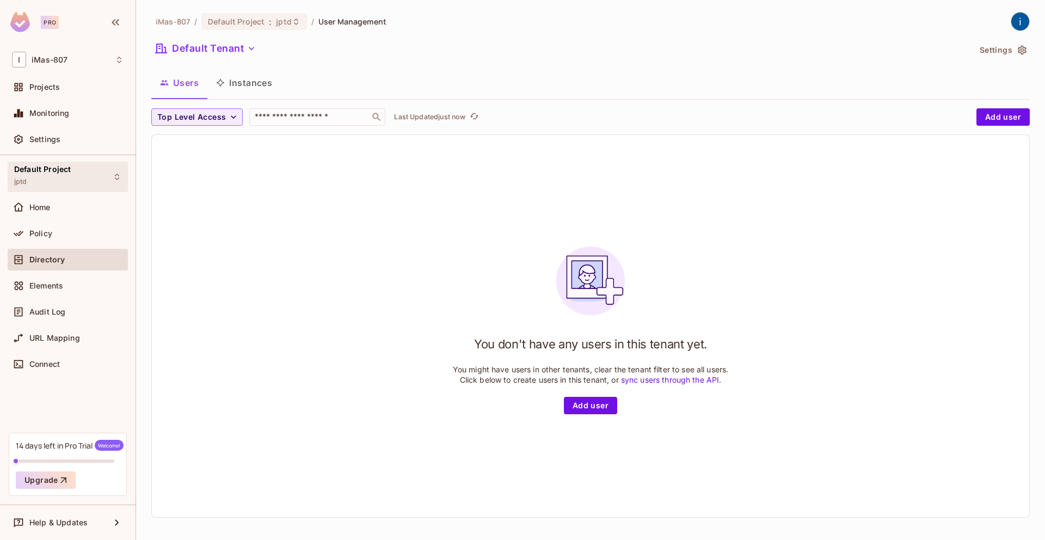
click at [109, 178] on div "Default Project jptd" at bounding box center [68, 177] width 120 height 30
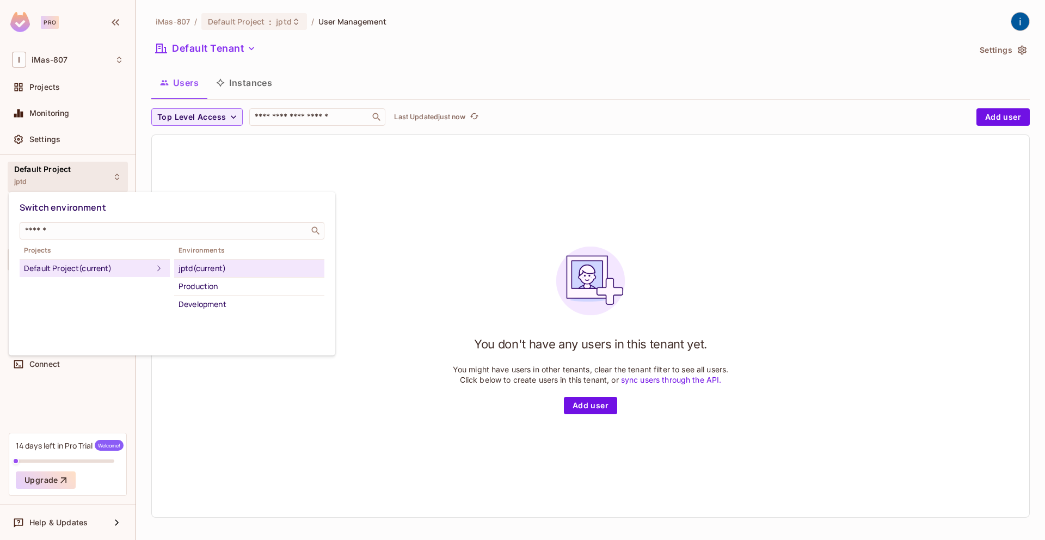
click at [109, 178] on div at bounding box center [522, 270] width 1045 height 540
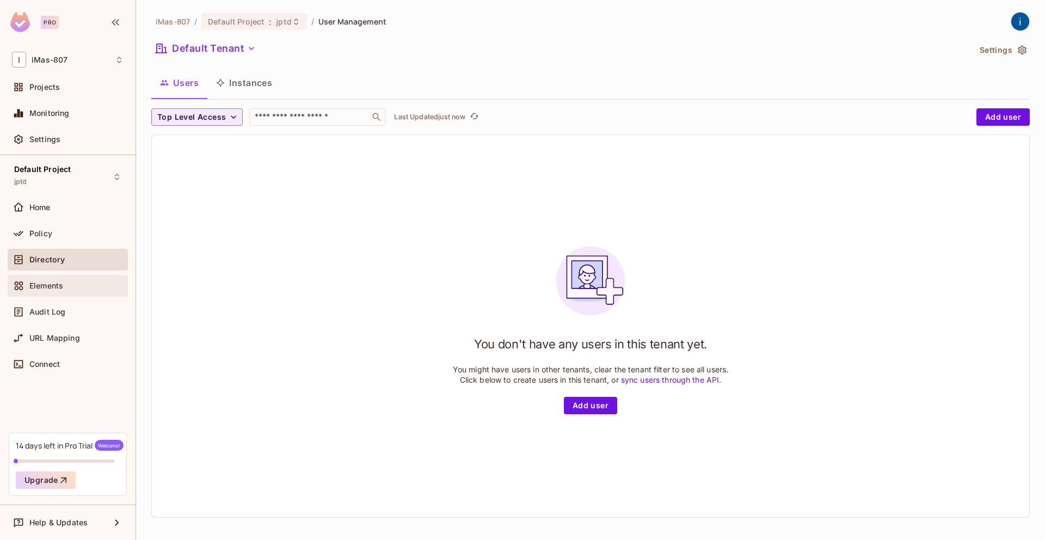
click at [60, 287] on span "Elements" at bounding box center [46, 285] width 34 height 9
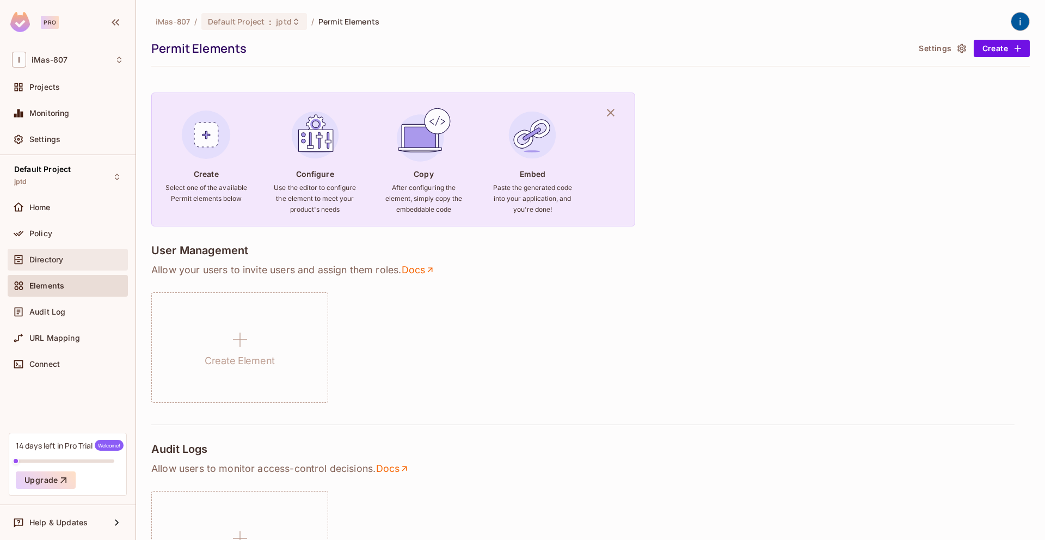
click at [67, 257] on div "Directory" at bounding box center [76, 259] width 94 height 9
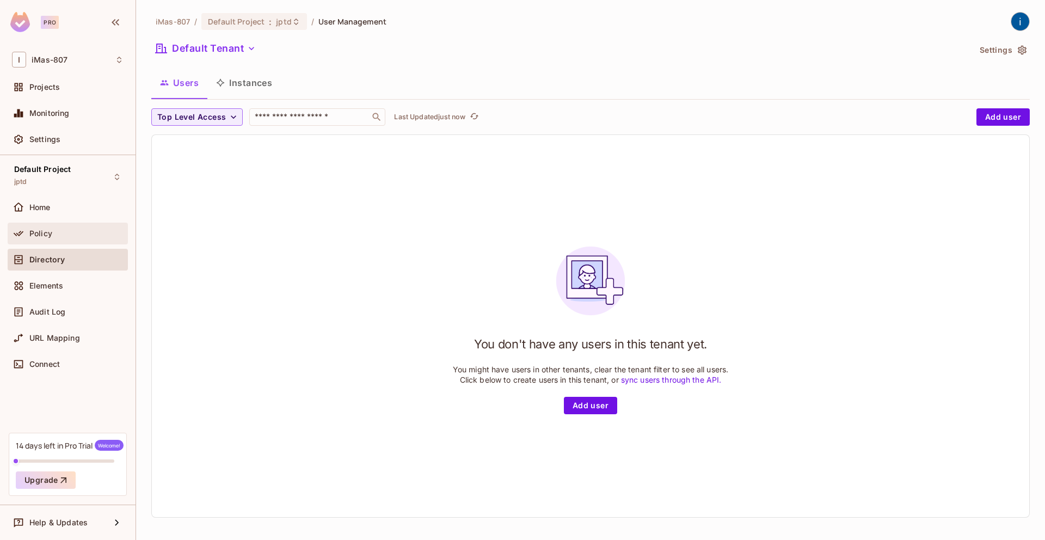
click at [67, 227] on div "Policy" at bounding box center [68, 233] width 112 height 13
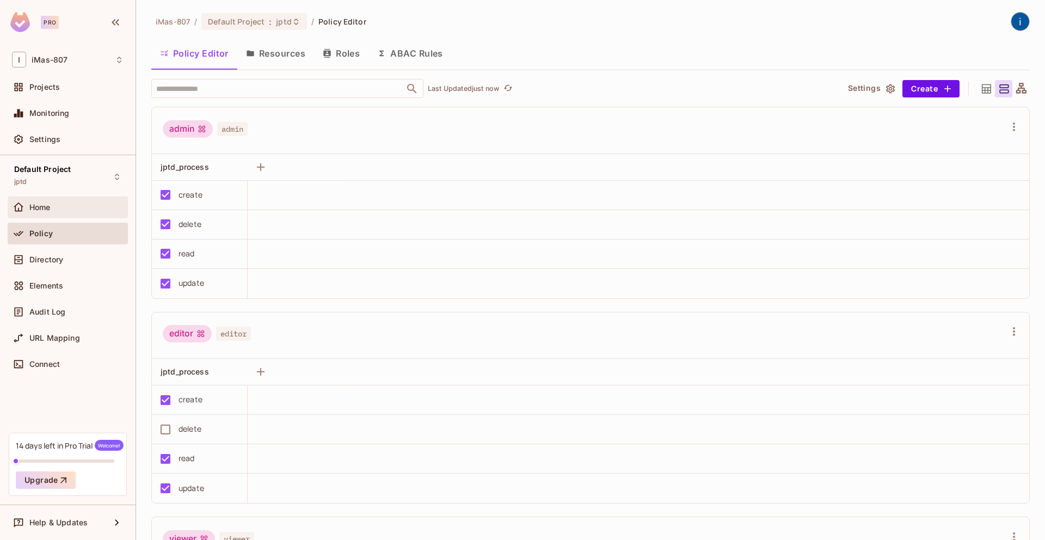
click at [65, 206] on div "Home" at bounding box center [76, 207] width 94 height 9
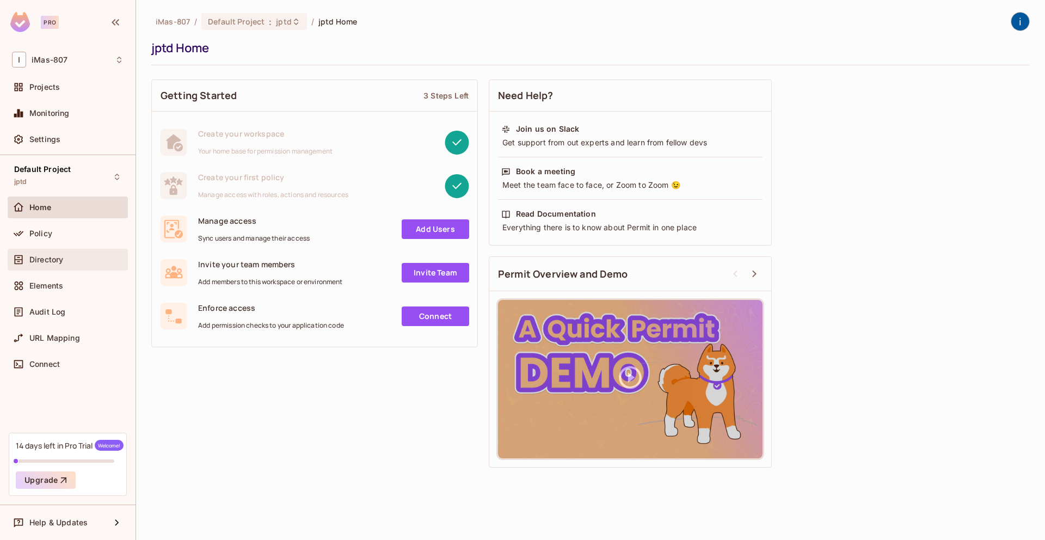
click at [60, 267] on div "Directory" at bounding box center [68, 260] width 120 height 22
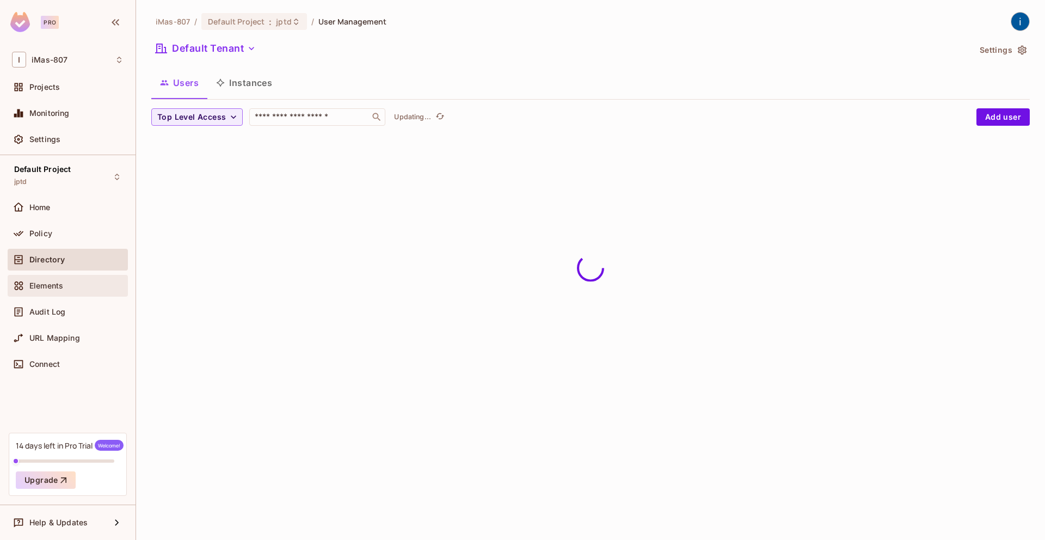
click at [59, 283] on span "Elements" at bounding box center [46, 285] width 34 height 9
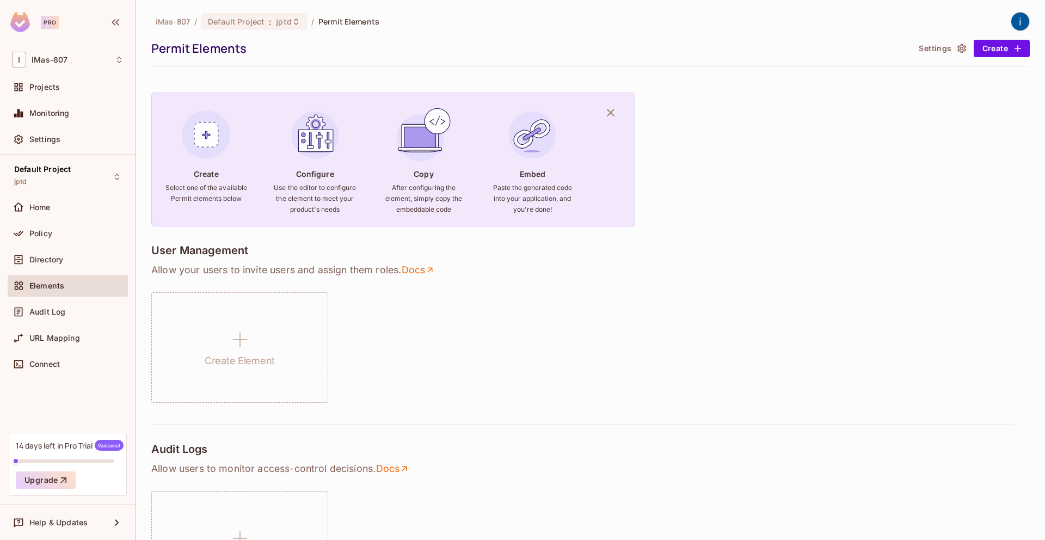
click at [54, 323] on div "Audit Log" at bounding box center [68, 314] width 120 height 26
click at [61, 318] on div "Audit Log" at bounding box center [68, 312] width 120 height 22
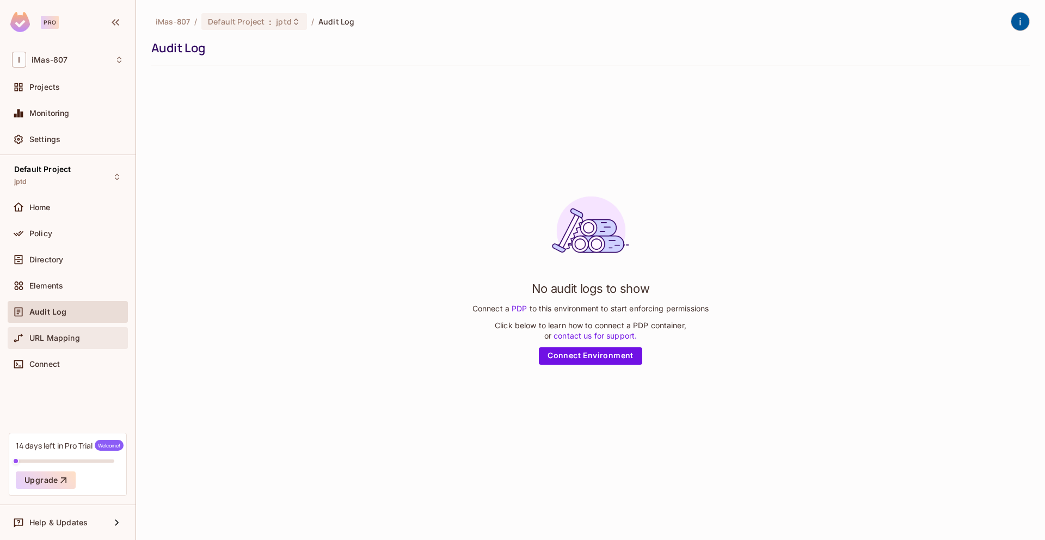
click at [61, 341] on span "URL Mapping" at bounding box center [54, 338] width 51 height 9
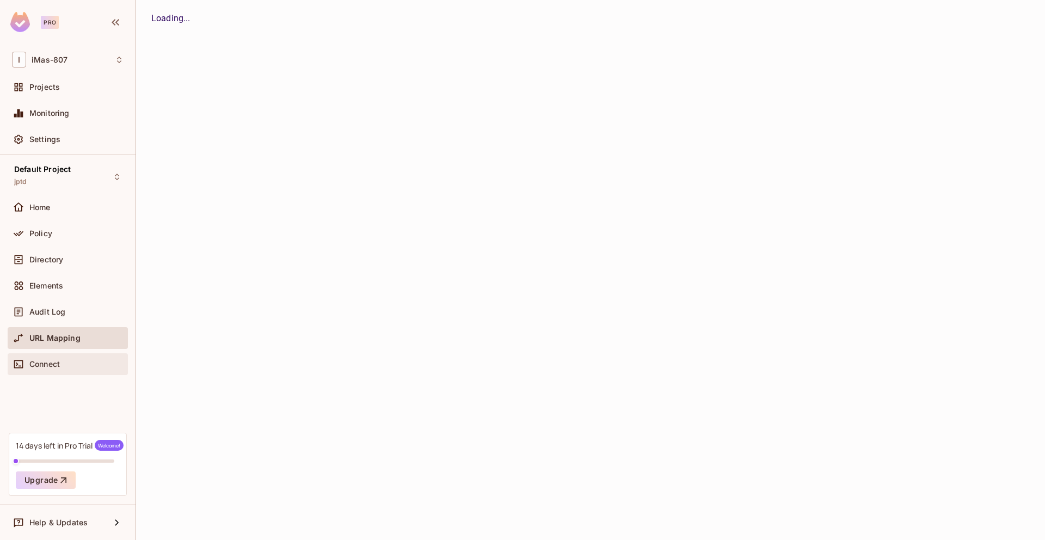
click at [59, 369] on div "Connect" at bounding box center [68, 363] width 112 height 13
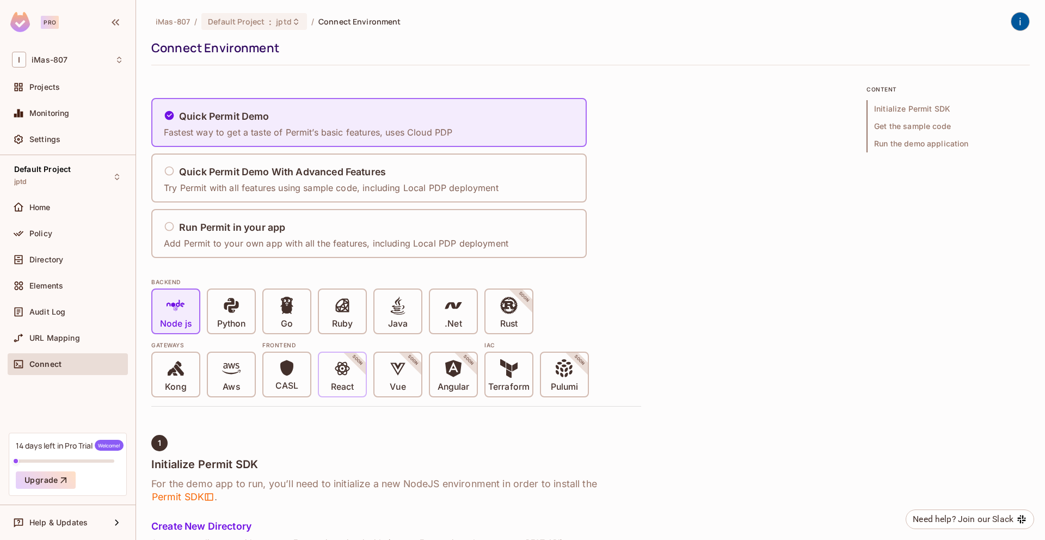
click at [354, 386] on div "React SOON" at bounding box center [342, 375] width 47 height 44
click at [348, 372] on icon at bounding box center [342, 368] width 18 height 18
click at [341, 377] on icon at bounding box center [342, 368] width 18 height 18
click at [340, 376] on icon at bounding box center [342, 368] width 18 height 18
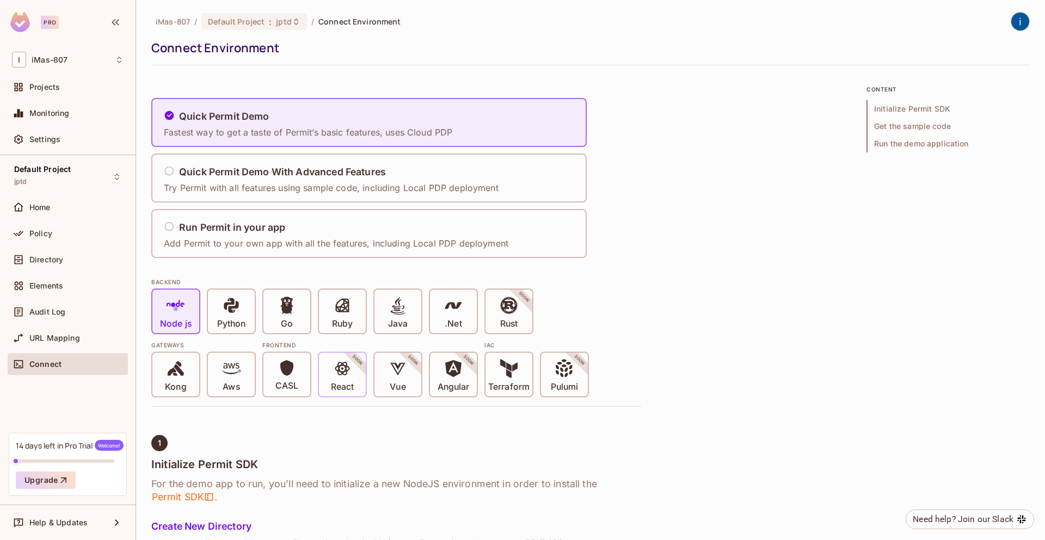
click at [328, 378] on div "React SOON" at bounding box center [342, 375] width 47 height 44
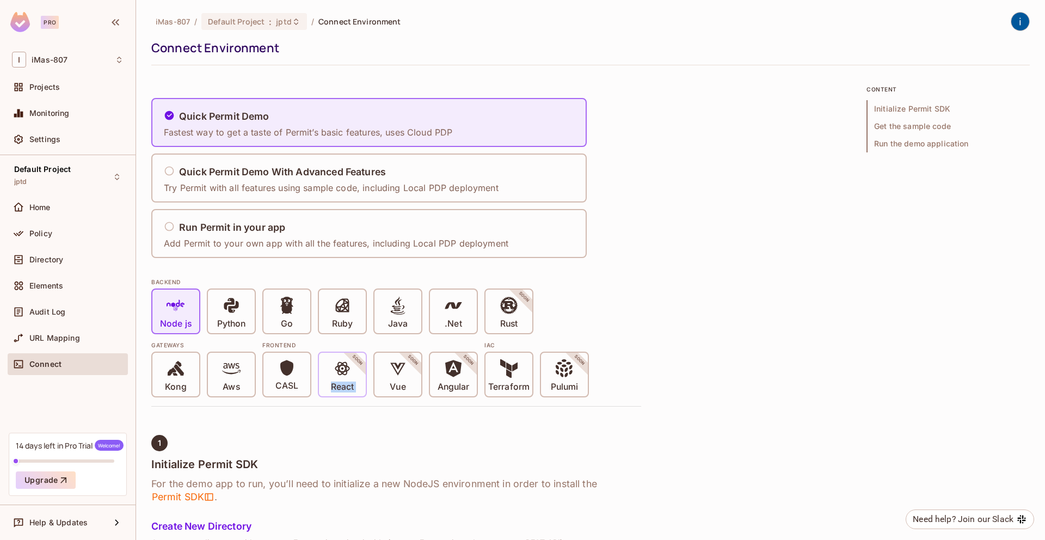
click at [328, 378] on div "React SOON" at bounding box center [342, 375] width 47 height 44
click at [172, 225] on icon at bounding box center [169, 226] width 11 height 11
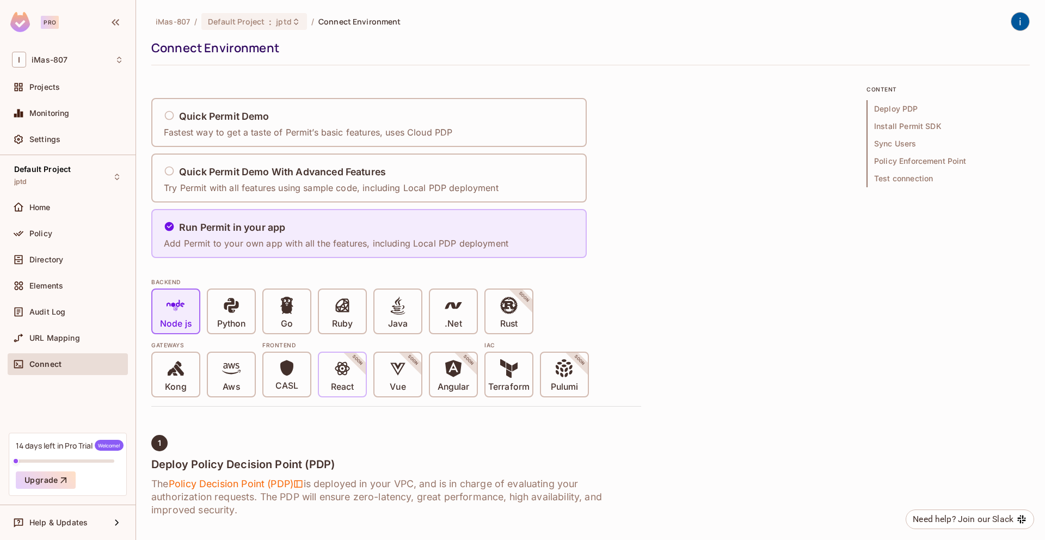
click at [352, 379] on span "React" at bounding box center [342, 375] width 23 height 33
click at [316, 327] on div "Node js Python Go Ruby Java .Net Rust SOON" at bounding box center [396, 311] width 490 height 46
click at [167, 173] on icon at bounding box center [169, 170] width 11 height 11
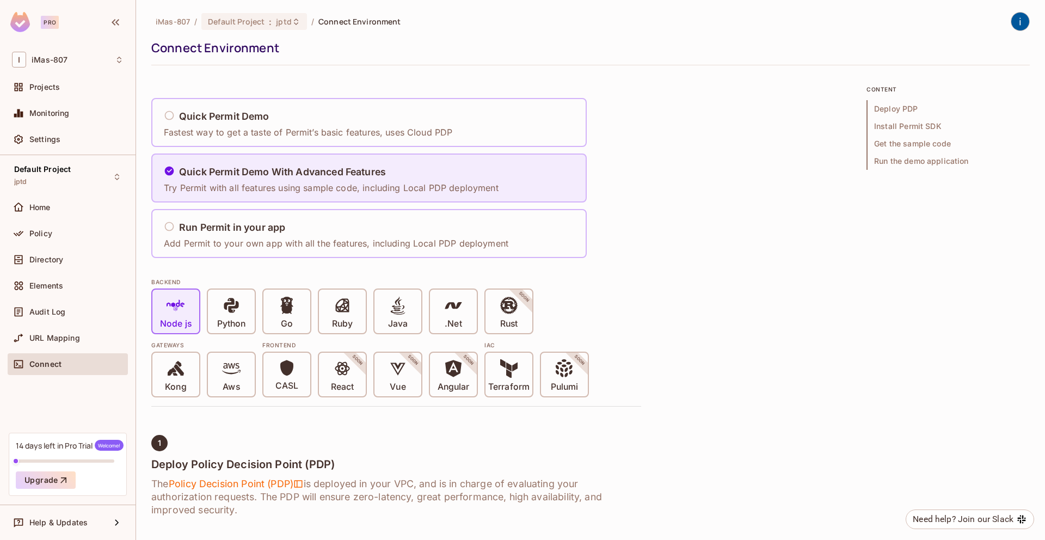
click at [172, 130] on p "Fastest way to get a taste of Permit’s basic features, uses Cloud PDP" at bounding box center [308, 132] width 288 height 12
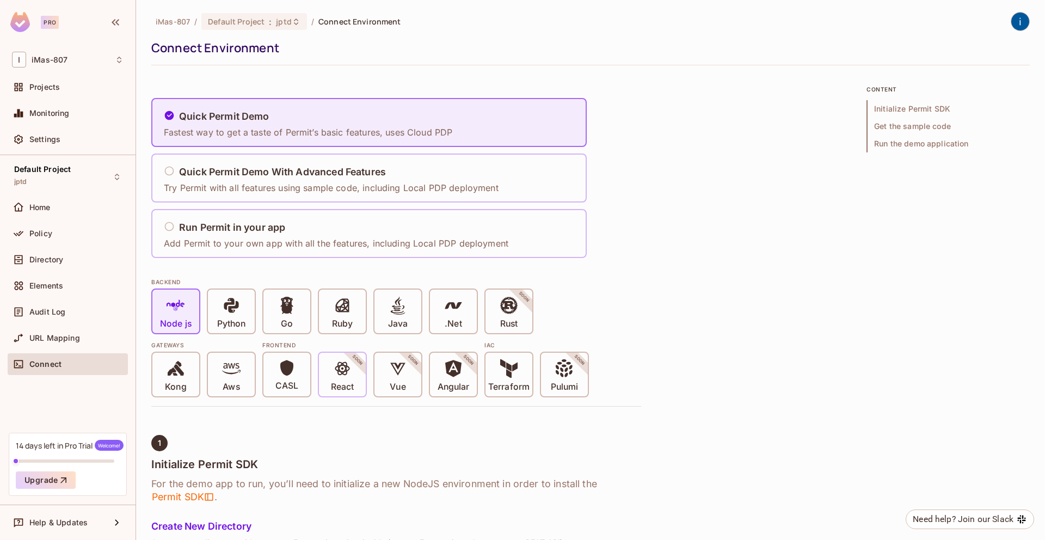
click at [331, 388] on p "React" at bounding box center [342, 386] width 23 height 11
click at [257, 378] on div "Gateways Kong Aws Frontend CASL React SOON Vue SOON Angular SOON IAC Terraform …" at bounding box center [396, 365] width 490 height 63
click at [202, 296] on div "Node js Python Go Ruby Java .Net Rust SOON" at bounding box center [396, 311] width 490 height 46
click at [227, 308] on icon at bounding box center [231, 305] width 18 height 18
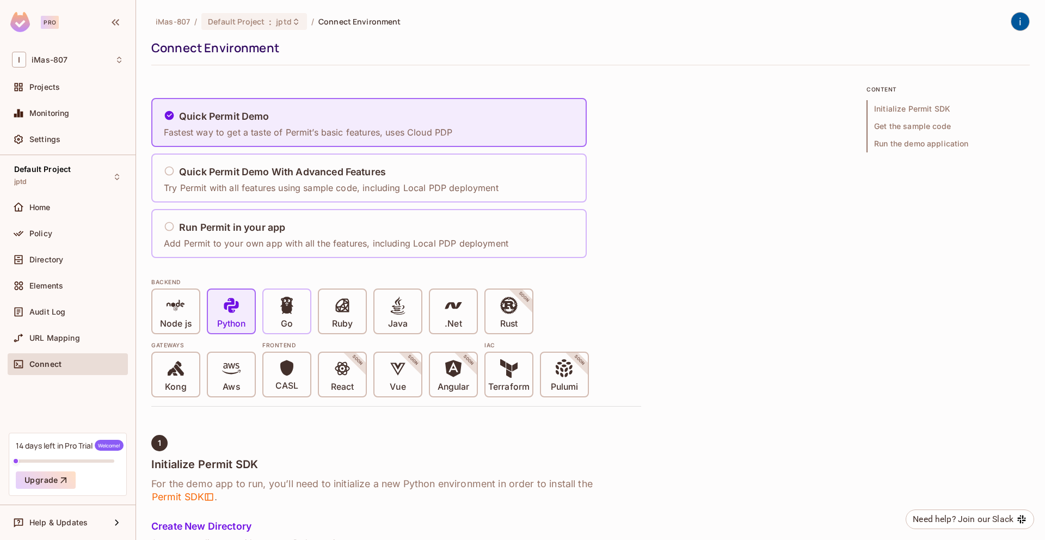
click at [306, 325] on div "Go" at bounding box center [286, 311] width 47 height 44
click at [336, 325] on p "Ruby" at bounding box center [342, 323] width 21 height 11
click at [424, 324] on div "Node js Python Go Ruby Java .Net Rust SOON" at bounding box center [396, 311] width 490 height 46
click at [509, 334] on div "IAC Terraform Pulumi SOON" at bounding box center [536, 365] width 104 height 63
click at [418, 304] on div "Java" at bounding box center [397, 311] width 47 height 44
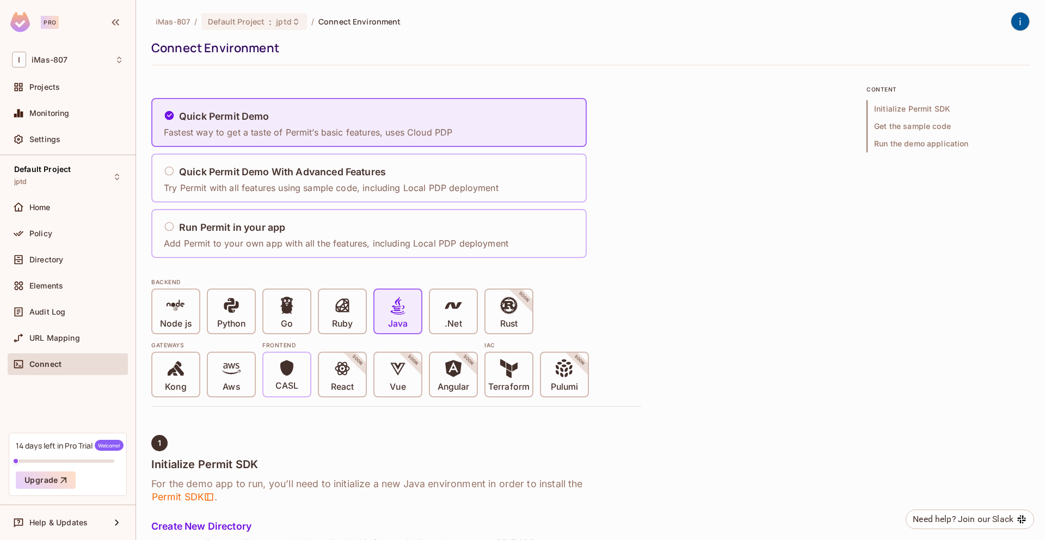
click at [267, 359] on div "CASL" at bounding box center [286, 375] width 47 height 44
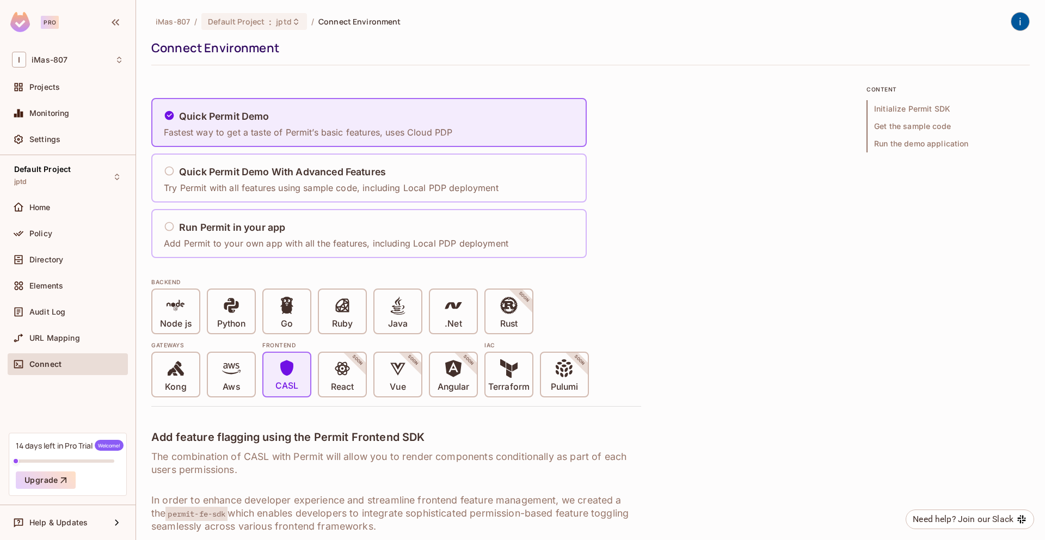
click at [206, 365] on div "Kong Aws" at bounding box center [203, 374] width 104 height 46
click at [138, 369] on div "iMas-807 / Default Project : jptd / Connect Environment Connect Environment Qui…" at bounding box center [590, 270] width 909 height 540
click at [175, 381] on p "Kong" at bounding box center [175, 386] width 21 height 11
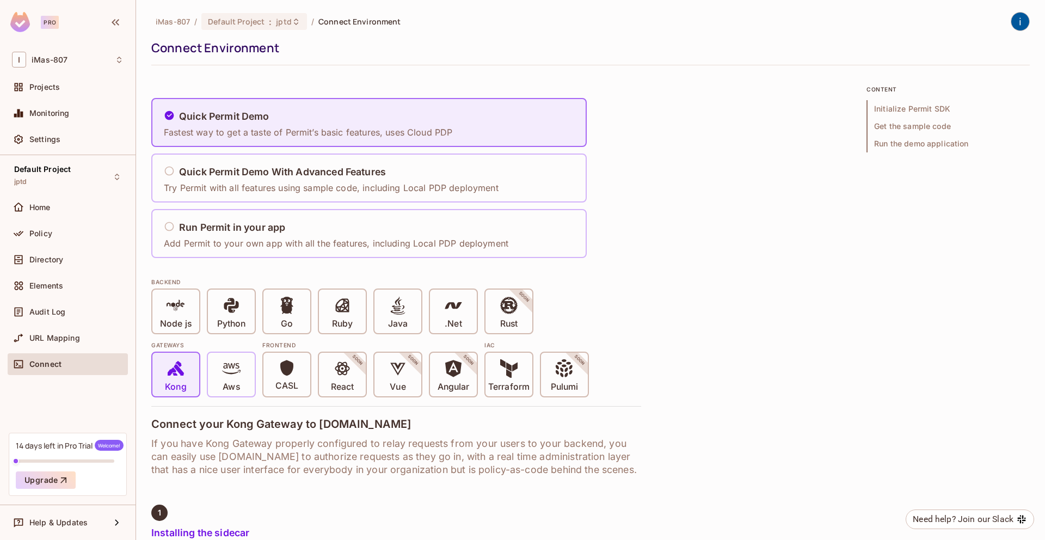
click at [207, 383] on div "Aws" at bounding box center [231, 374] width 49 height 46
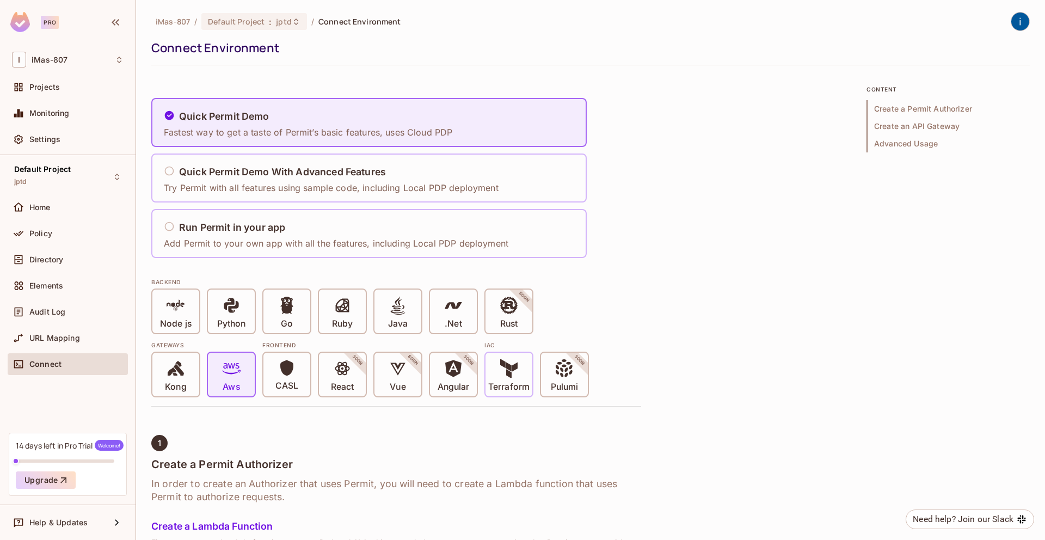
click at [521, 384] on p "Terraform" at bounding box center [508, 386] width 41 height 11
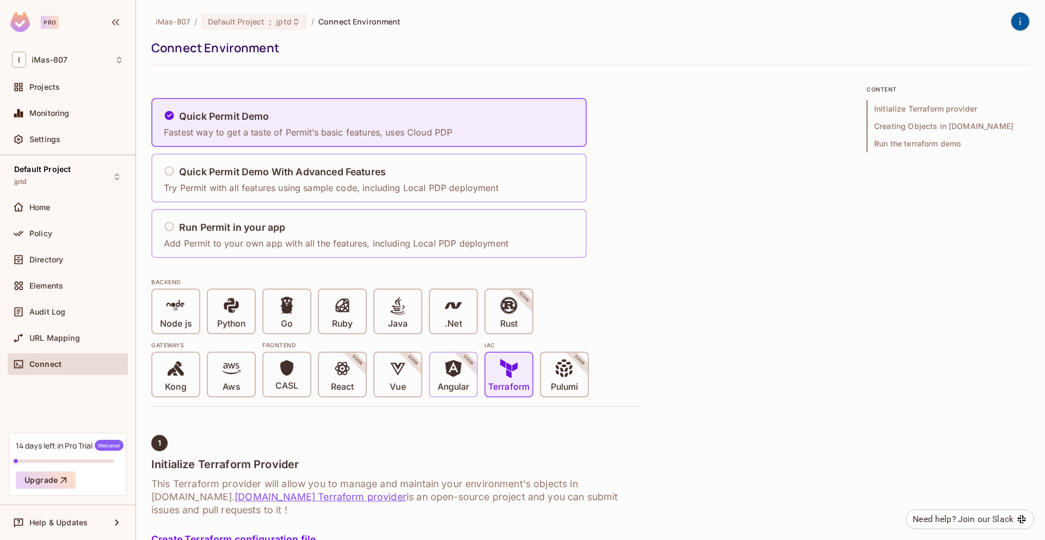
click at [456, 382] on p "Angular" at bounding box center [453, 386] width 32 height 11
click at [414, 301] on div "Java" at bounding box center [397, 311] width 47 height 44
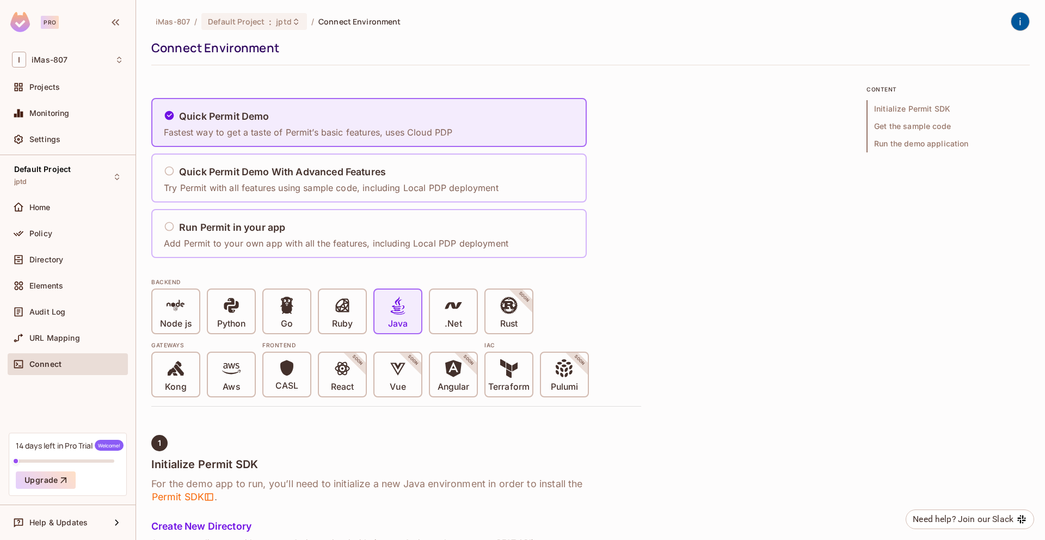
click at [315, 282] on div "BACKEND" at bounding box center [396, 281] width 490 height 9
click at [299, 297] on div "Go" at bounding box center [286, 311] width 47 height 44
click at [192, 299] on div "Node js" at bounding box center [175, 311] width 47 height 44
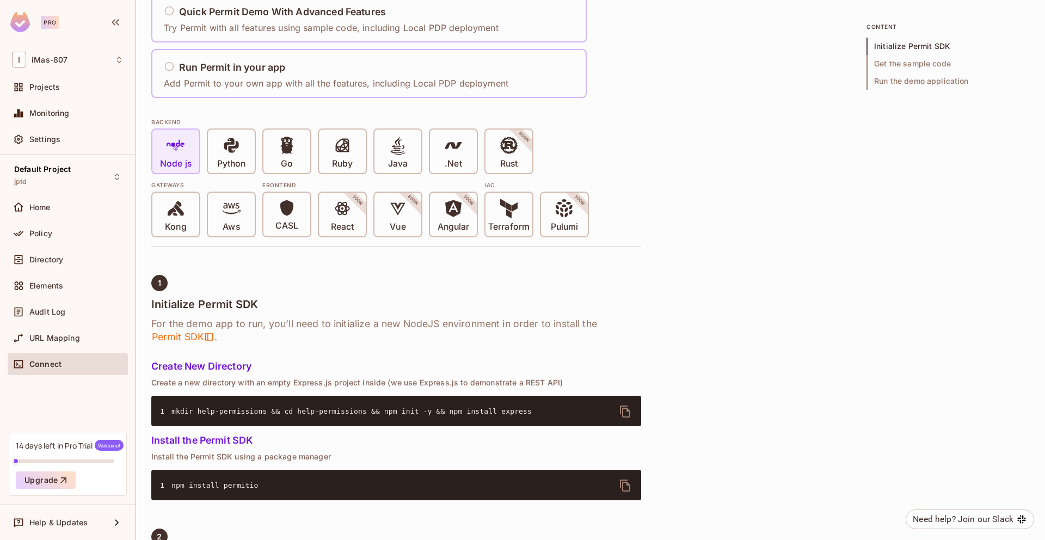
scroll to position [139, 0]
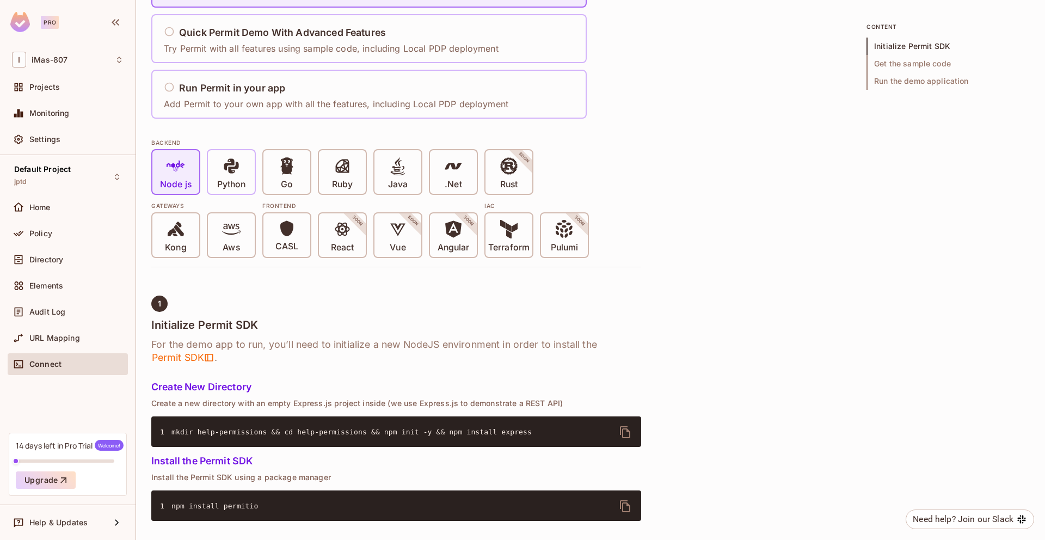
click at [241, 186] on p "Python" at bounding box center [231, 184] width 28 height 11
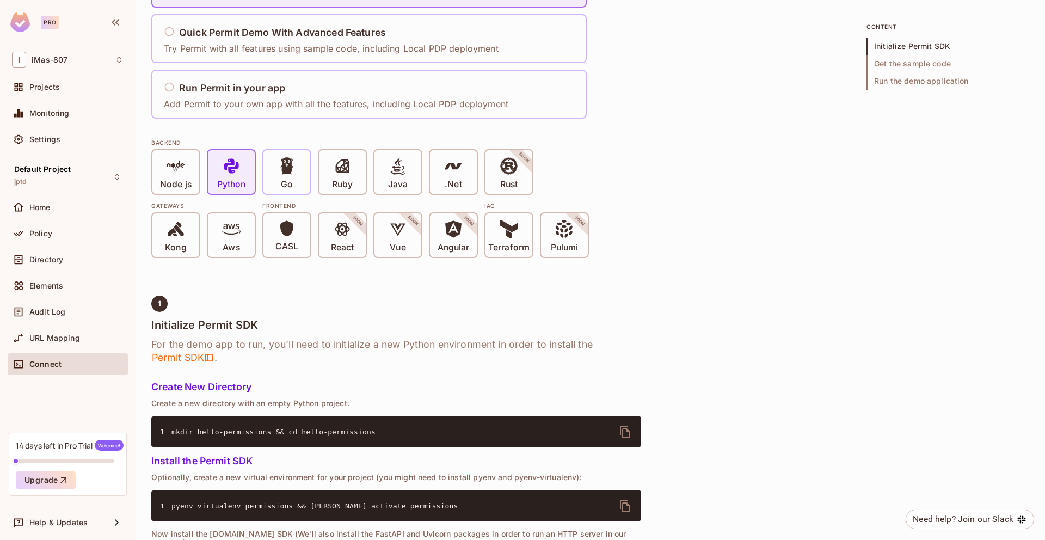
click at [286, 181] on p "Go" at bounding box center [287, 184] width 12 height 11
